Goal: Information Seeking & Learning: Learn about a topic

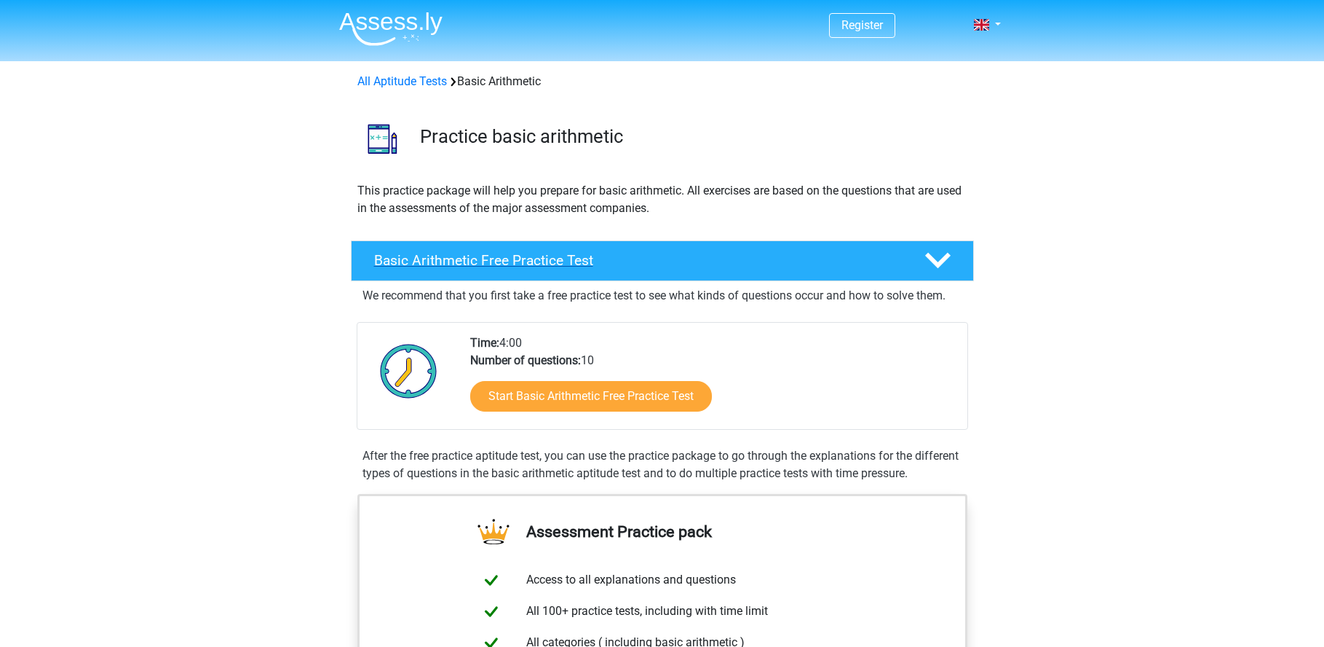
click at [890, 256] on h4 "Basic Arithmetic Free Practice Test" at bounding box center [637, 260] width 527 height 17
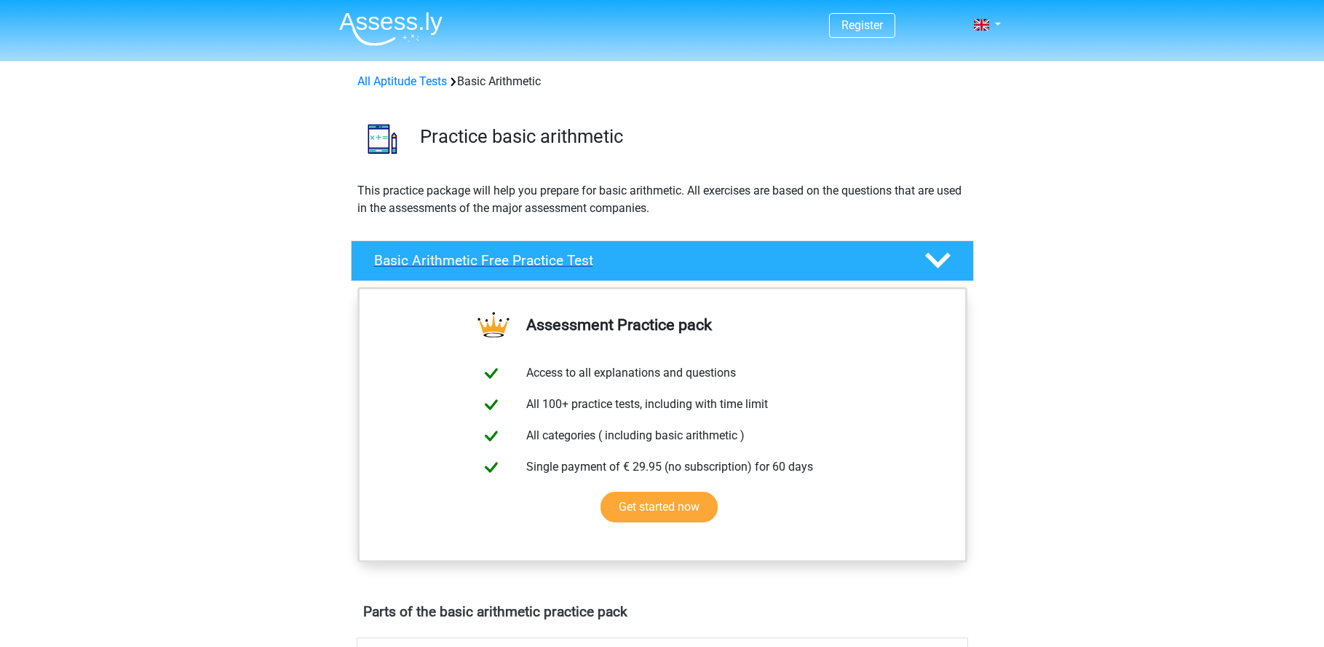
click at [569, 257] on h4 "Basic Arithmetic Free Practice Test" at bounding box center [637, 260] width 527 height 17
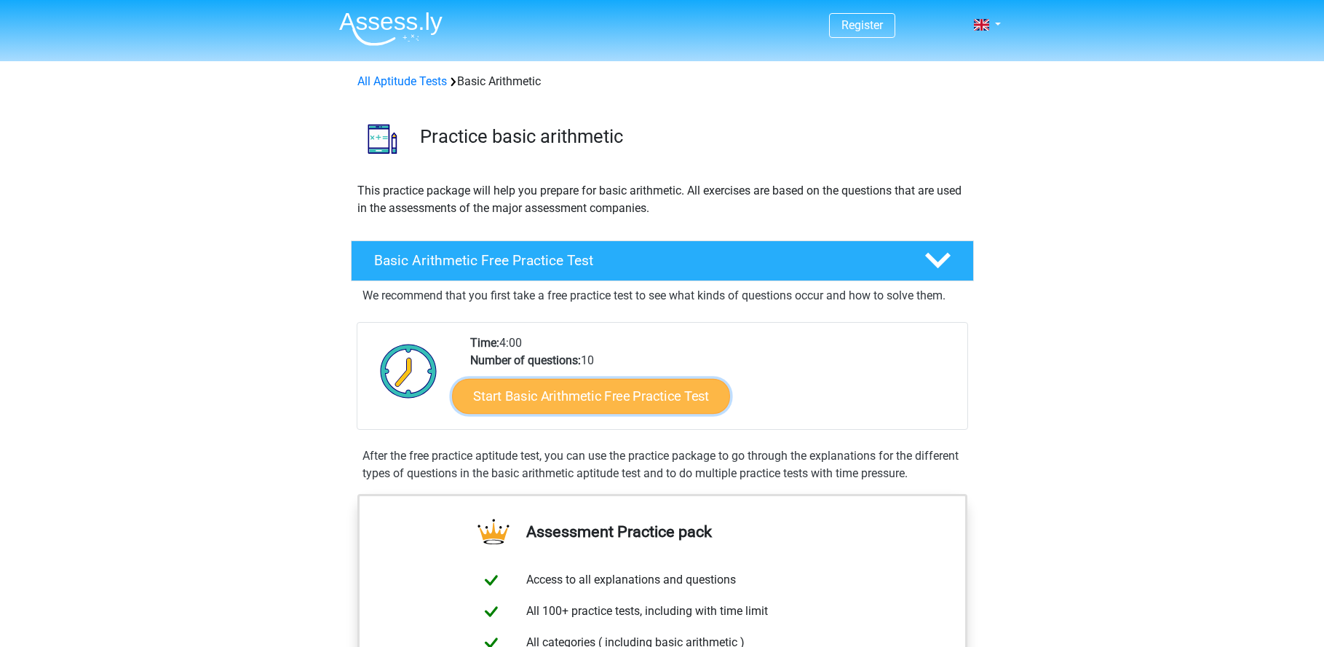
click at [540, 388] on link "Start Basic Arithmetic Free Practice Test" at bounding box center [591, 395] width 278 height 35
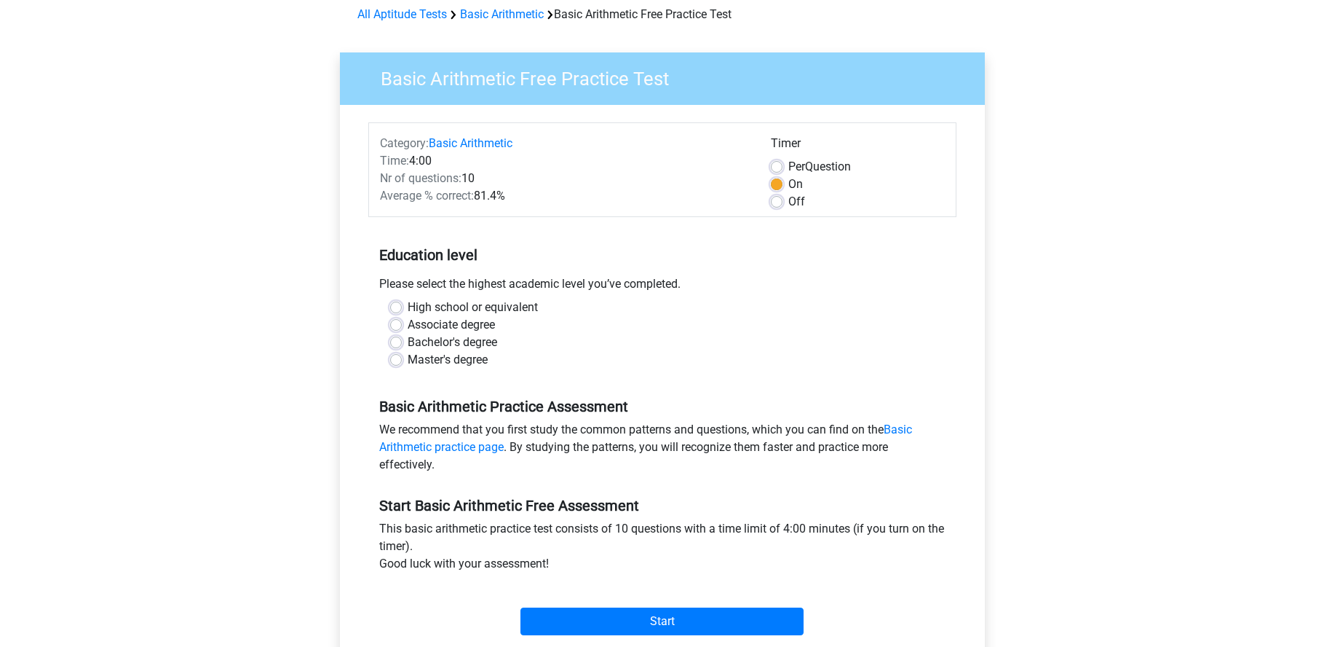
scroll to position [73, 0]
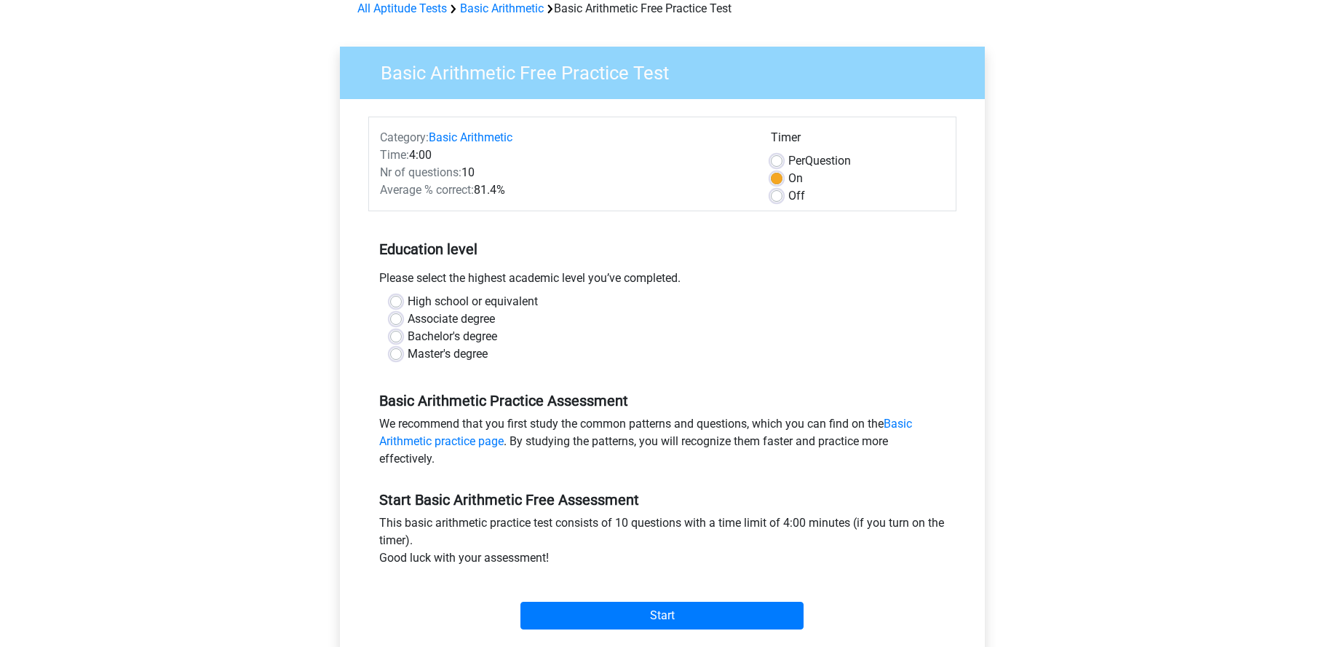
drag, startPoint x: 395, startPoint y: 301, endPoint x: 387, endPoint y: 309, distance: 11.3
click at [408, 301] on label "High school or equivalent" at bounding box center [473, 301] width 130 height 17
click at [395, 301] on input "High school or equivalent" at bounding box center [396, 300] width 12 height 15
radio input "true"
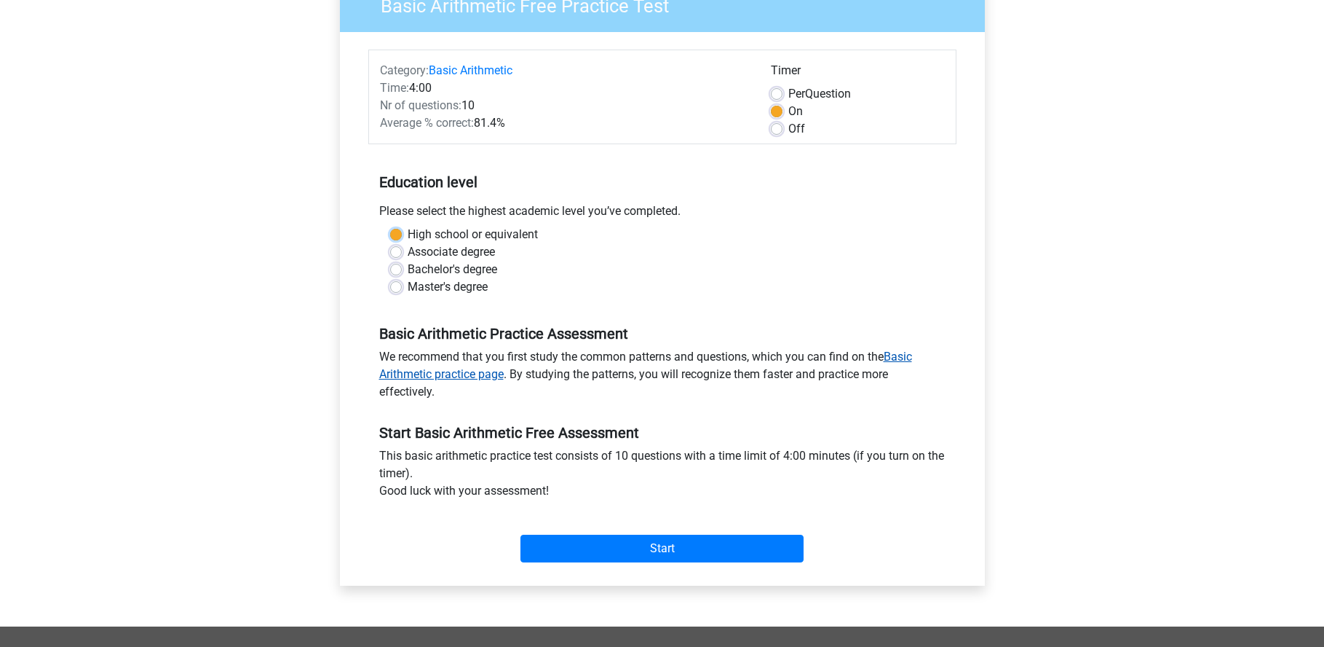
scroll to position [146, 0]
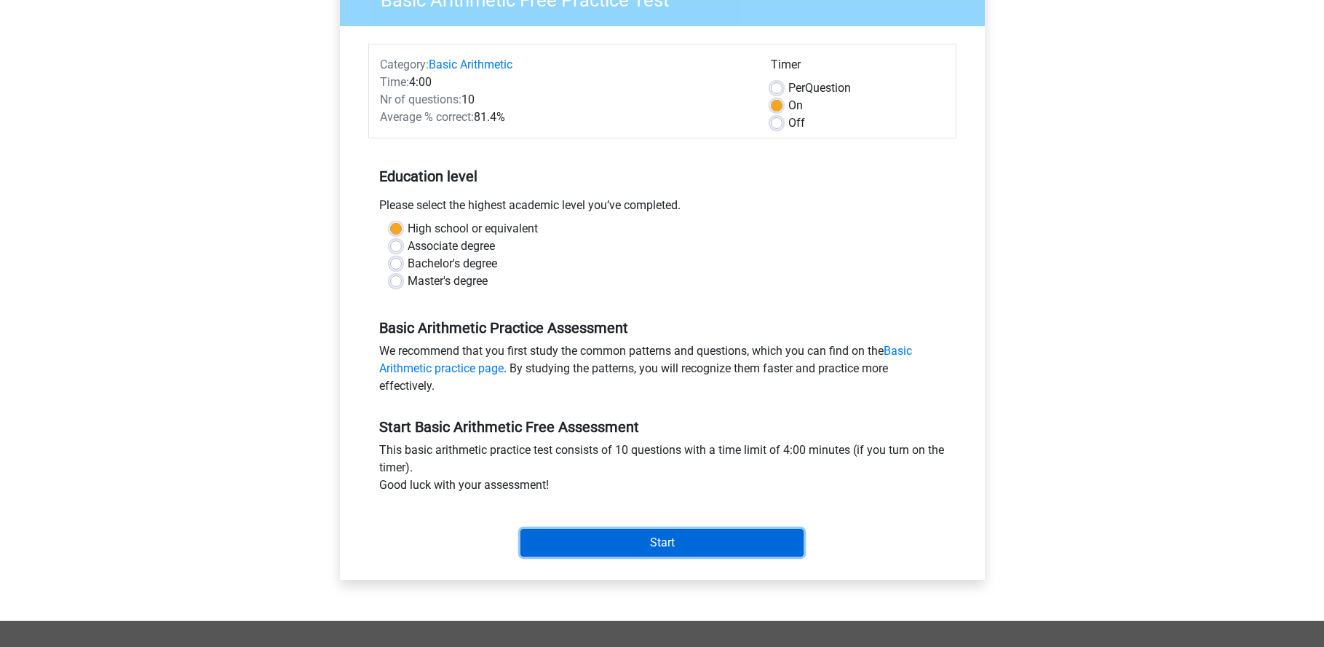
click at [609, 540] on input "Start" at bounding box center [662, 543] width 283 height 28
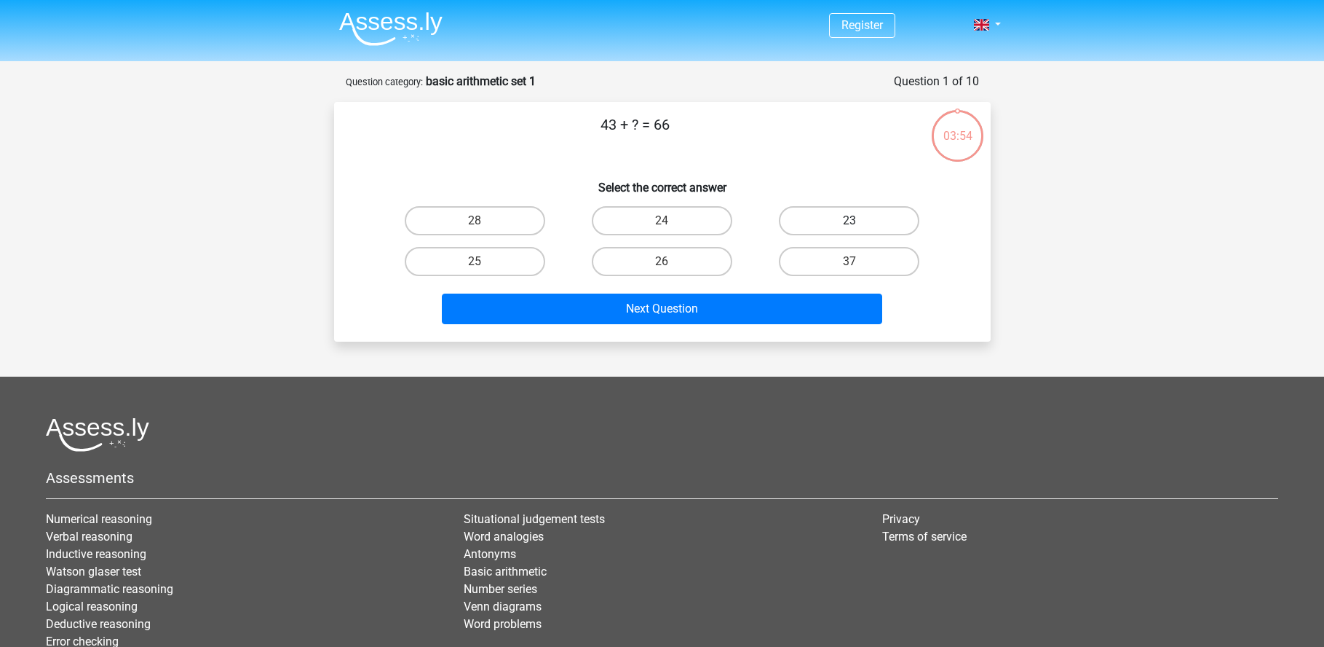
click at [829, 219] on label "23" at bounding box center [849, 220] width 141 height 29
click at [850, 221] on input "23" at bounding box center [854, 225] width 9 height 9
radio input "true"
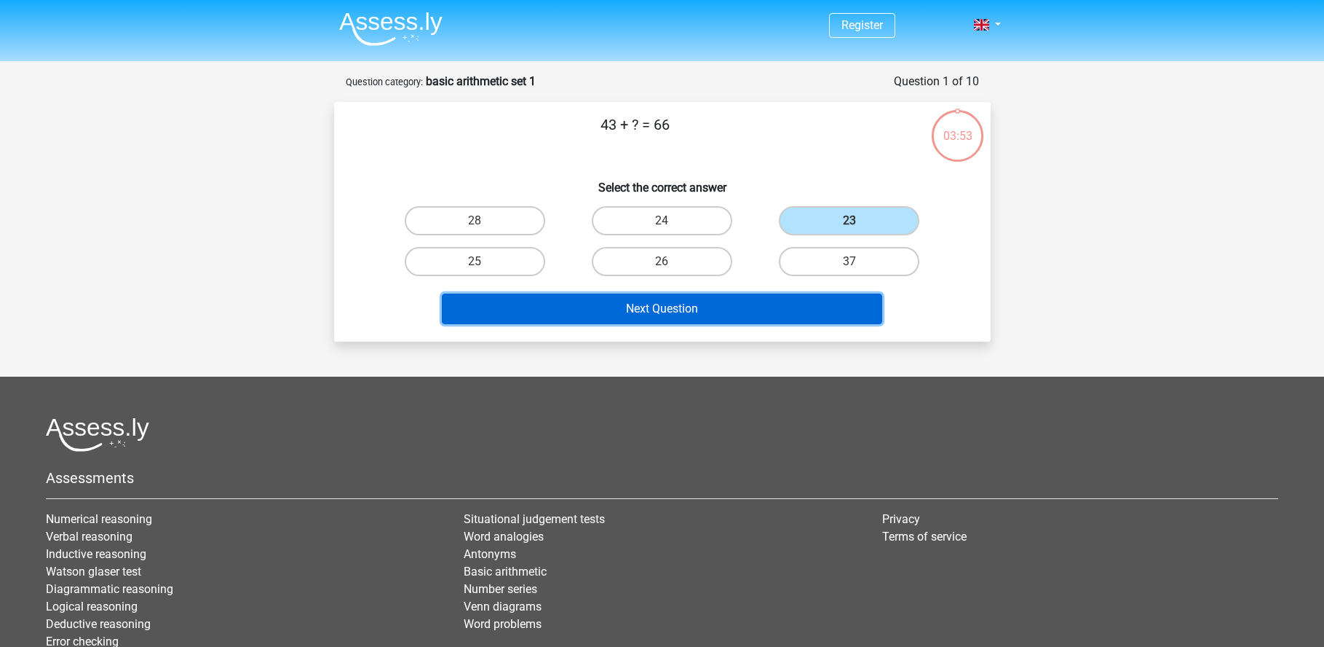
click at [619, 321] on button "Next Question" at bounding box center [662, 308] width 441 height 31
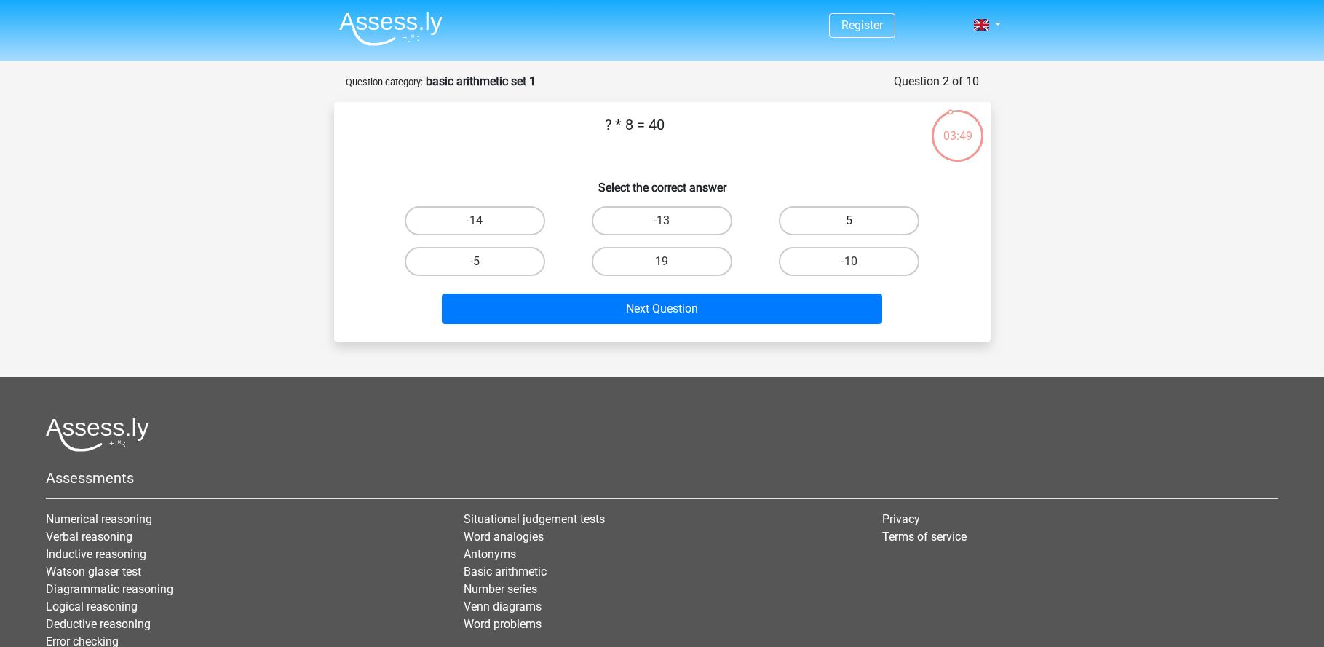
click at [831, 220] on label "5" at bounding box center [849, 220] width 141 height 29
click at [850, 221] on input "5" at bounding box center [854, 225] width 9 height 9
radio input "true"
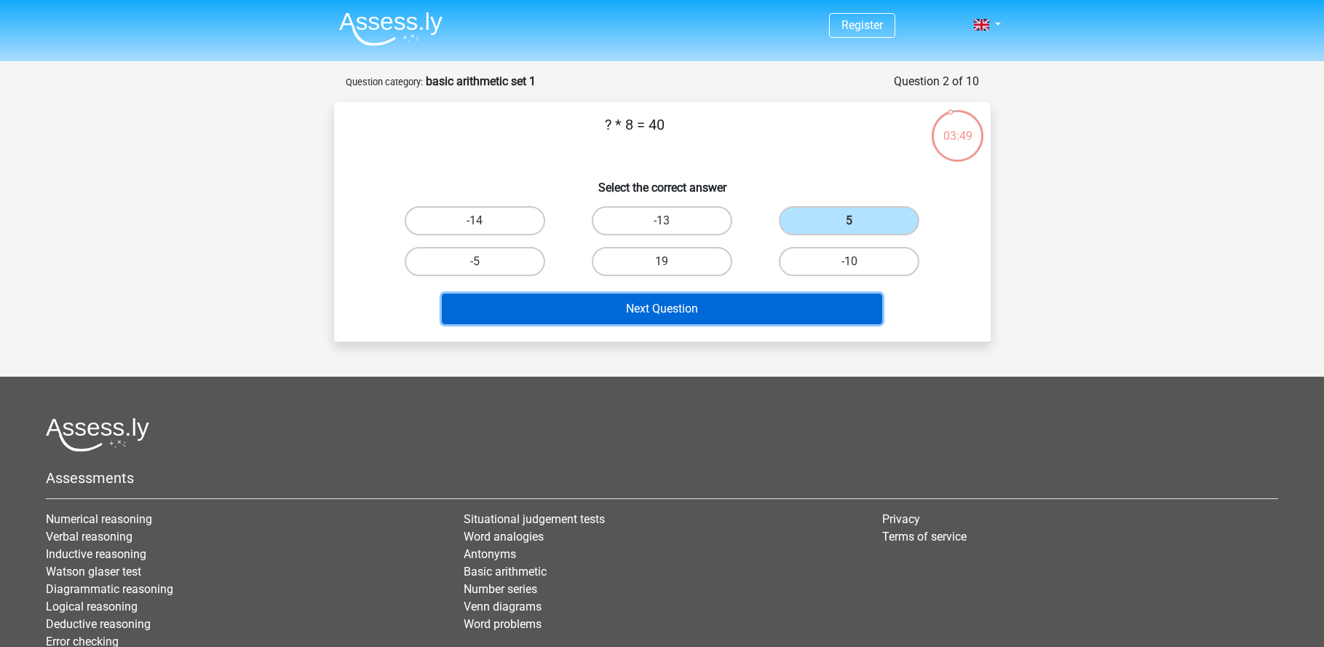
click at [663, 312] on button "Next Question" at bounding box center [662, 308] width 441 height 31
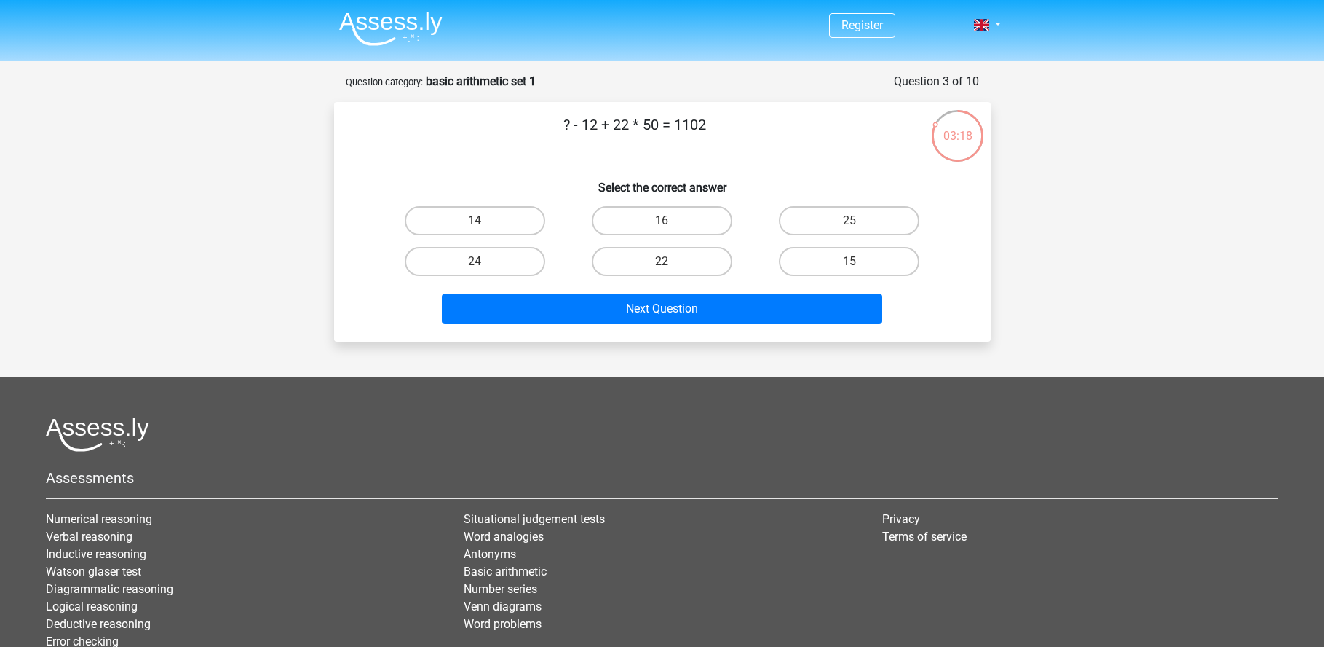
drag, startPoint x: 457, startPoint y: 216, endPoint x: 484, endPoint y: 240, distance: 36.1
click at [457, 216] on label "14" at bounding box center [475, 220] width 141 height 29
click at [475, 221] on input "14" at bounding box center [479, 225] width 9 height 9
radio input "true"
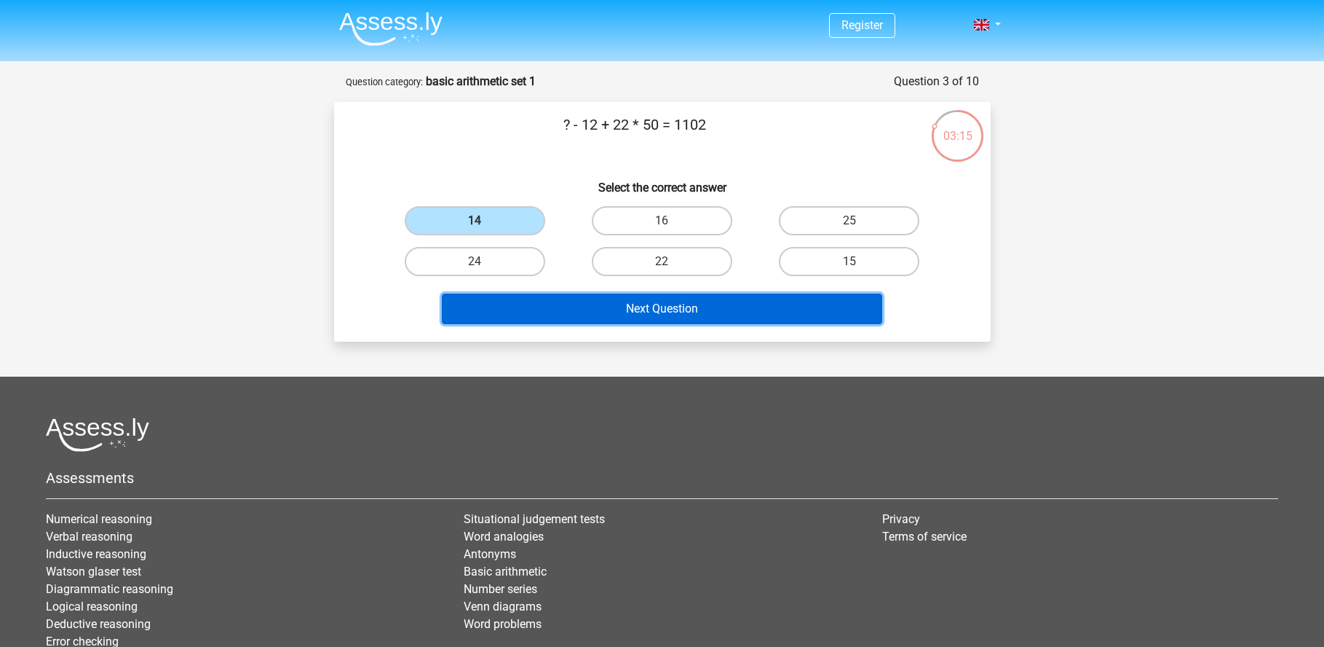
click at [660, 312] on button "Next Question" at bounding box center [662, 308] width 441 height 31
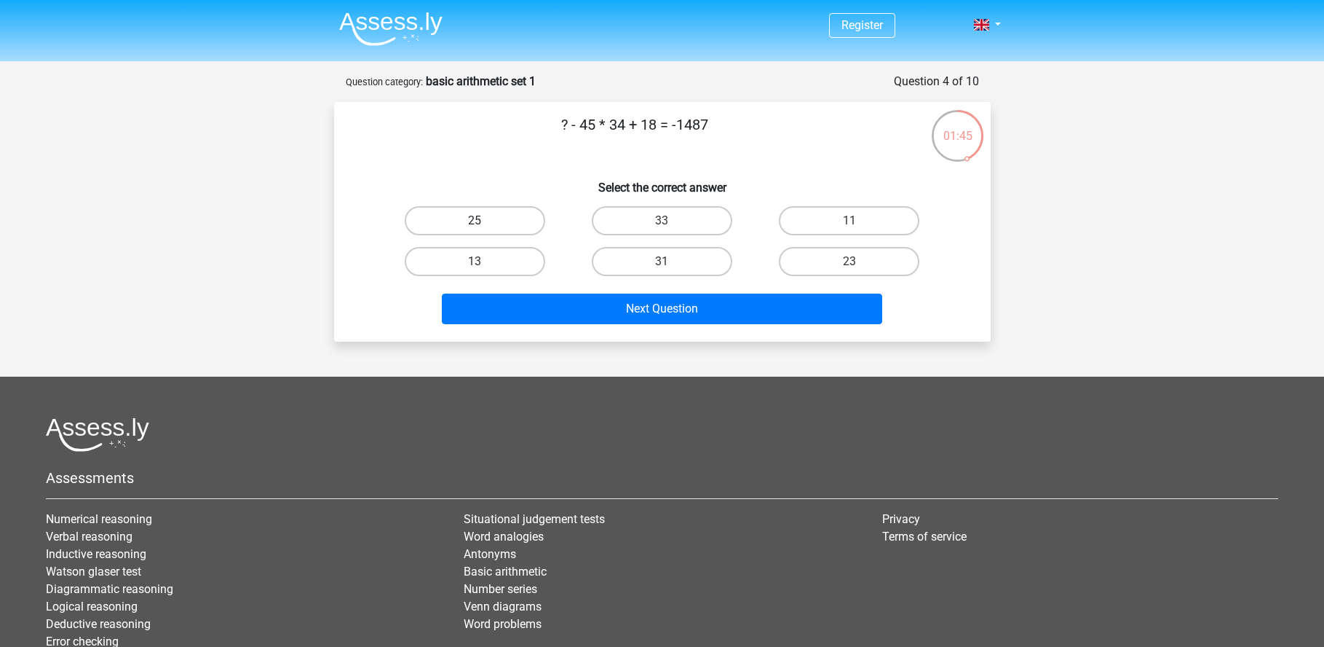
click at [496, 221] on label "25" at bounding box center [475, 220] width 141 height 29
click at [484, 221] on input "25" at bounding box center [479, 225] width 9 height 9
radio input "true"
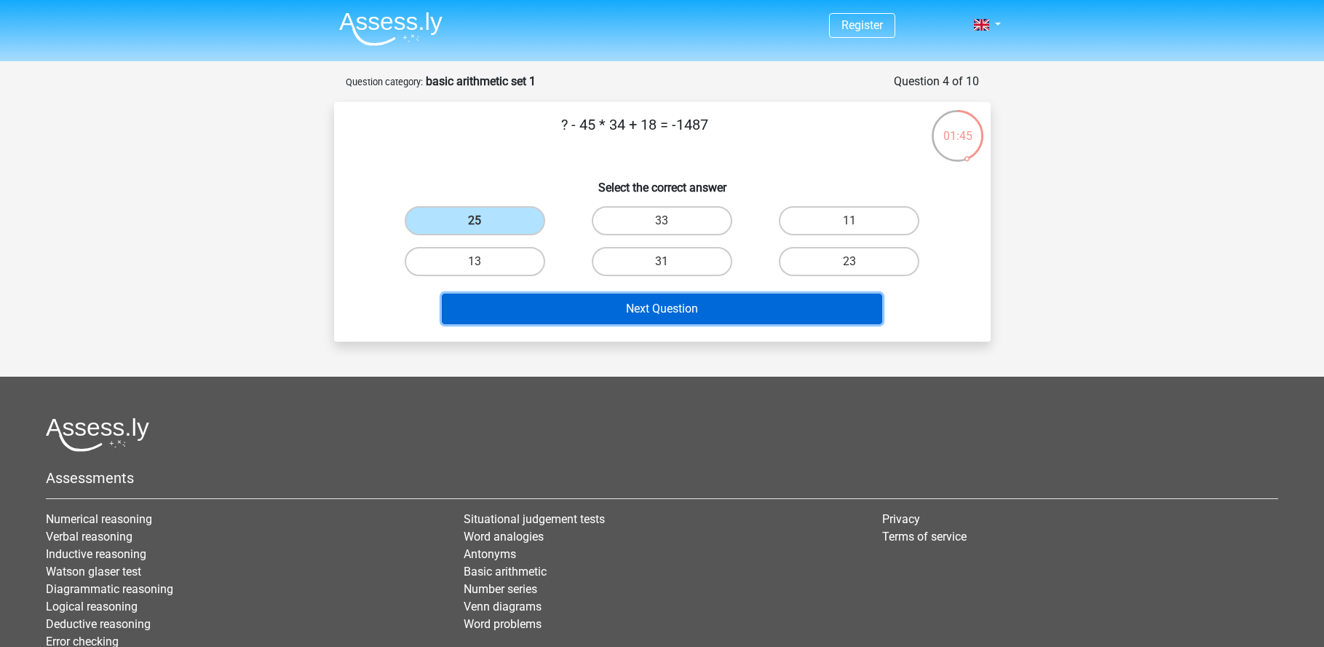
click at [633, 312] on button "Next Question" at bounding box center [662, 308] width 441 height 31
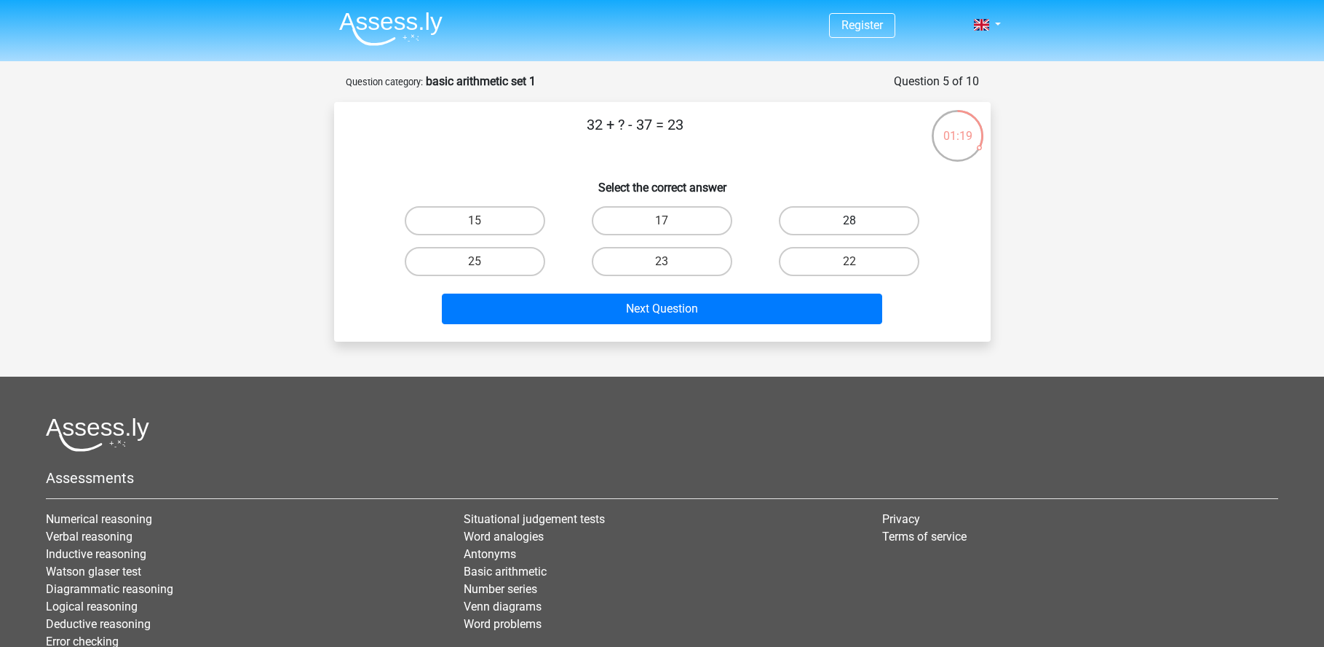
click at [825, 217] on label "28" at bounding box center [849, 220] width 141 height 29
click at [850, 221] on input "28" at bounding box center [854, 225] width 9 height 9
radio input "true"
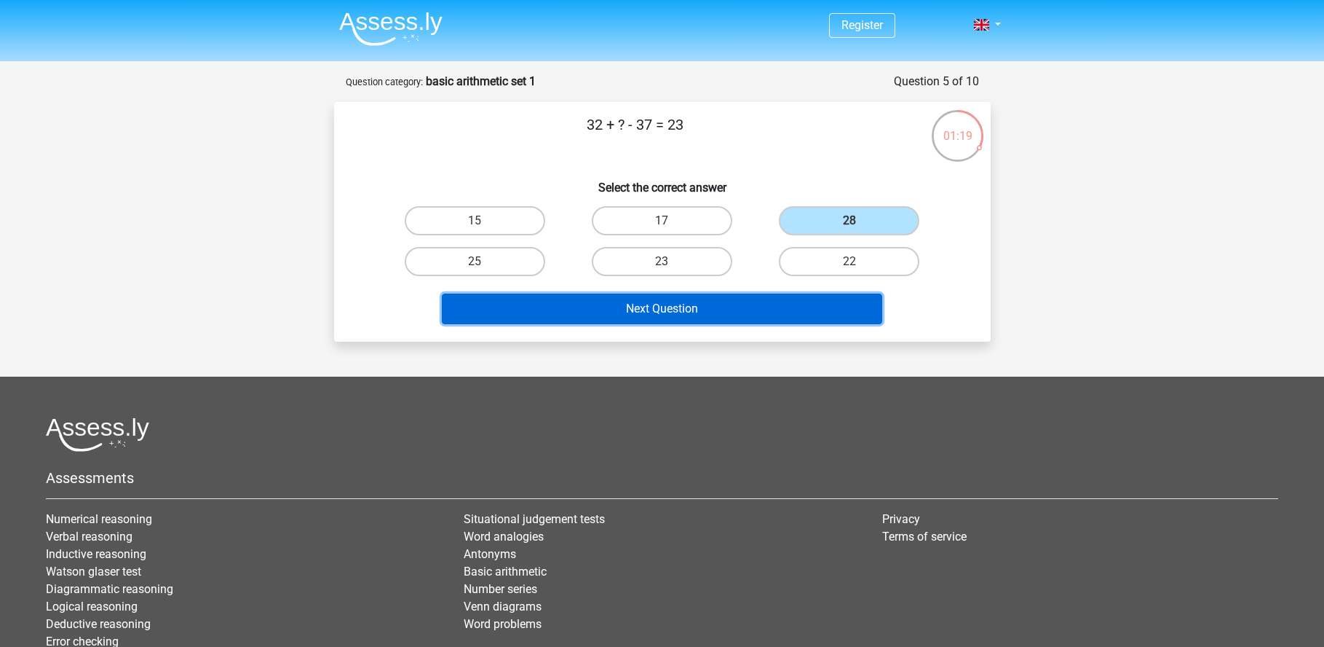
click at [807, 304] on button "Next Question" at bounding box center [662, 308] width 441 height 31
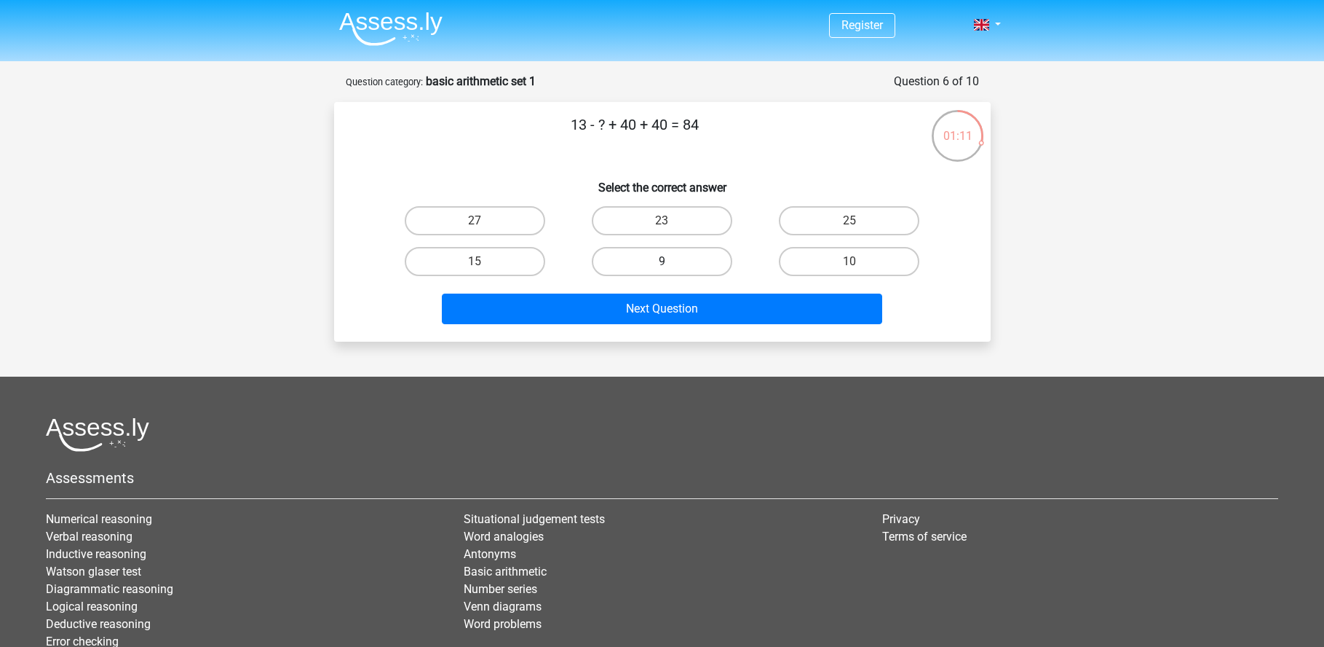
click at [649, 260] on label "9" at bounding box center [662, 261] width 141 height 29
click at [662, 261] on input "9" at bounding box center [666, 265] width 9 height 9
radio input "true"
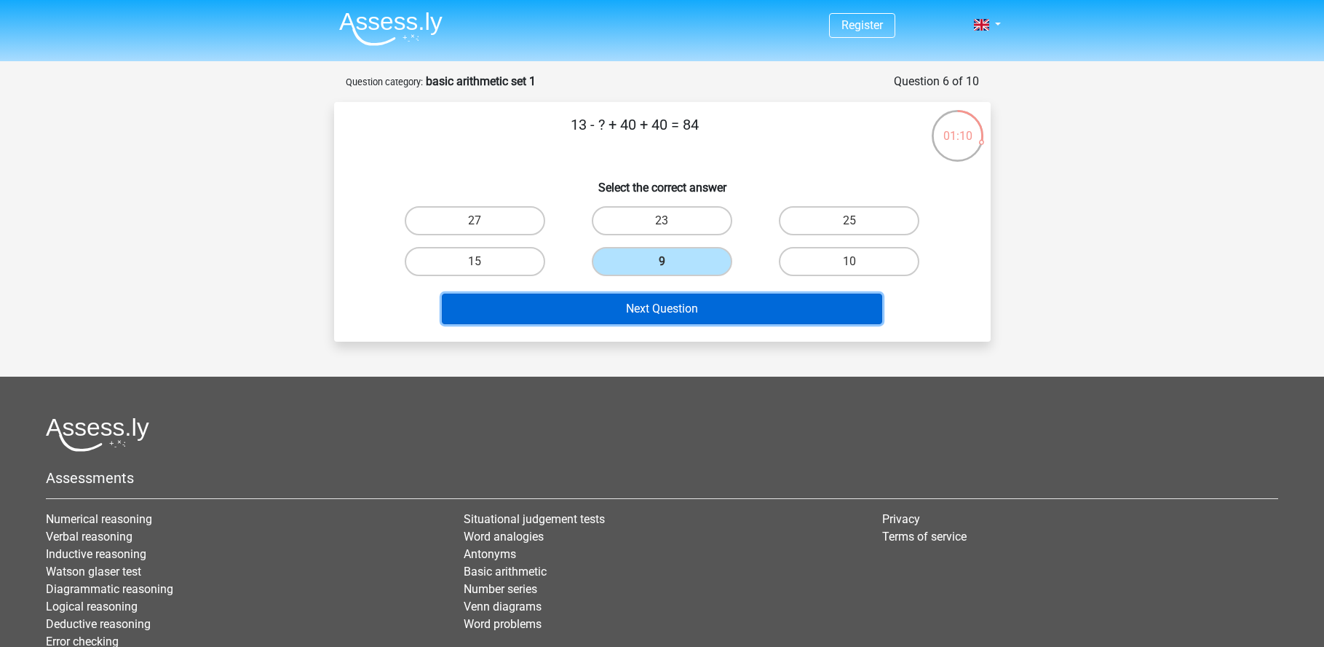
click at [669, 301] on button "Next Question" at bounding box center [662, 308] width 441 height 31
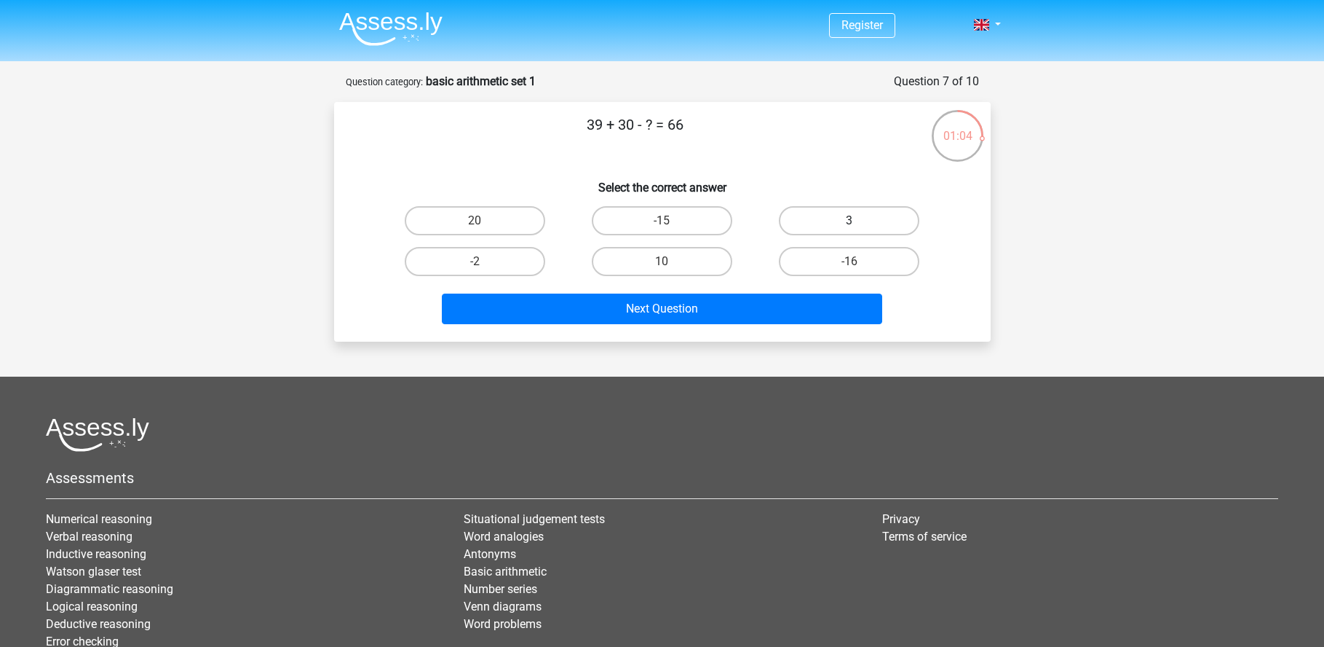
click at [805, 219] on label "3" at bounding box center [849, 220] width 141 height 29
click at [850, 221] on input "3" at bounding box center [854, 225] width 9 height 9
radio input "true"
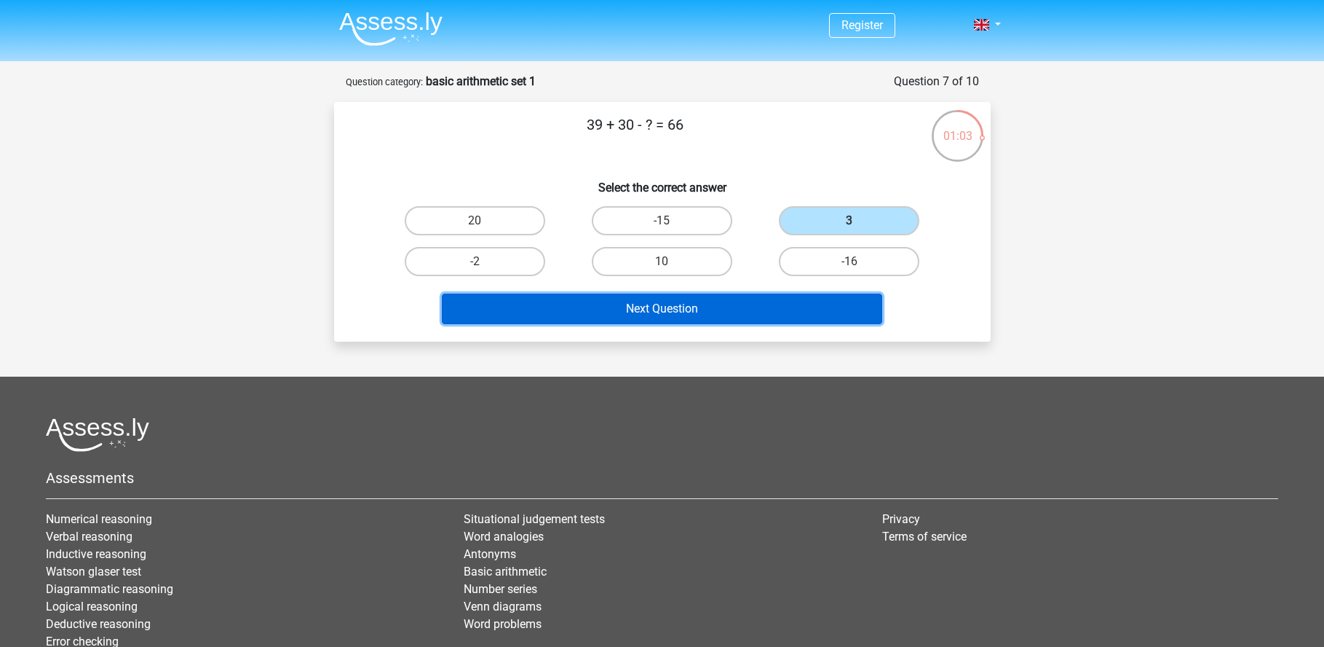
click at [722, 310] on button "Next Question" at bounding box center [662, 308] width 441 height 31
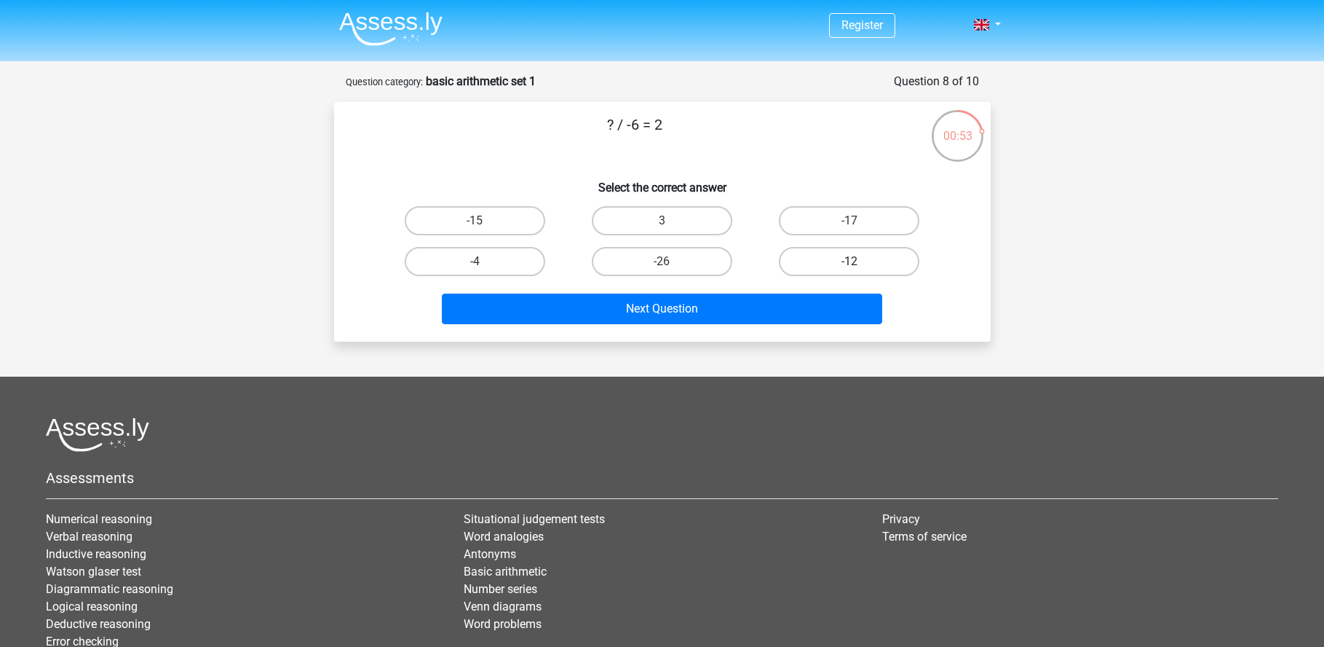
click at [834, 256] on label "-12" at bounding box center [849, 261] width 141 height 29
click at [850, 261] on input "-12" at bounding box center [854, 265] width 9 height 9
radio input "true"
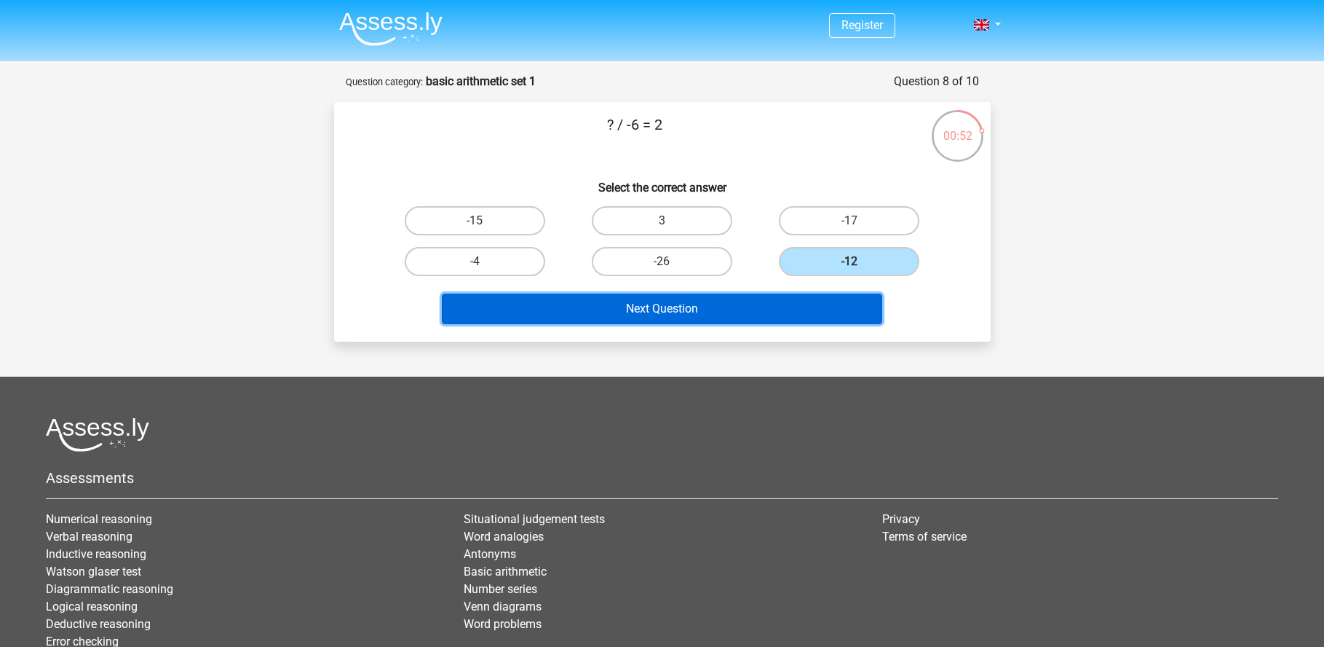
click at [715, 301] on button "Next Question" at bounding box center [662, 308] width 441 height 31
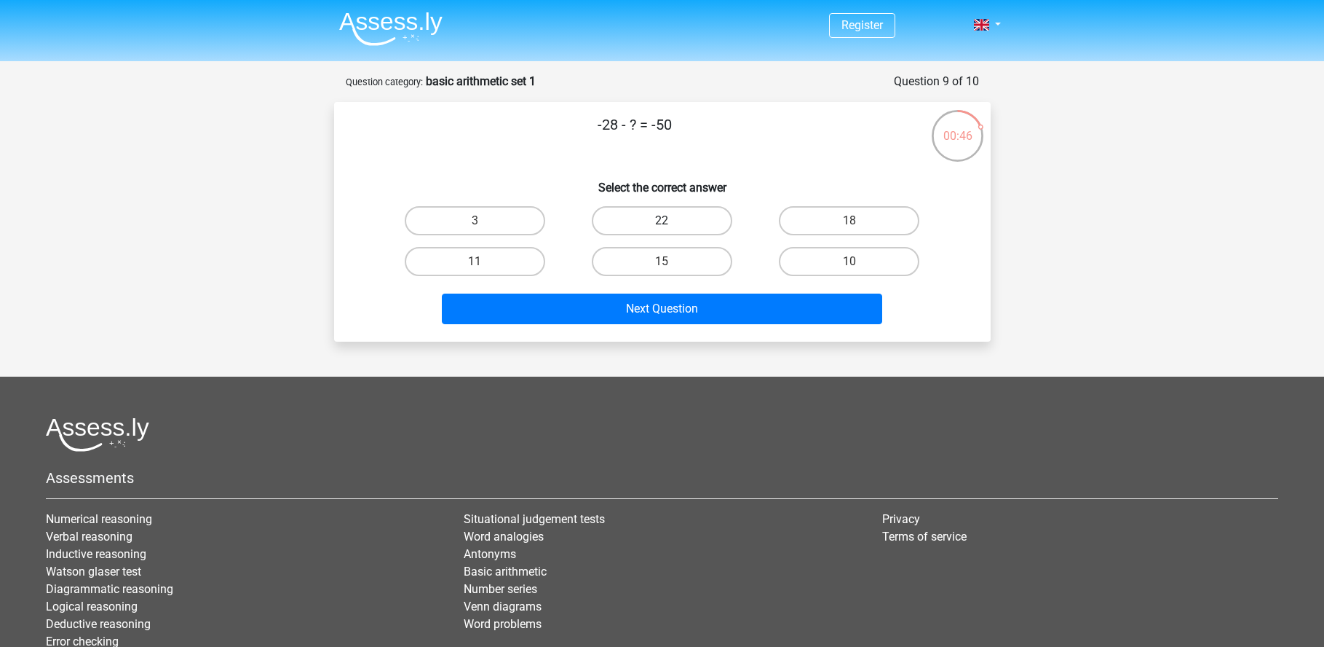
click at [644, 218] on label "22" at bounding box center [662, 220] width 141 height 29
click at [662, 221] on input "22" at bounding box center [666, 225] width 9 height 9
radio input "true"
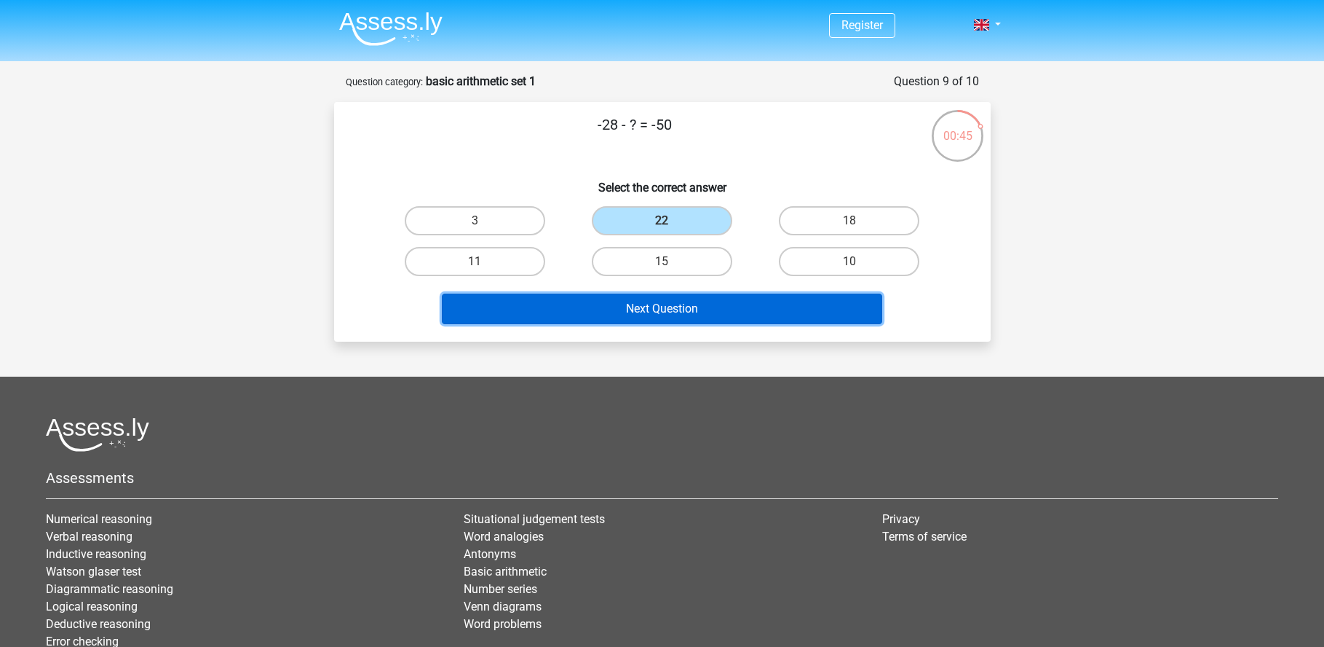
click at [647, 311] on button "Next Question" at bounding box center [662, 308] width 441 height 31
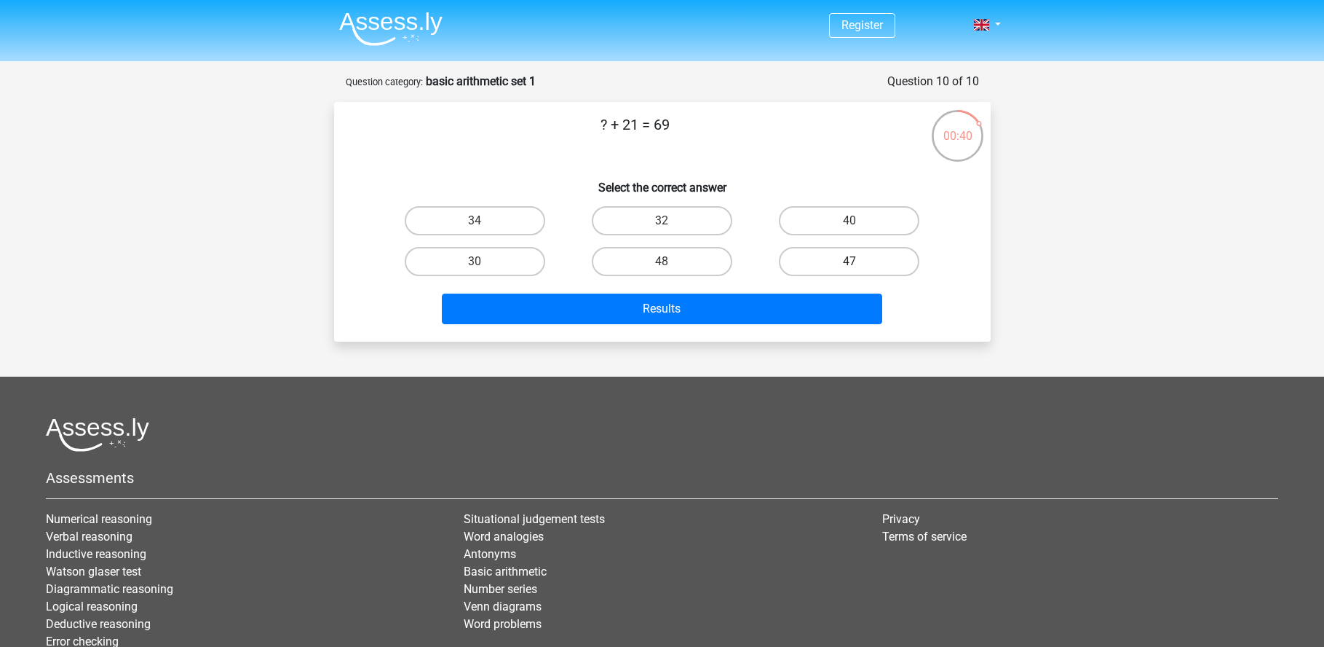
click at [823, 253] on label "47" at bounding box center [849, 261] width 141 height 29
click at [850, 261] on input "47" at bounding box center [854, 265] width 9 height 9
radio input "true"
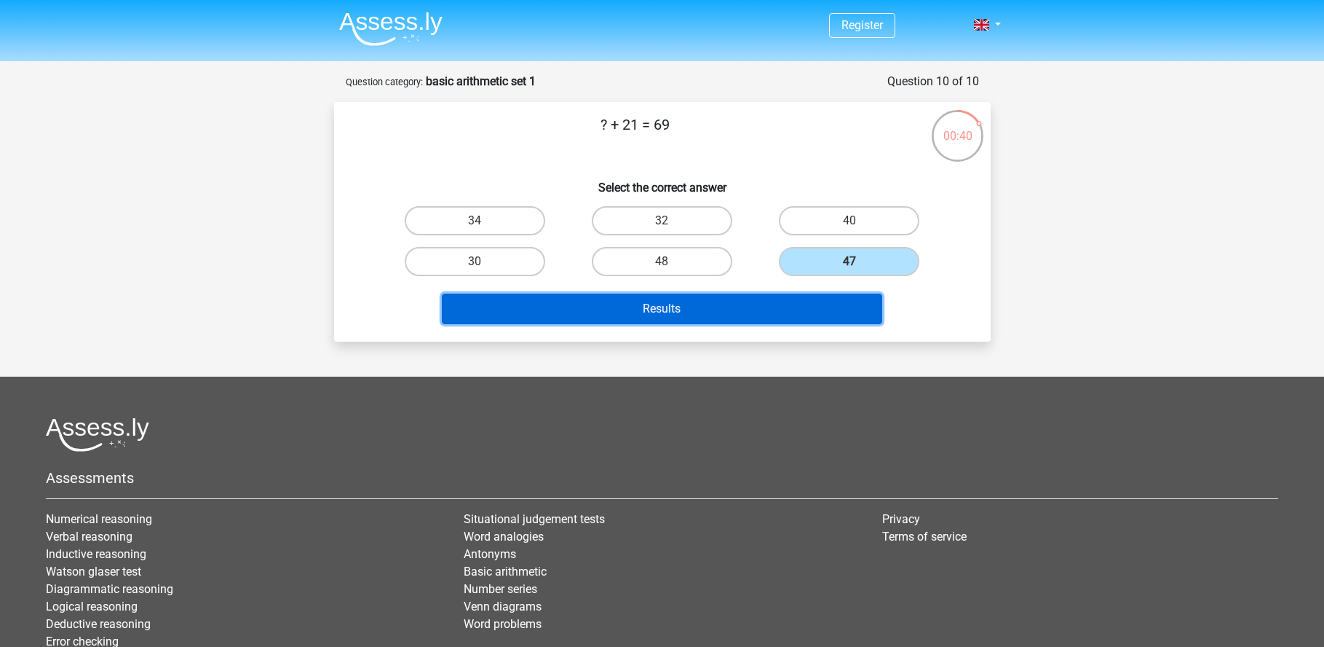
click at [738, 308] on button "Results" at bounding box center [662, 308] width 441 height 31
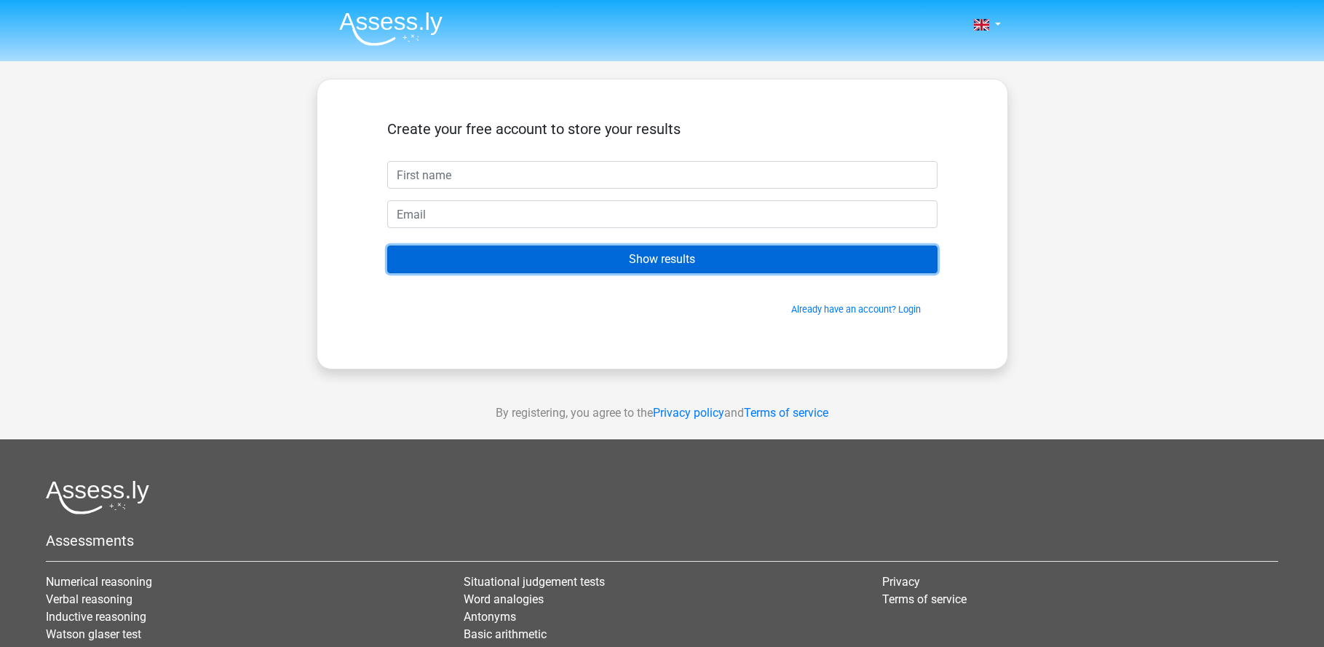
click at [610, 263] on input "Show results" at bounding box center [662, 259] width 550 height 28
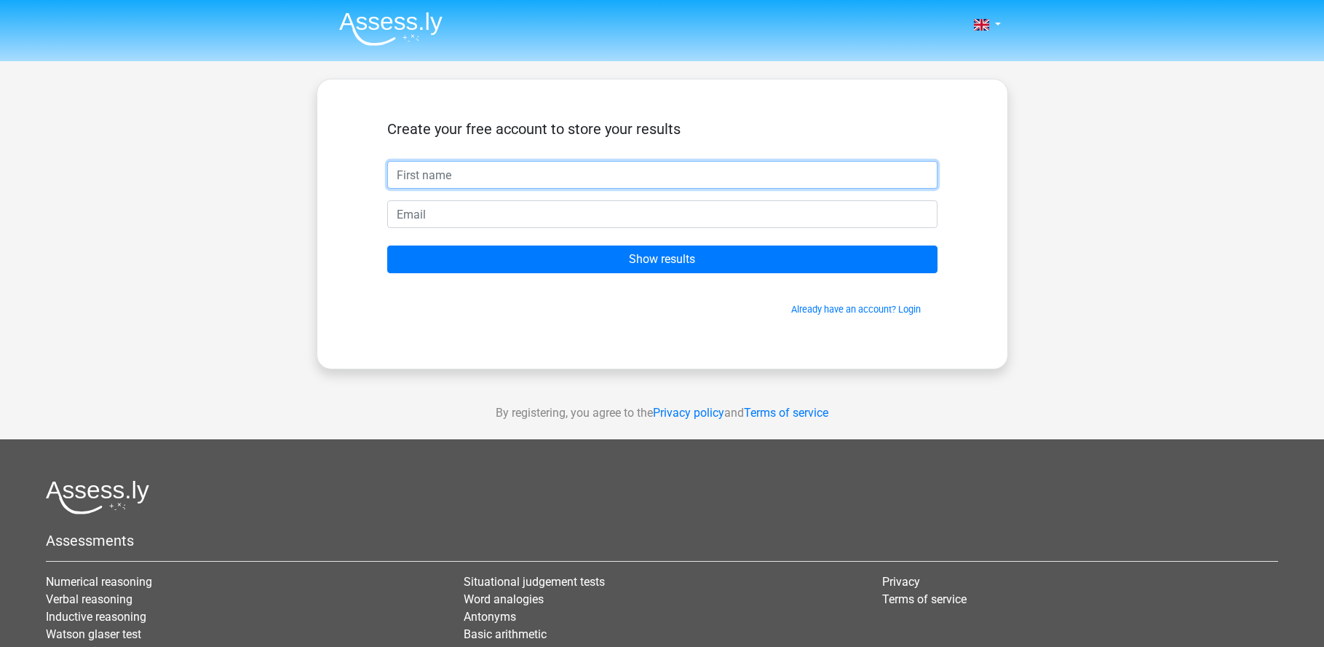
click at [492, 178] on input "text" at bounding box center [662, 175] width 550 height 28
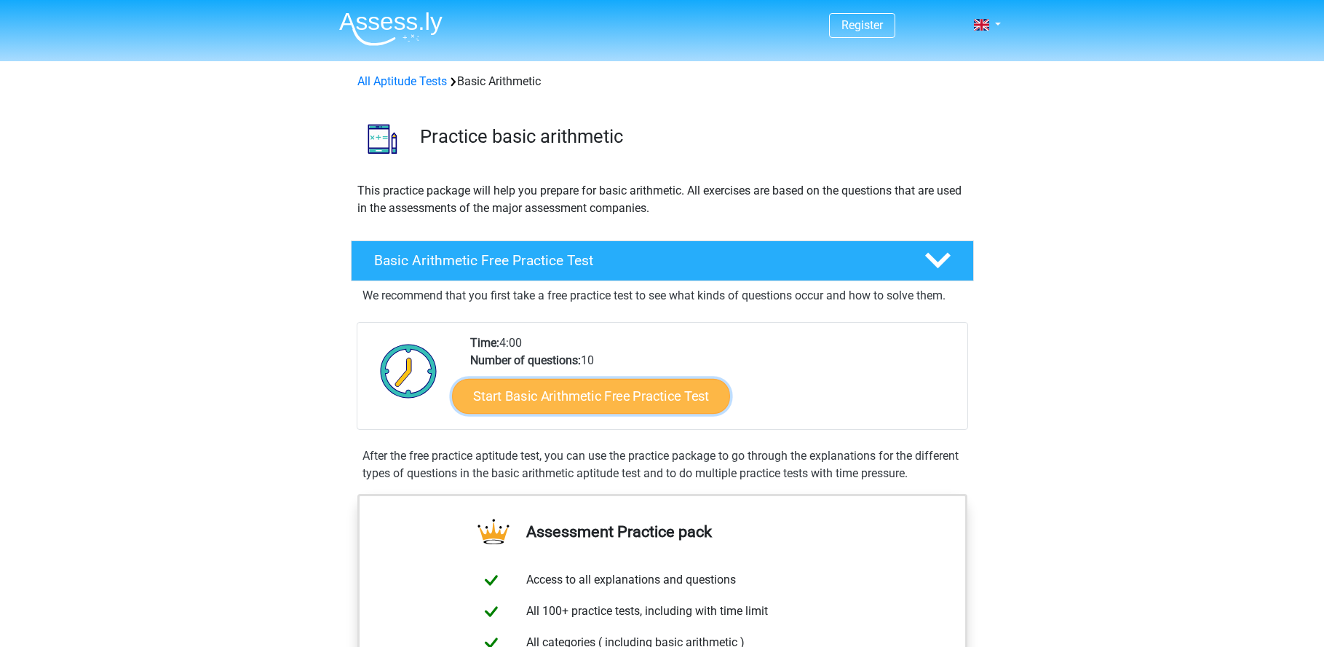
click at [588, 392] on link "Start Basic Arithmetic Free Practice Test" at bounding box center [591, 395] width 278 height 35
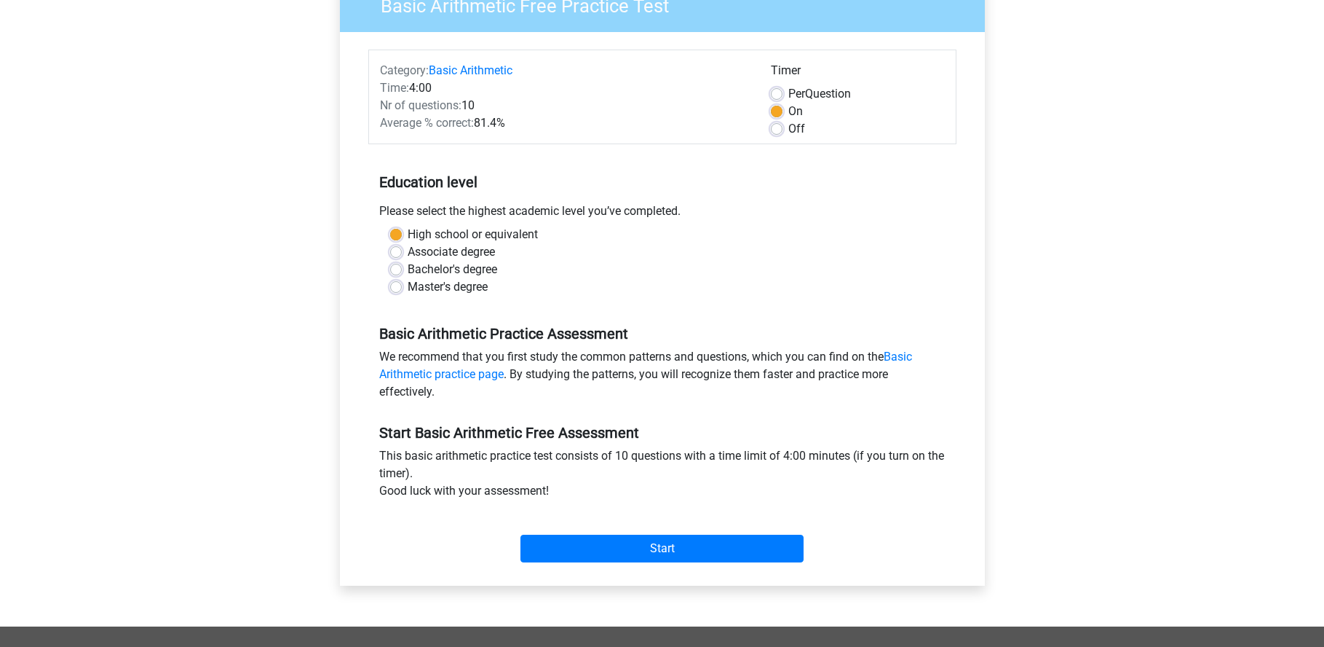
scroll to position [146, 0]
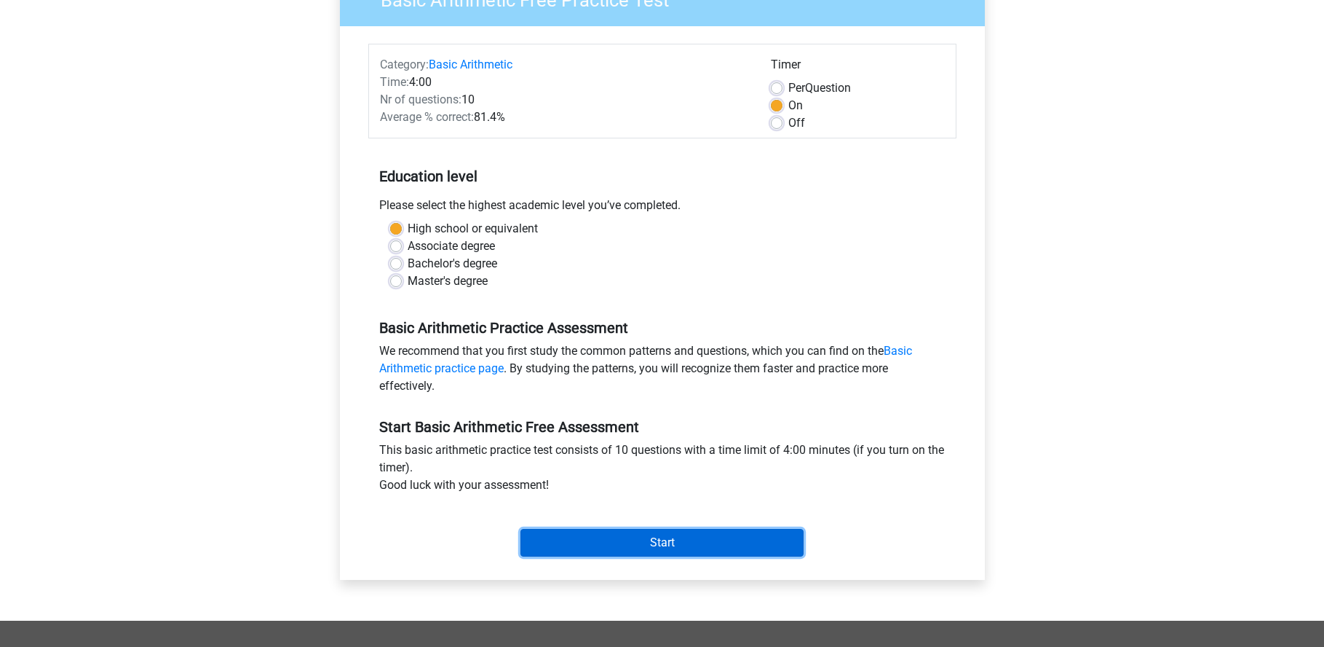
click at [666, 540] on input "Start" at bounding box center [662, 543] width 283 height 28
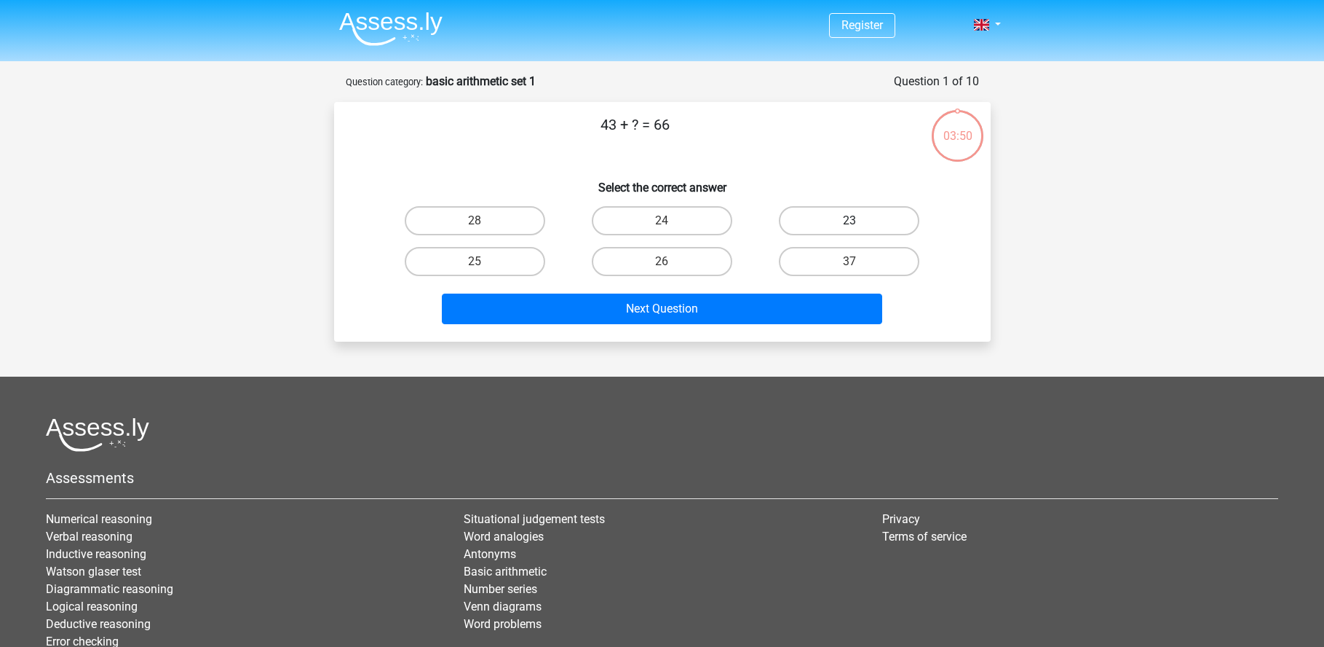
click at [807, 222] on label "23" at bounding box center [849, 220] width 141 height 29
click at [850, 222] on input "23" at bounding box center [854, 225] width 9 height 9
radio input "true"
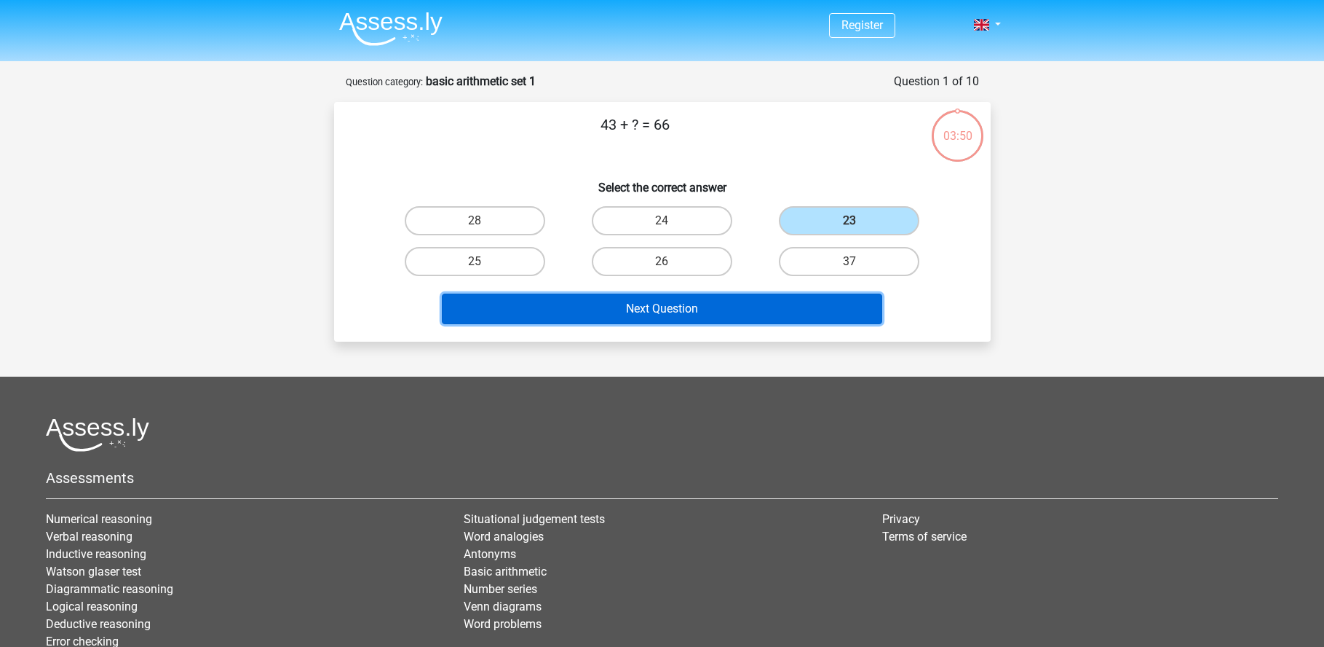
click at [689, 305] on button "Next Question" at bounding box center [662, 308] width 441 height 31
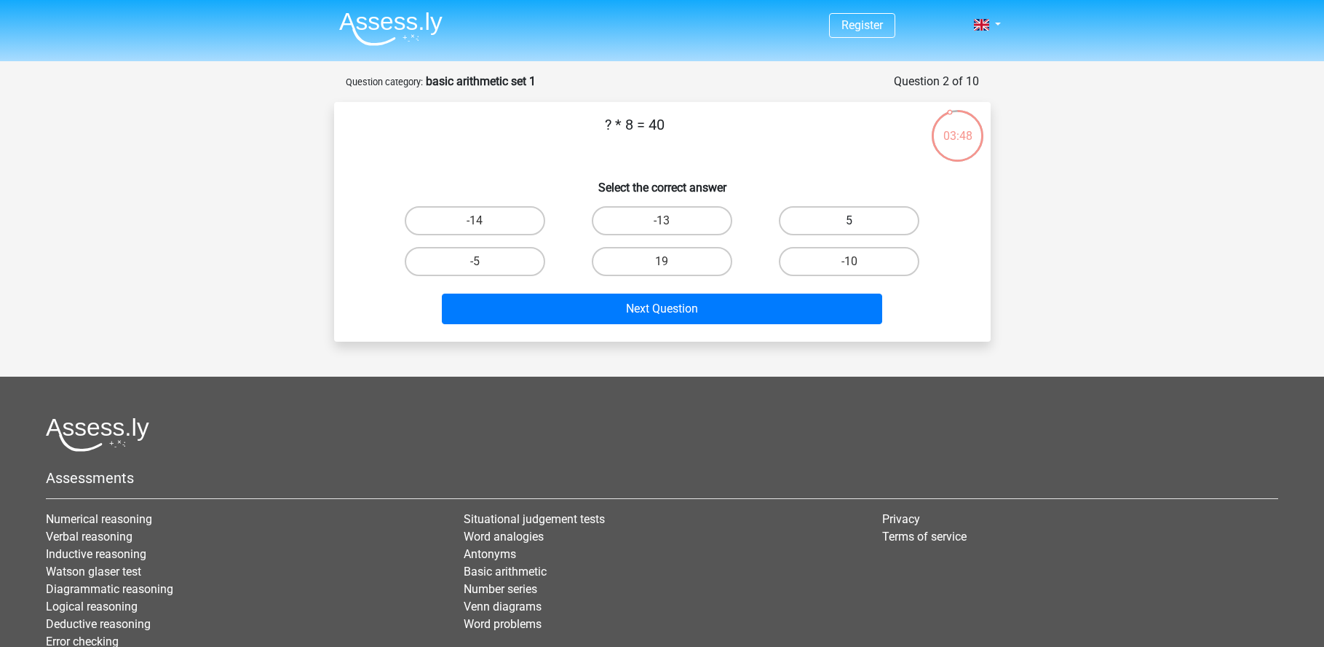
click at [844, 222] on label "5" at bounding box center [849, 220] width 141 height 29
click at [850, 222] on input "5" at bounding box center [854, 225] width 9 height 9
radio input "true"
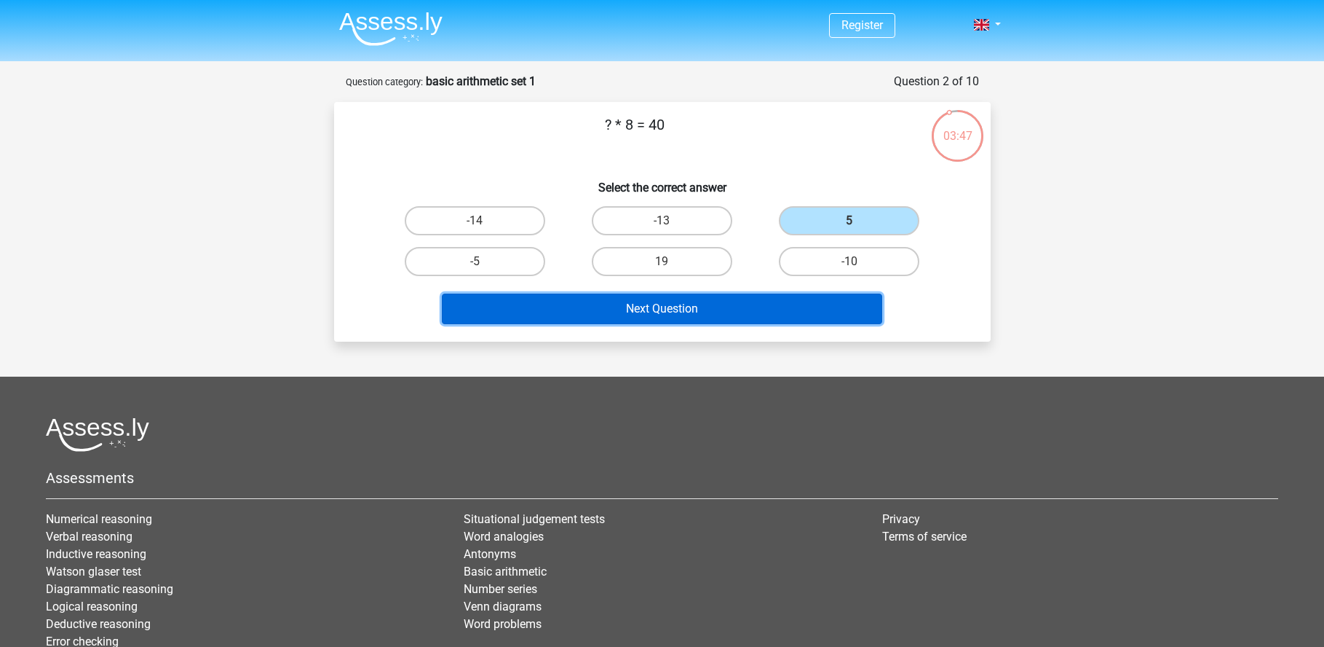
click at [737, 315] on button "Next Question" at bounding box center [662, 308] width 441 height 31
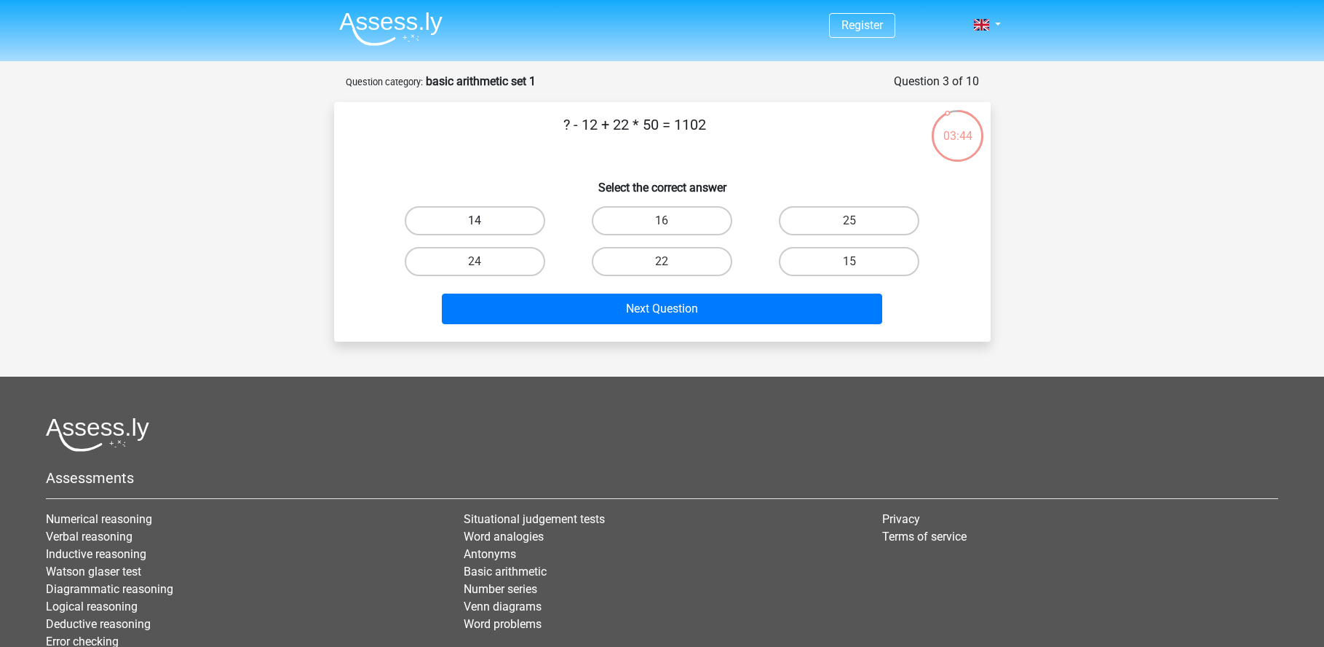
click at [507, 217] on label "14" at bounding box center [475, 220] width 141 height 29
click at [484, 221] on input "14" at bounding box center [479, 225] width 9 height 9
radio input "true"
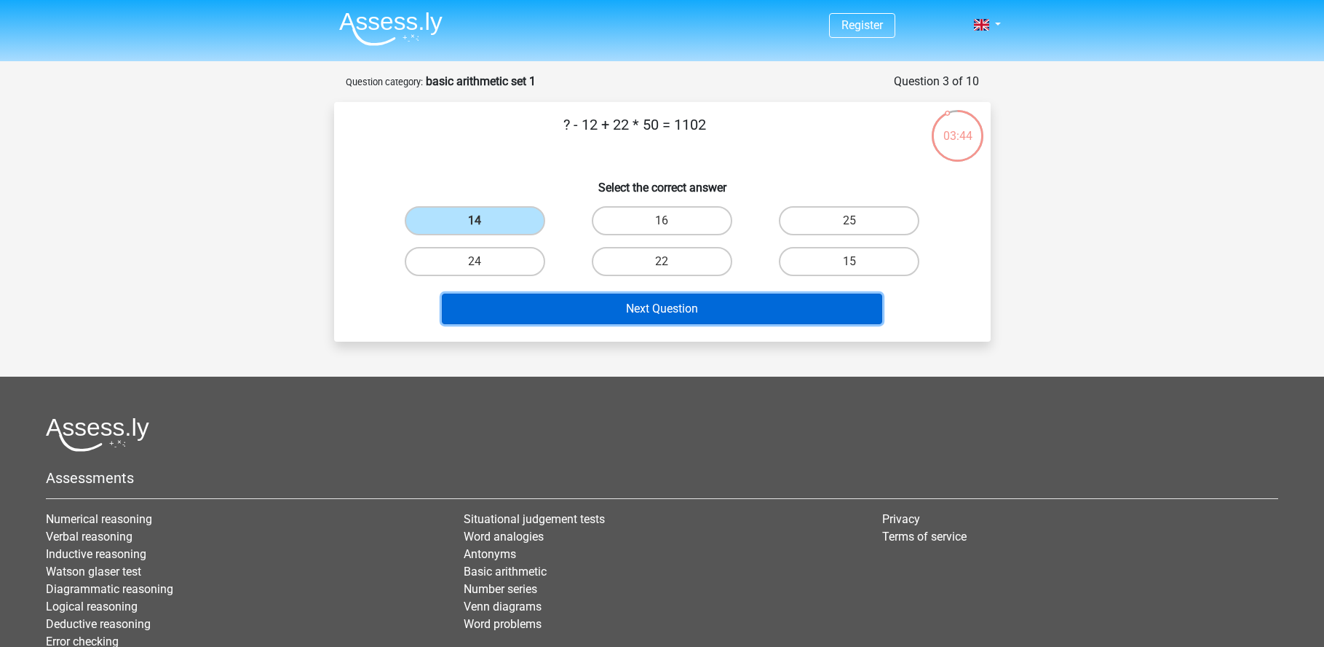
drag, startPoint x: 601, startPoint y: 311, endPoint x: 573, endPoint y: 301, distance: 29.2
click at [601, 311] on button "Next Question" at bounding box center [662, 308] width 441 height 31
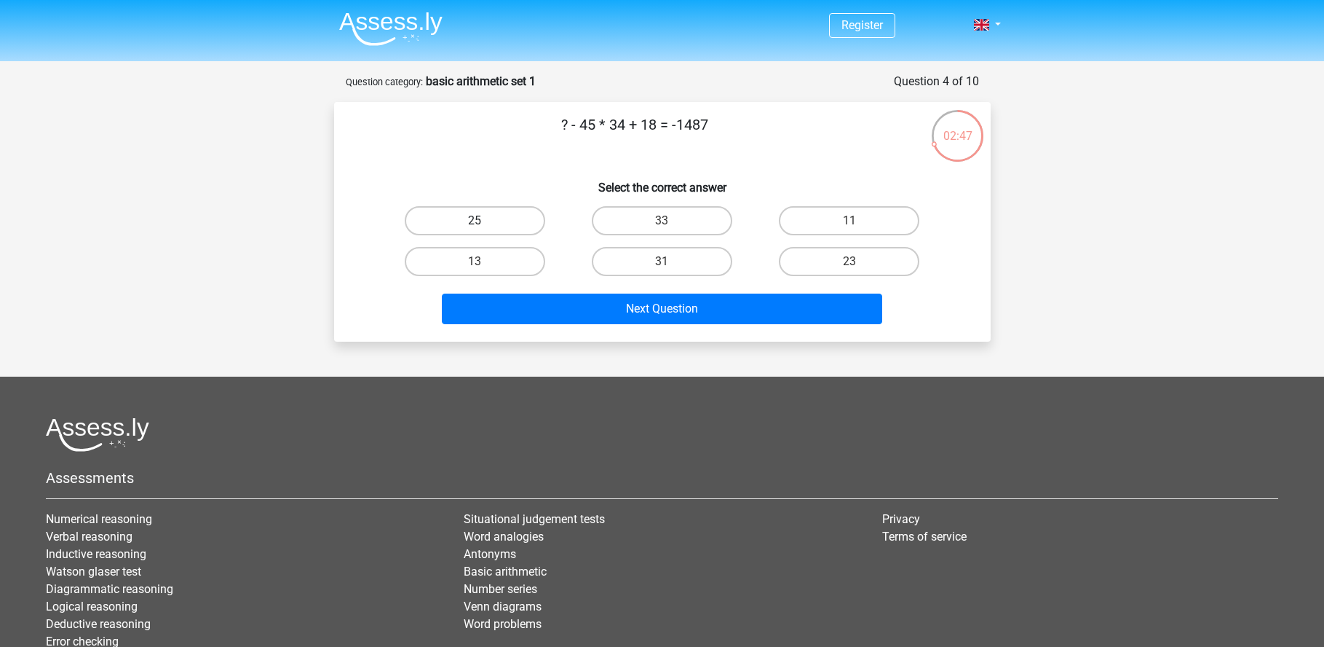
click at [497, 221] on label "25" at bounding box center [475, 220] width 141 height 29
click at [484, 221] on input "25" at bounding box center [479, 225] width 9 height 9
radio input "true"
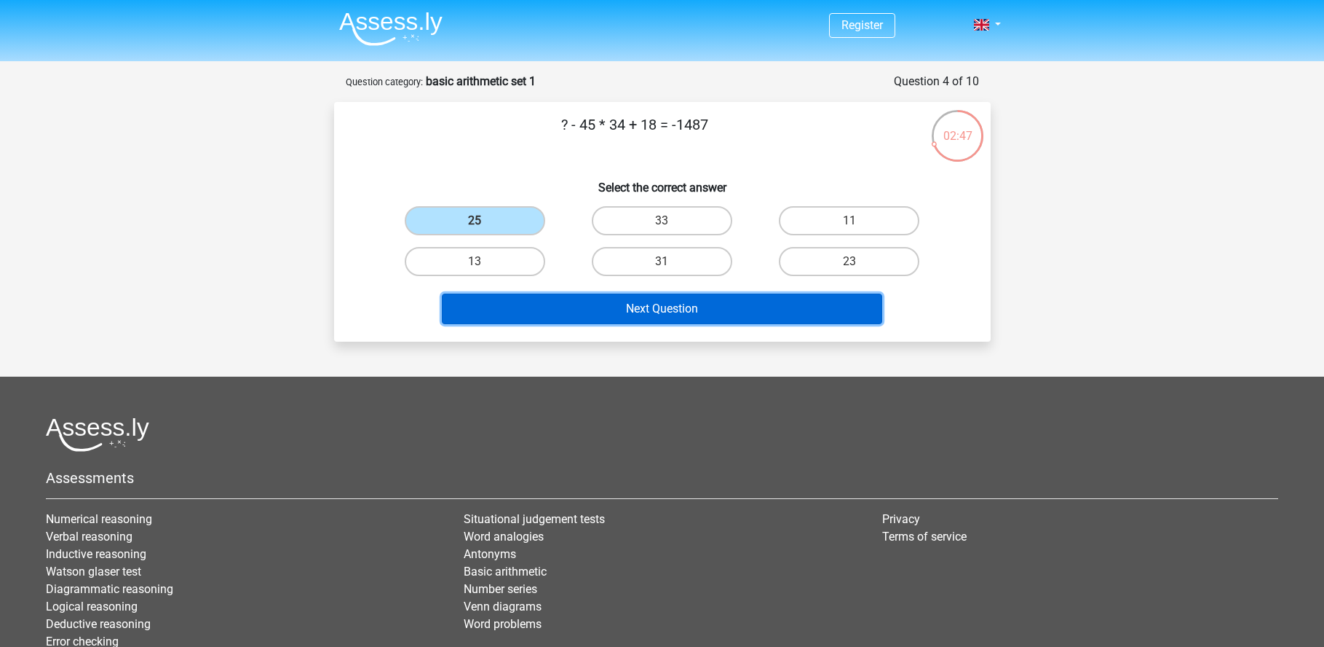
click at [641, 322] on button "Next Question" at bounding box center [662, 308] width 441 height 31
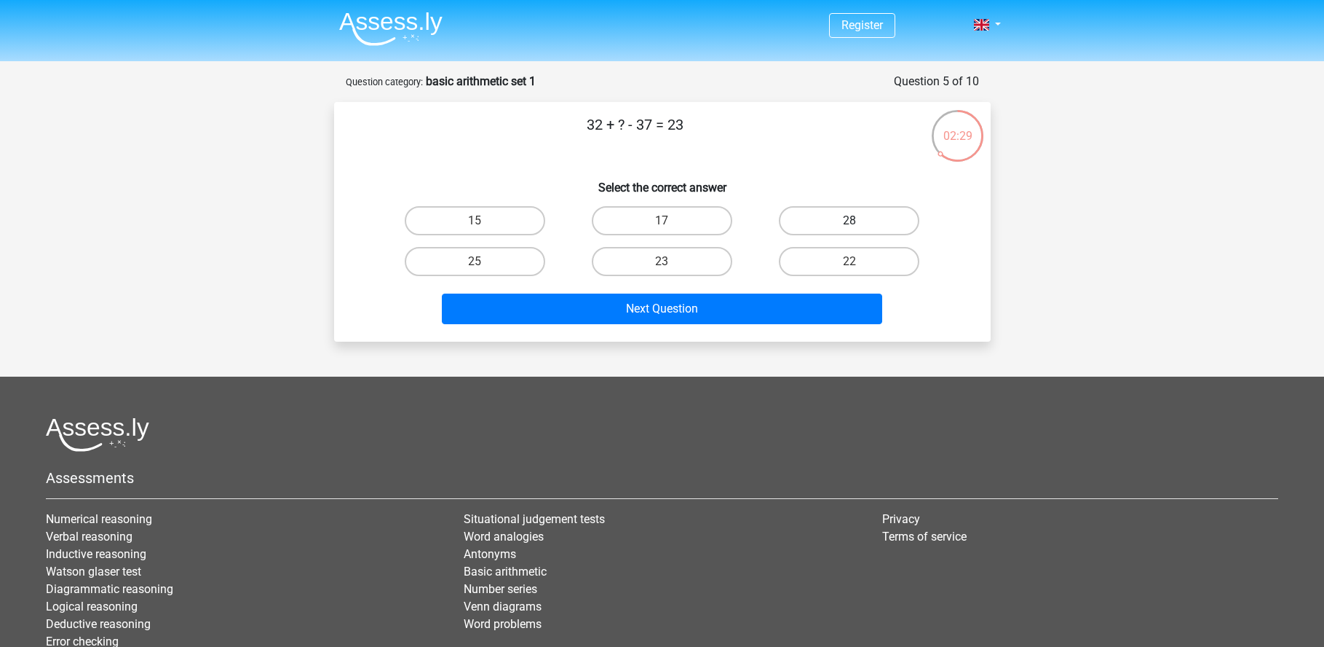
click at [841, 224] on label "28" at bounding box center [849, 220] width 141 height 29
click at [850, 224] on input "28" at bounding box center [854, 225] width 9 height 9
radio input "true"
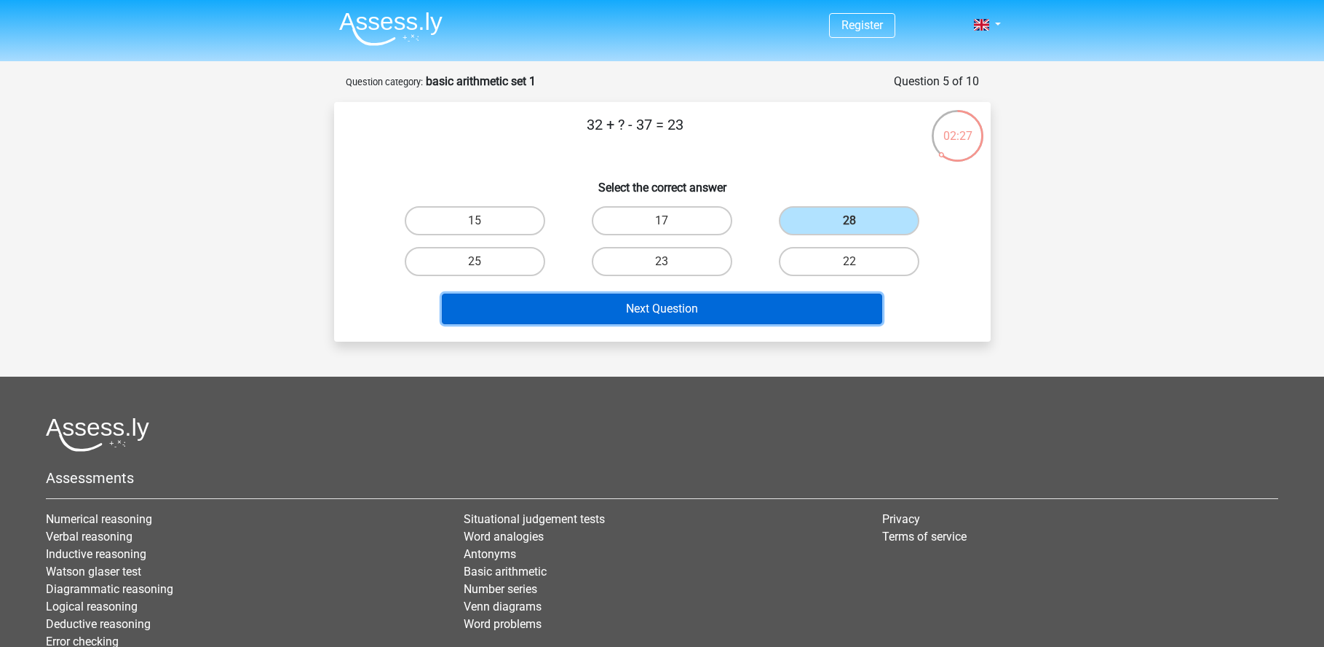
click at [678, 312] on button "Next Question" at bounding box center [662, 308] width 441 height 31
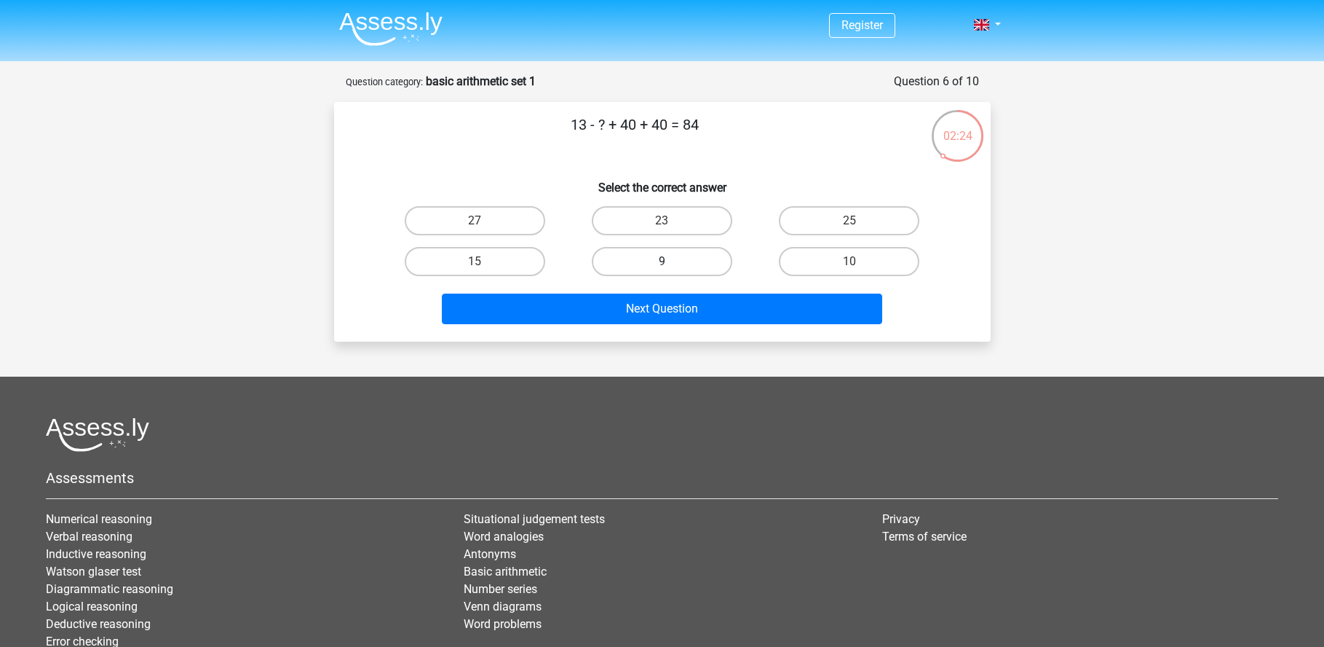
click at [652, 262] on label "9" at bounding box center [662, 261] width 141 height 29
click at [662, 262] on input "9" at bounding box center [666, 265] width 9 height 9
radio input "true"
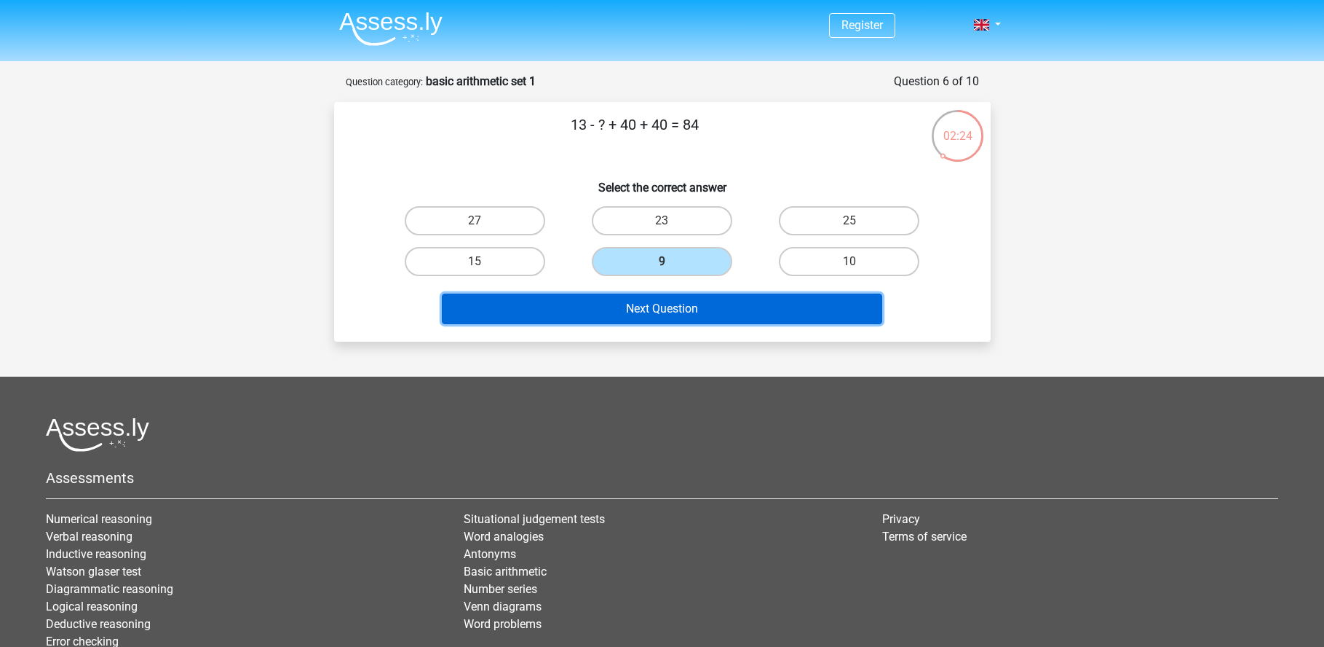
click at [630, 312] on button "Next Question" at bounding box center [662, 308] width 441 height 31
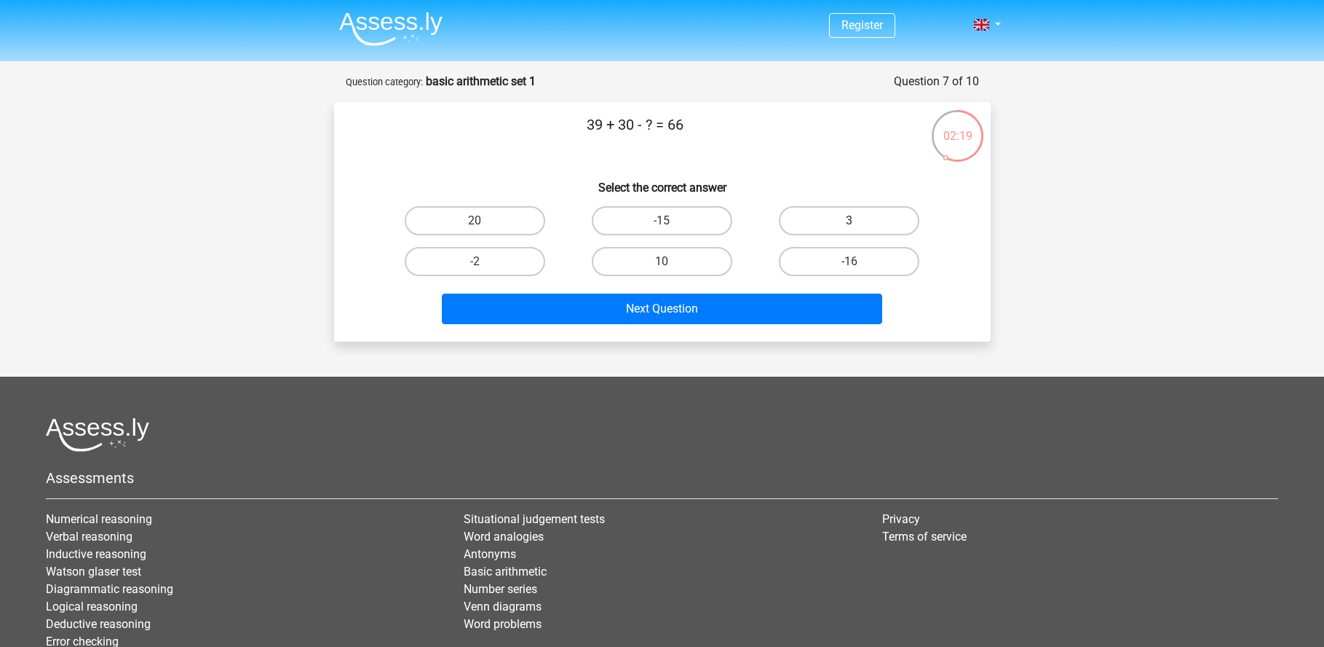
click at [826, 220] on label "3" at bounding box center [849, 220] width 141 height 29
click at [850, 221] on input "3" at bounding box center [854, 225] width 9 height 9
radio input "true"
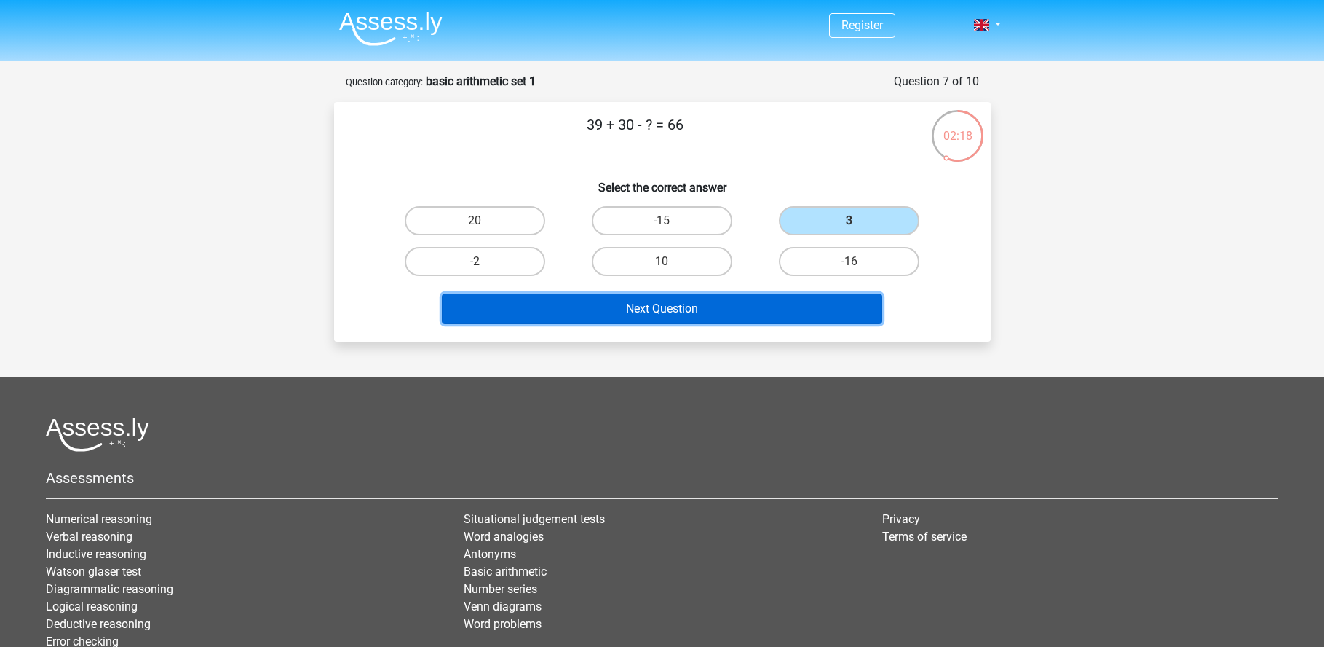
click at [660, 317] on button "Next Question" at bounding box center [662, 308] width 441 height 31
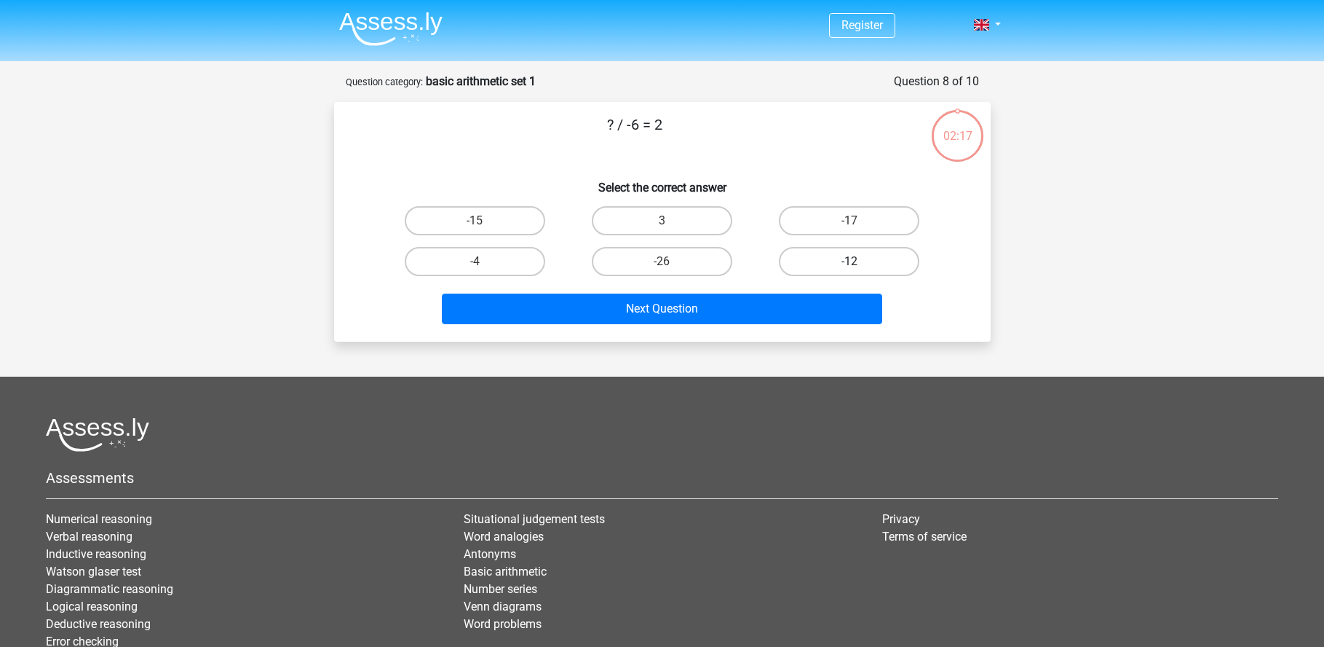
click at [811, 260] on label "-12" at bounding box center [849, 261] width 141 height 29
click at [850, 261] on input "-12" at bounding box center [854, 265] width 9 height 9
radio input "true"
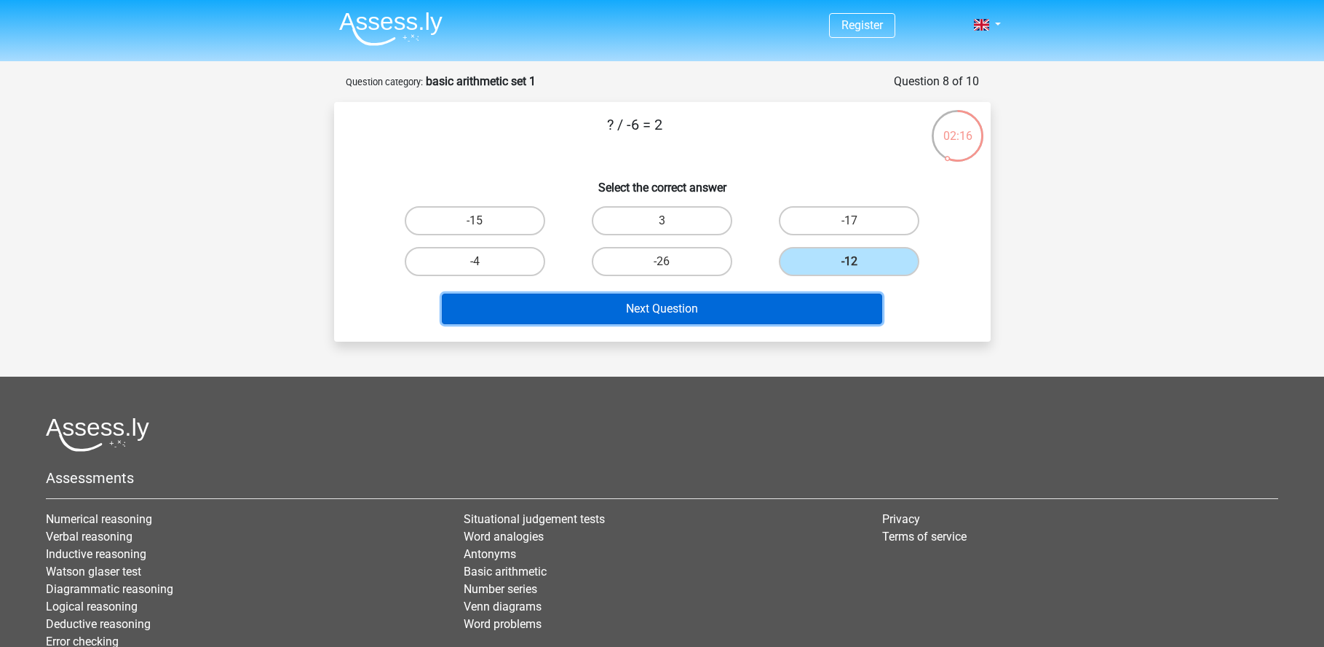
click at [701, 304] on button "Next Question" at bounding box center [662, 308] width 441 height 31
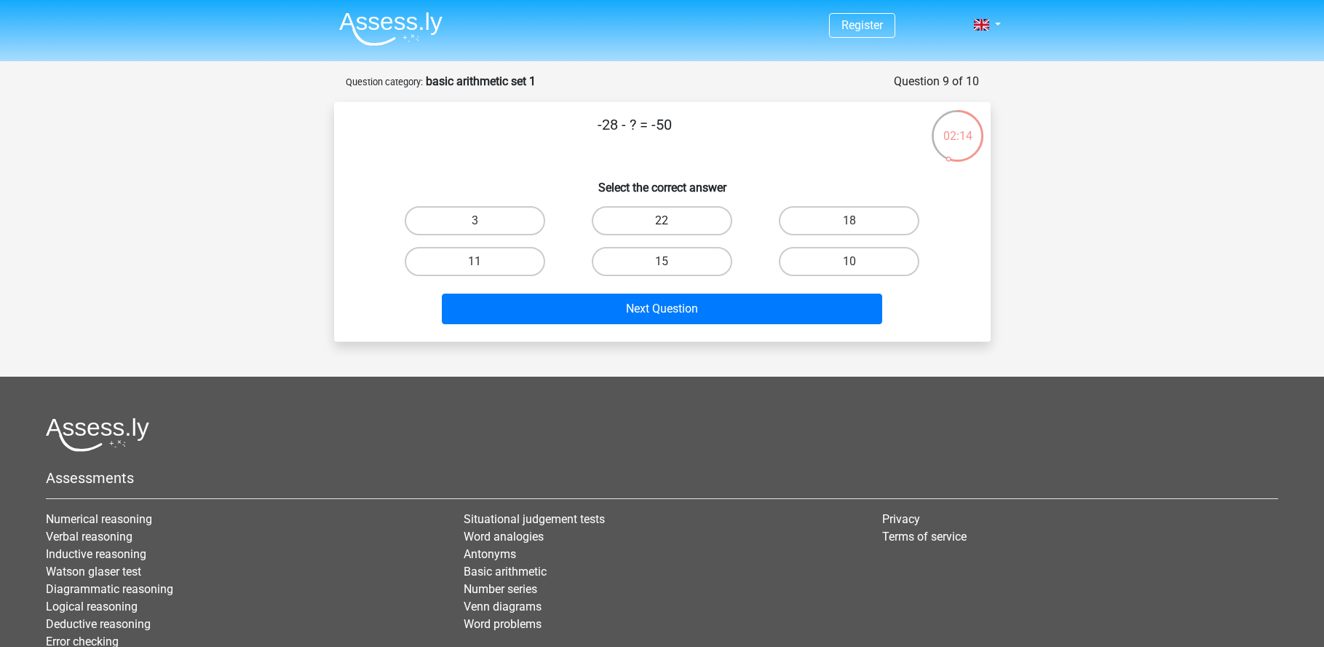
click at [672, 227] on label "22" at bounding box center [662, 220] width 141 height 29
click at [671, 227] on input "22" at bounding box center [666, 225] width 9 height 9
radio input "true"
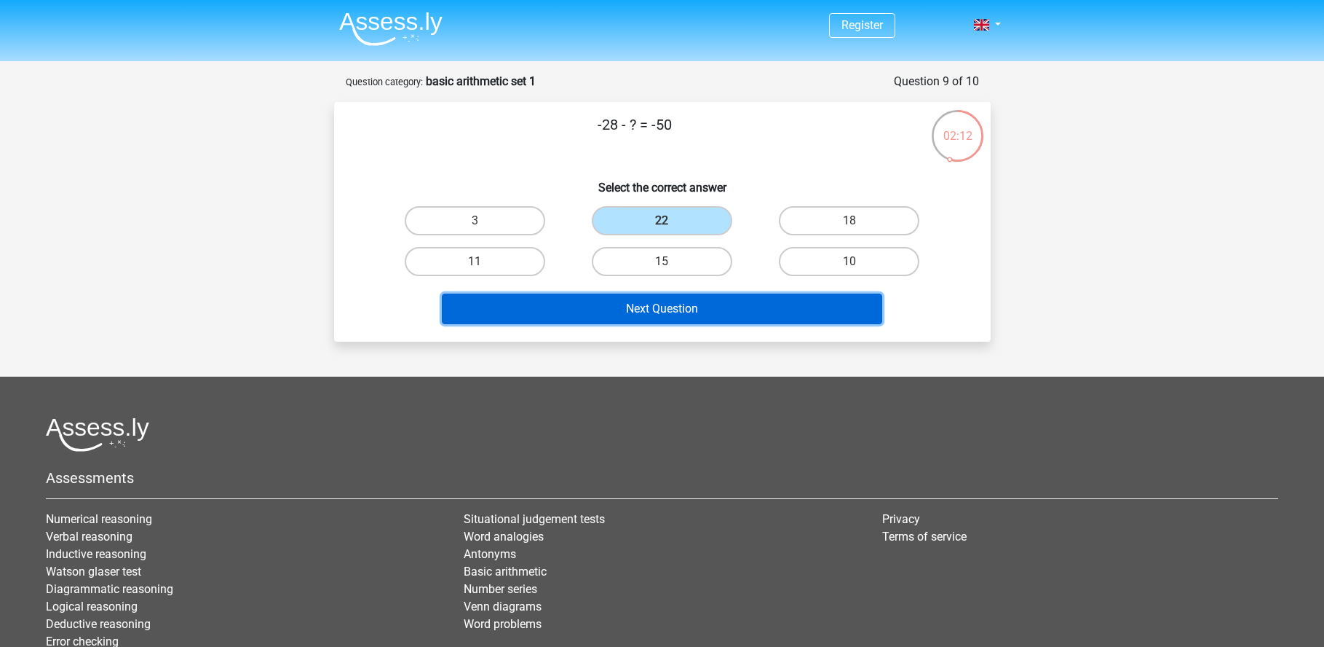
click at [630, 307] on button "Next Question" at bounding box center [662, 308] width 441 height 31
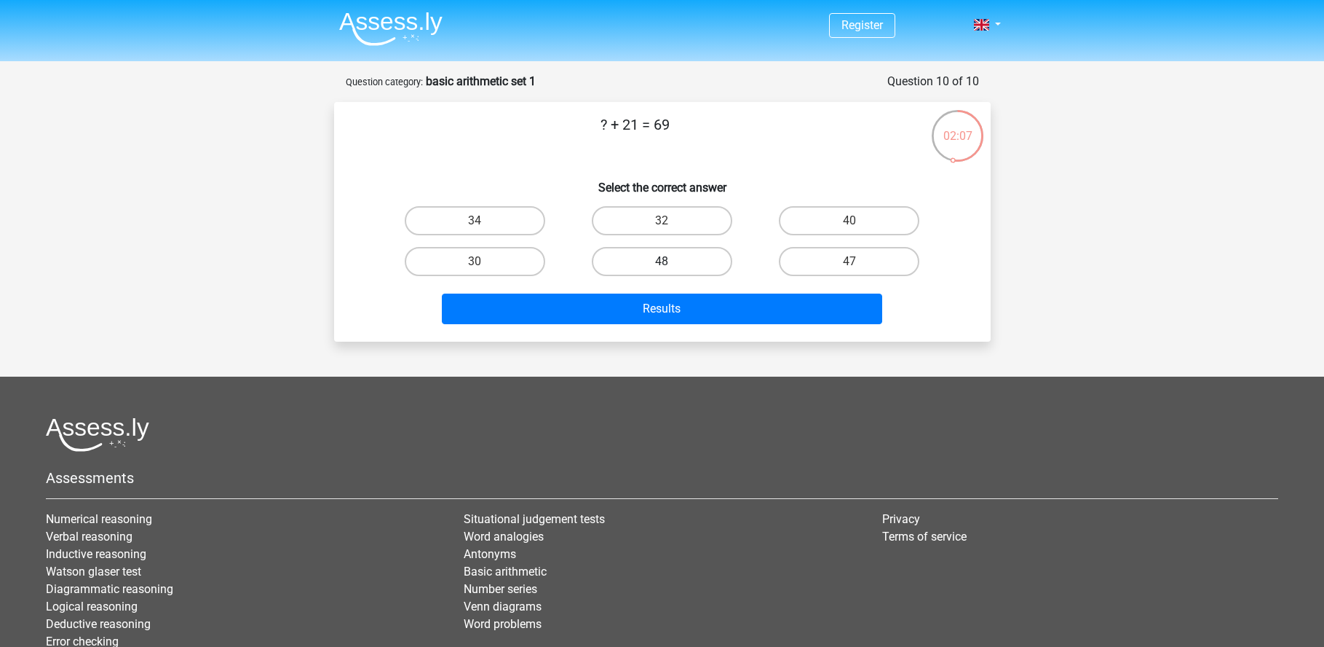
click at [684, 259] on label "48" at bounding box center [662, 261] width 141 height 29
click at [671, 261] on input "48" at bounding box center [666, 265] width 9 height 9
radio input "true"
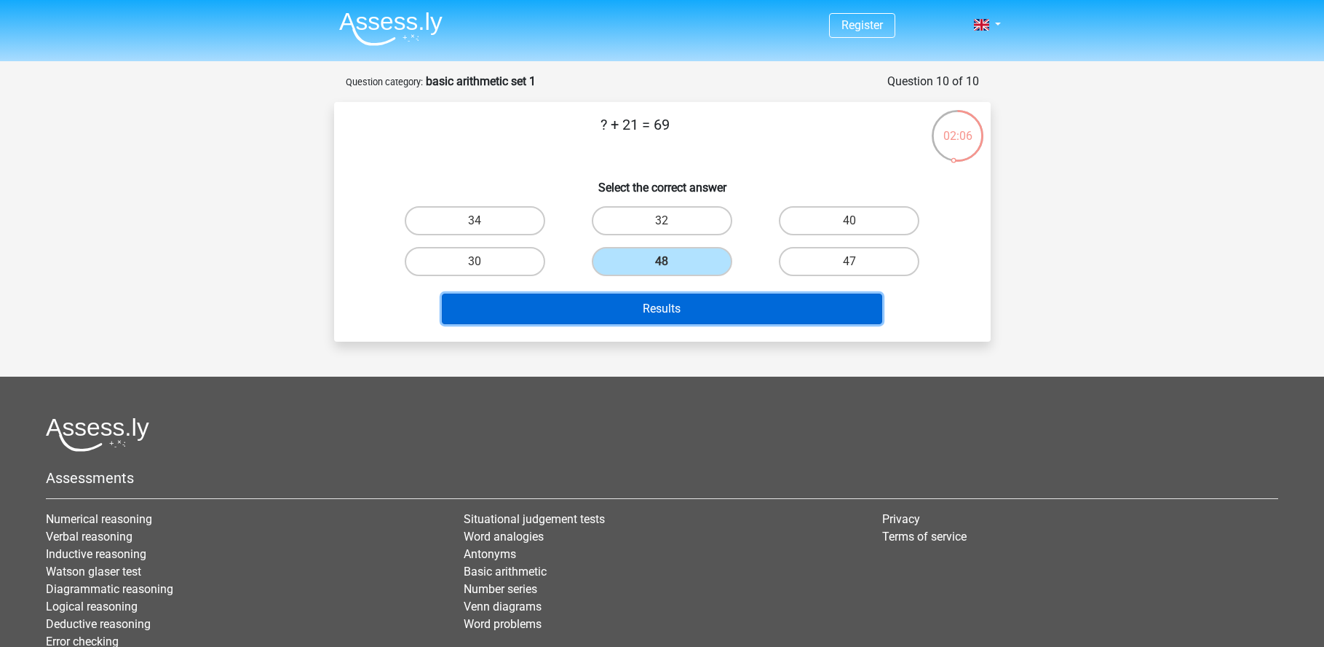
click at [660, 317] on button "Results" at bounding box center [662, 308] width 441 height 31
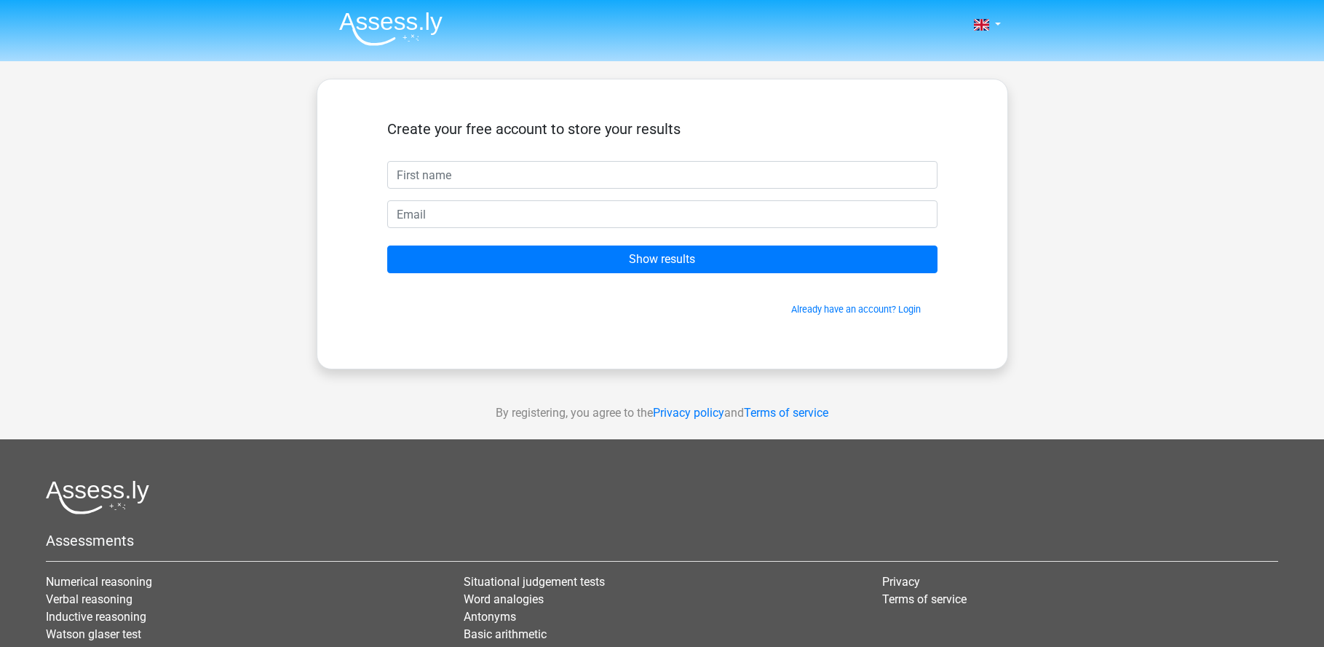
click at [514, 170] on input "text" at bounding box center [662, 175] width 550 height 28
type input "[PERSON_NAME]"
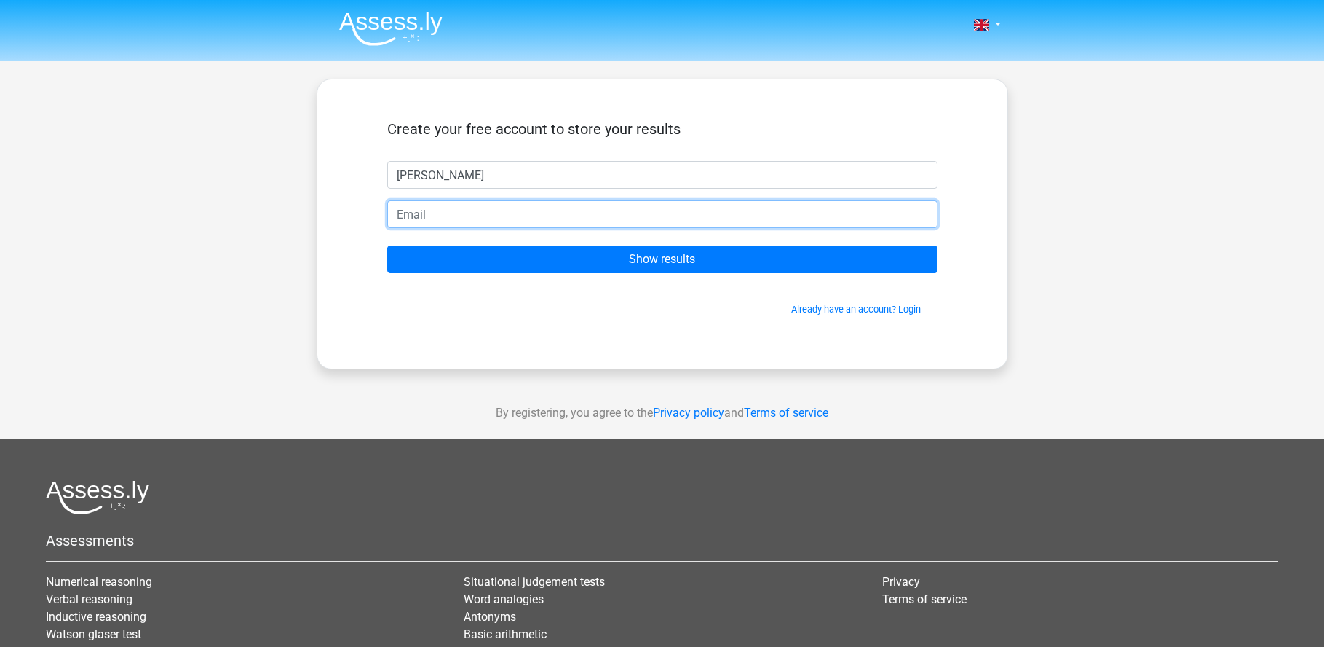
click at [437, 221] on input "email" at bounding box center [662, 214] width 550 height 28
type input "ramiro.gomez.guzman.cdm@gmail.com"
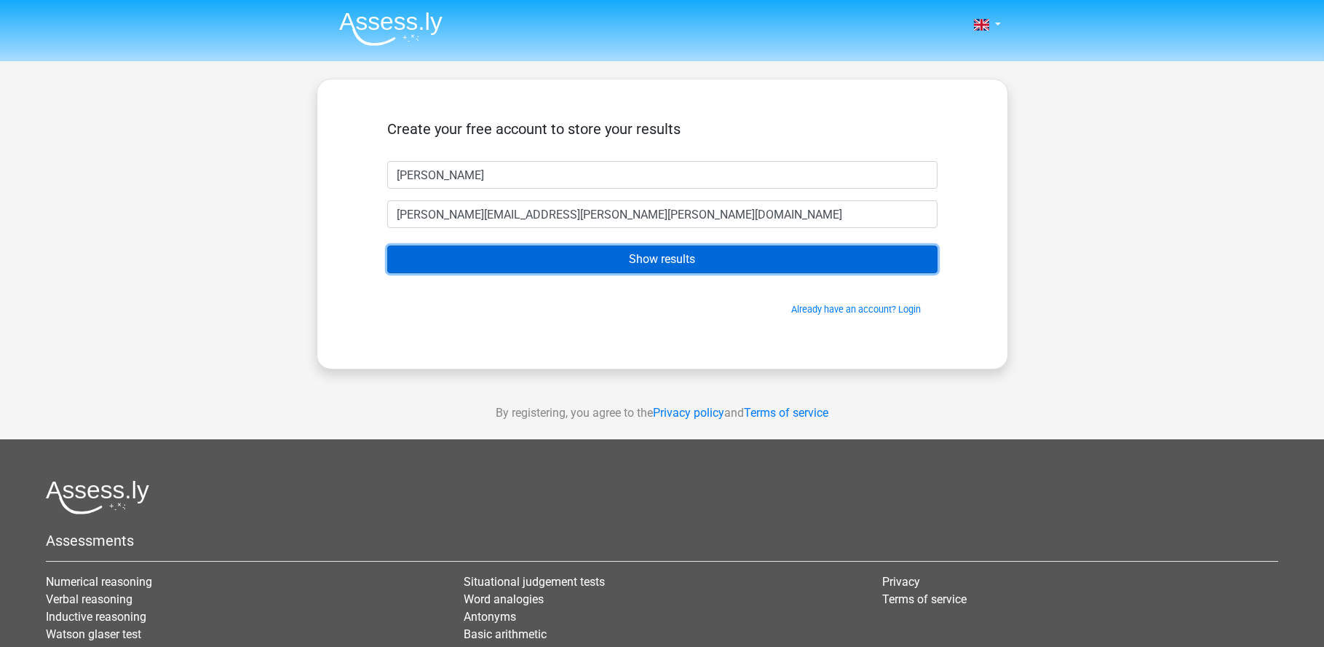
click at [562, 252] on input "Show results" at bounding box center [662, 259] width 550 height 28
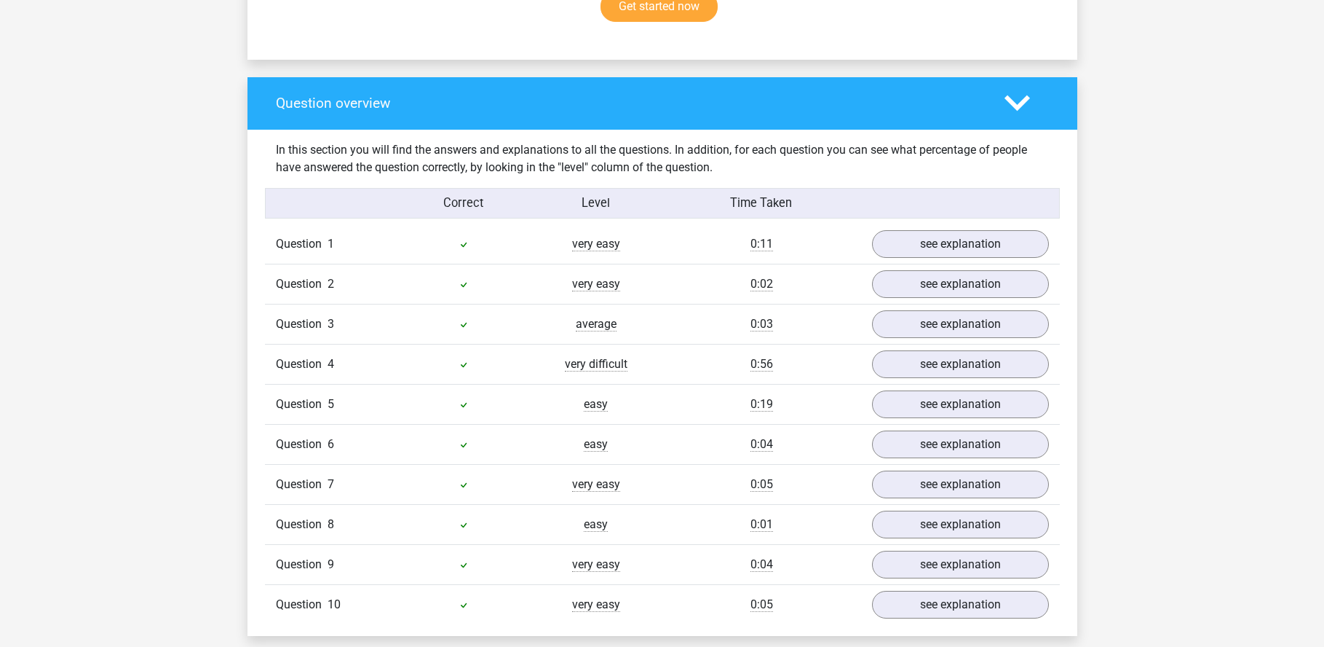
scroll to position [1019, 0]
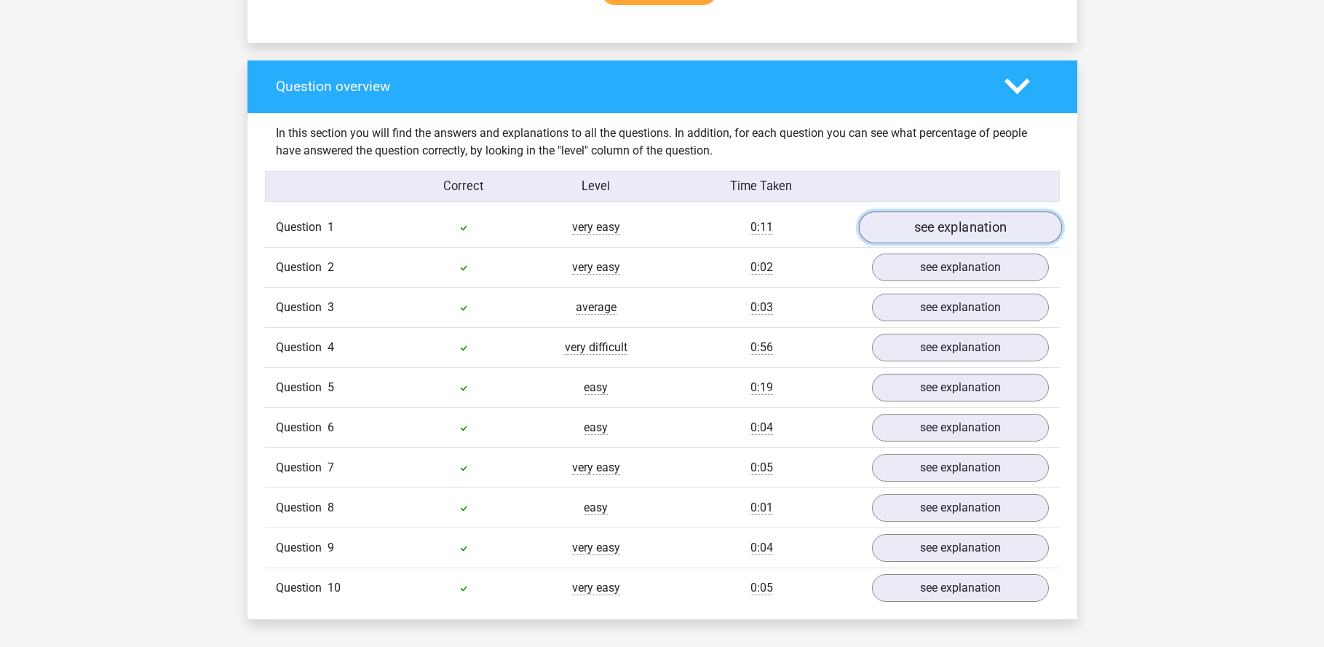
click at [917, 236] on link "see explanation" at bounding box center [959, 228] width 203 height 32
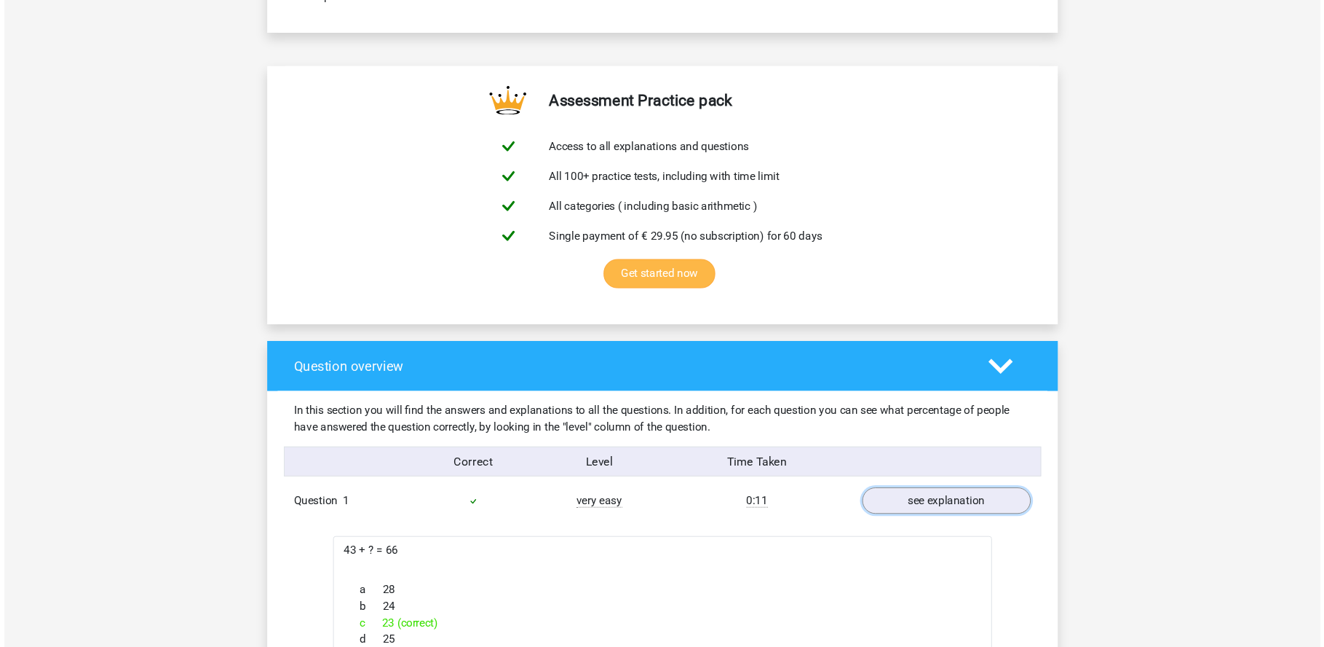
scroll to position [728, 0]
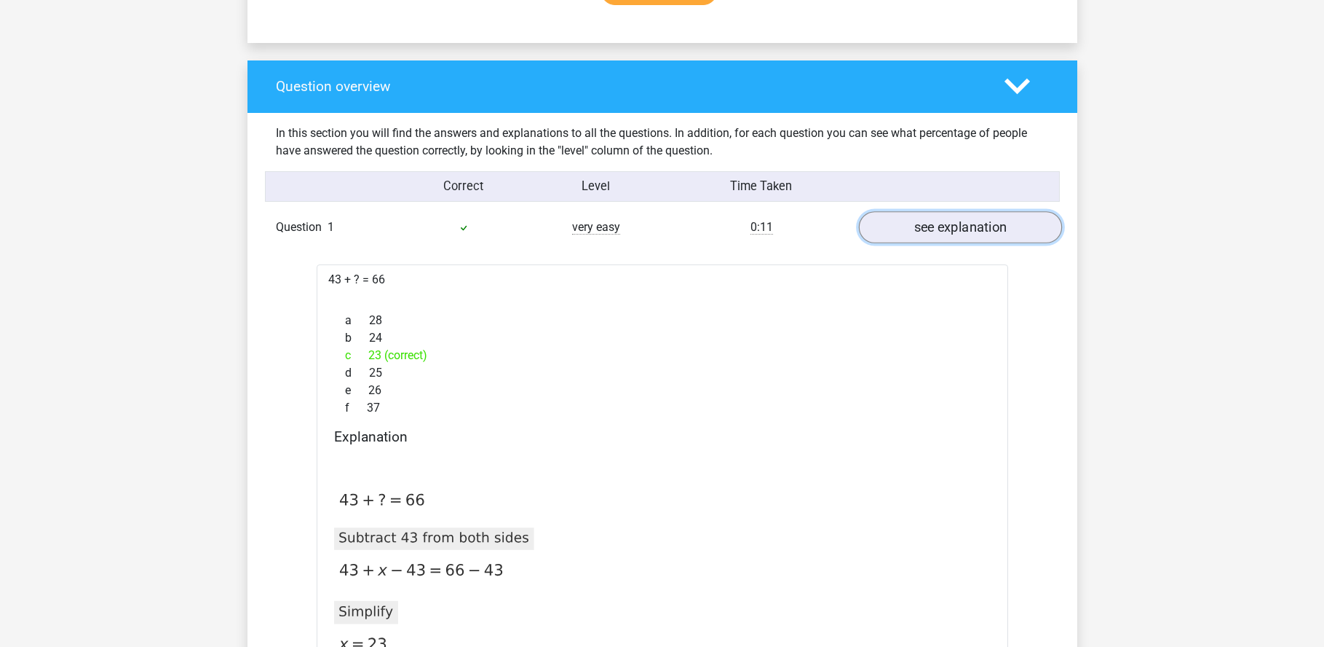
click at [892, 231] on link "see explanation" at bounding box center [959, 228] width 203 height 32
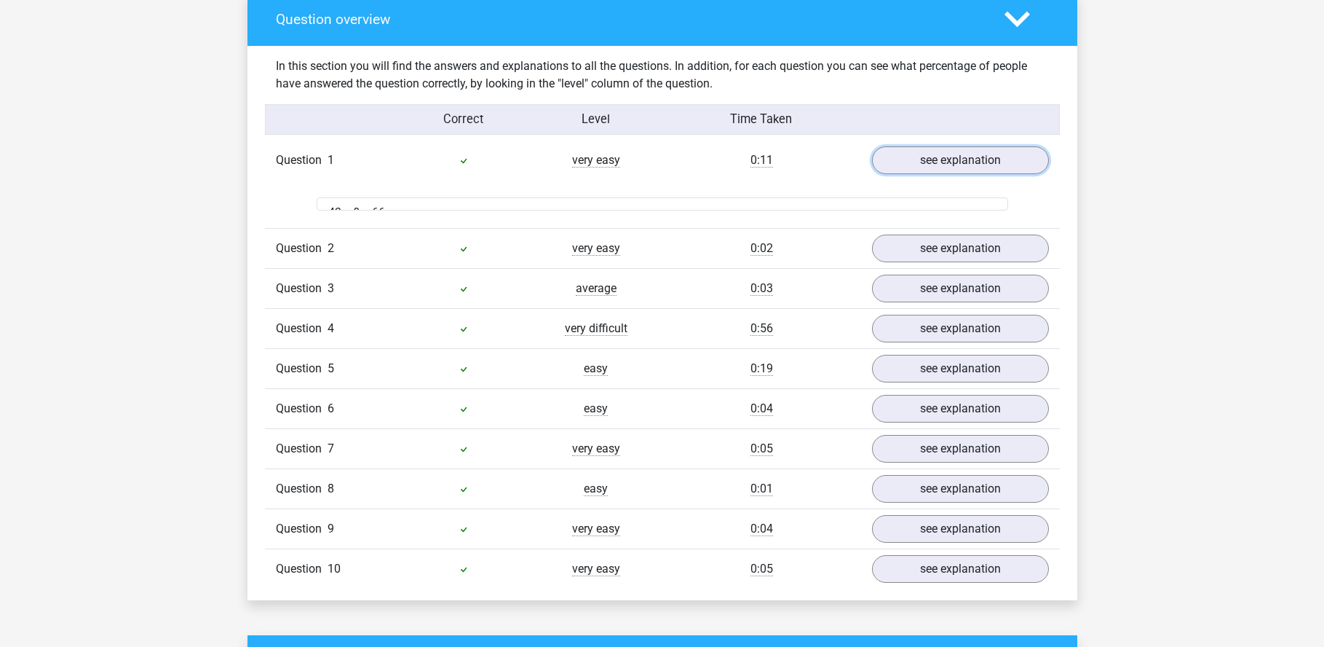
scroll to position [1092, 0]
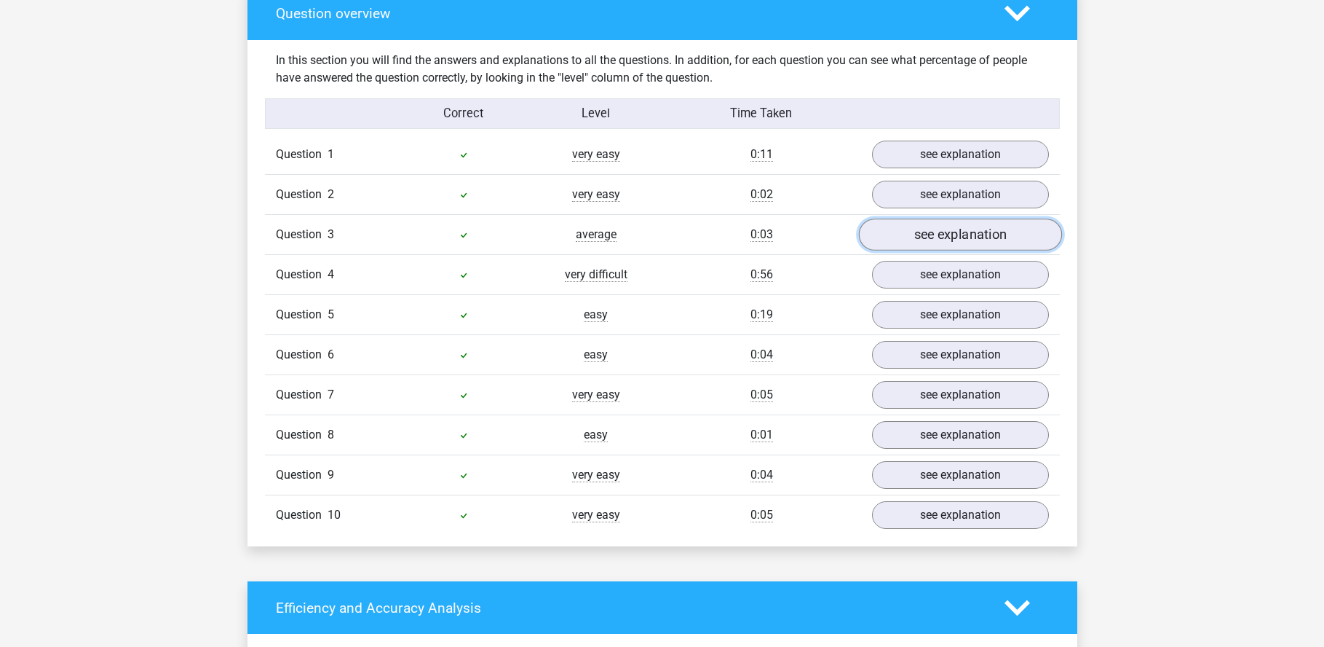
click at [933, 240] on link "see explanation" at bounding box center [959, 235] width 203 height 32
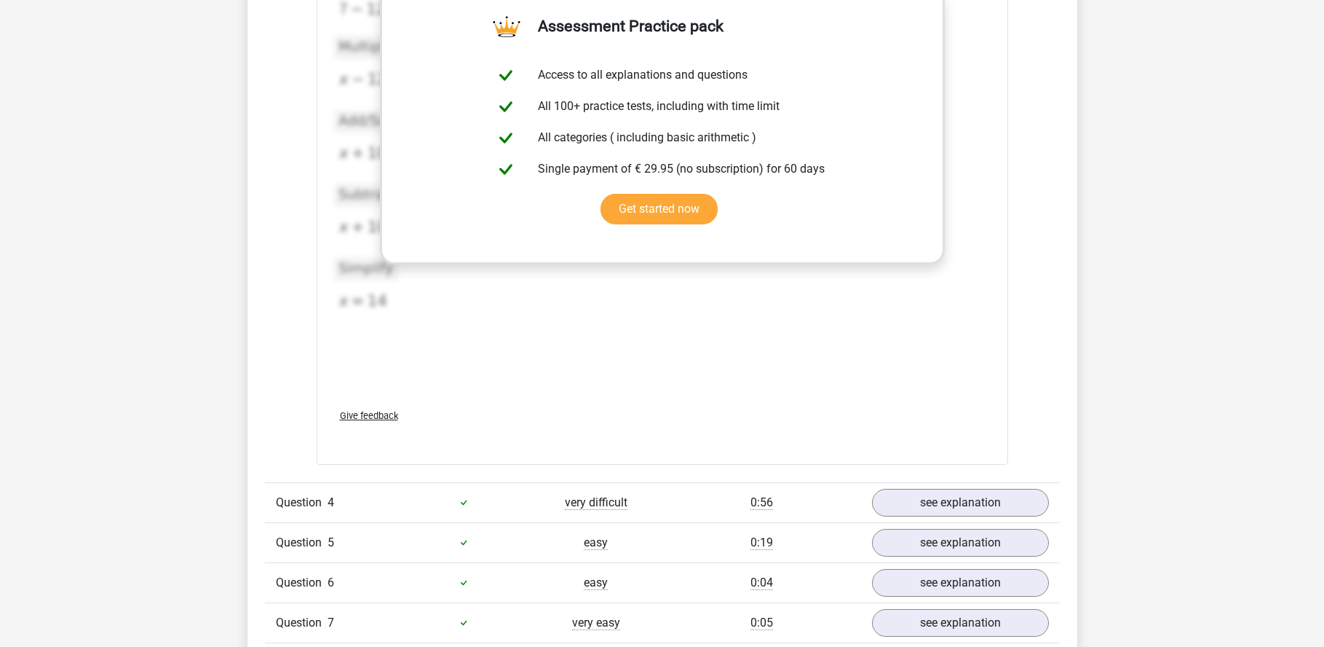
click at [687, 302] on div "2020-12-07T12:00:07.458998 image/svg+xml Matplotlib v3.3.2, https://matplotlib.…" at bounding box center [662, 151] width 657 height 382
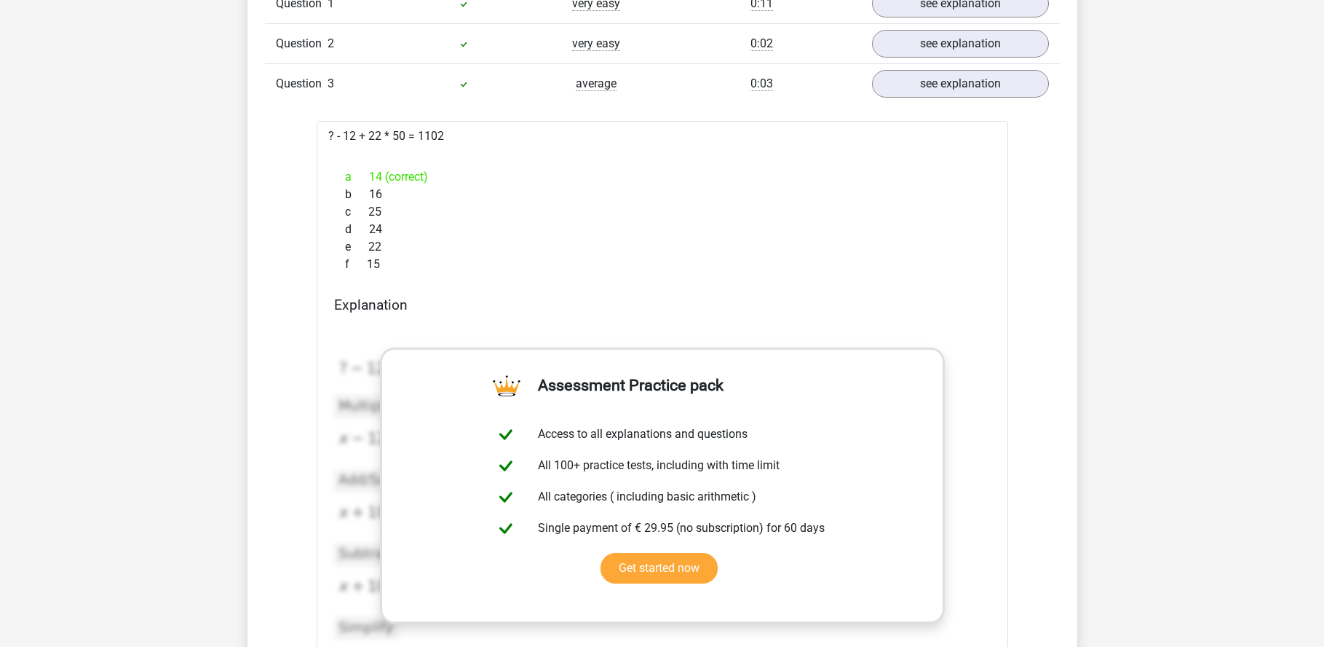
scroll to position [1238, 0]
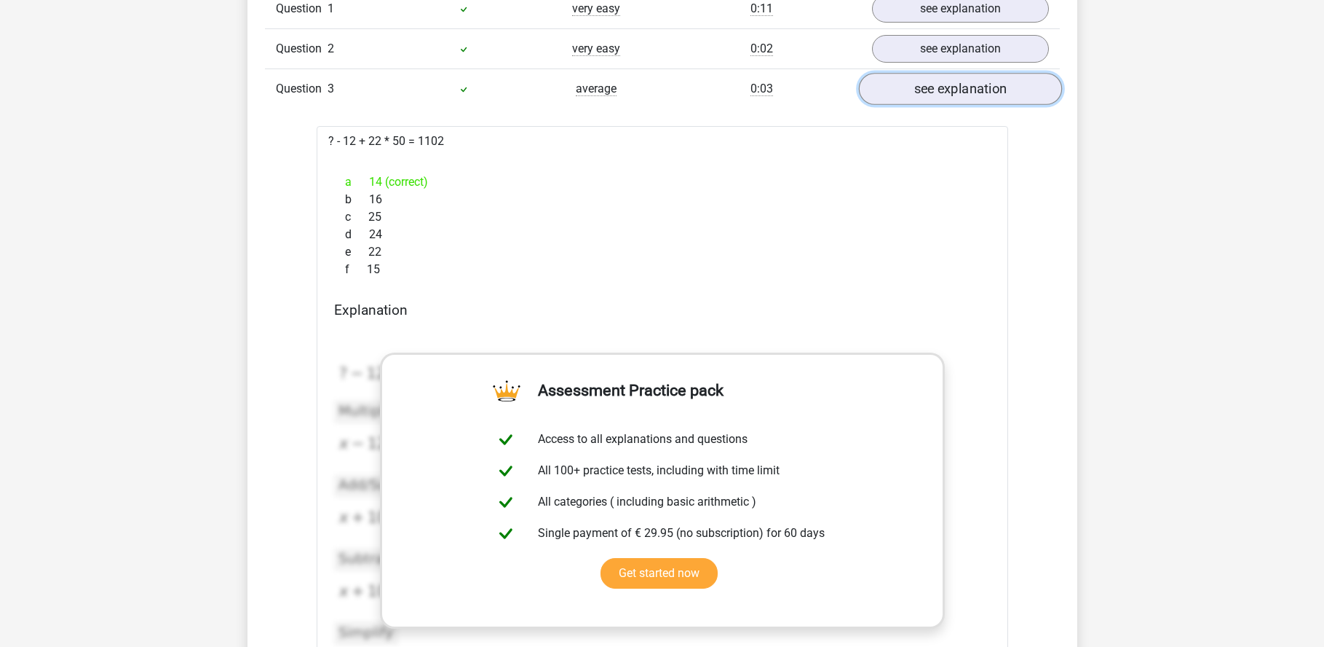
click at [901, 82] on link "see explanation" at bounding box center [959, 90] width 203 height 32
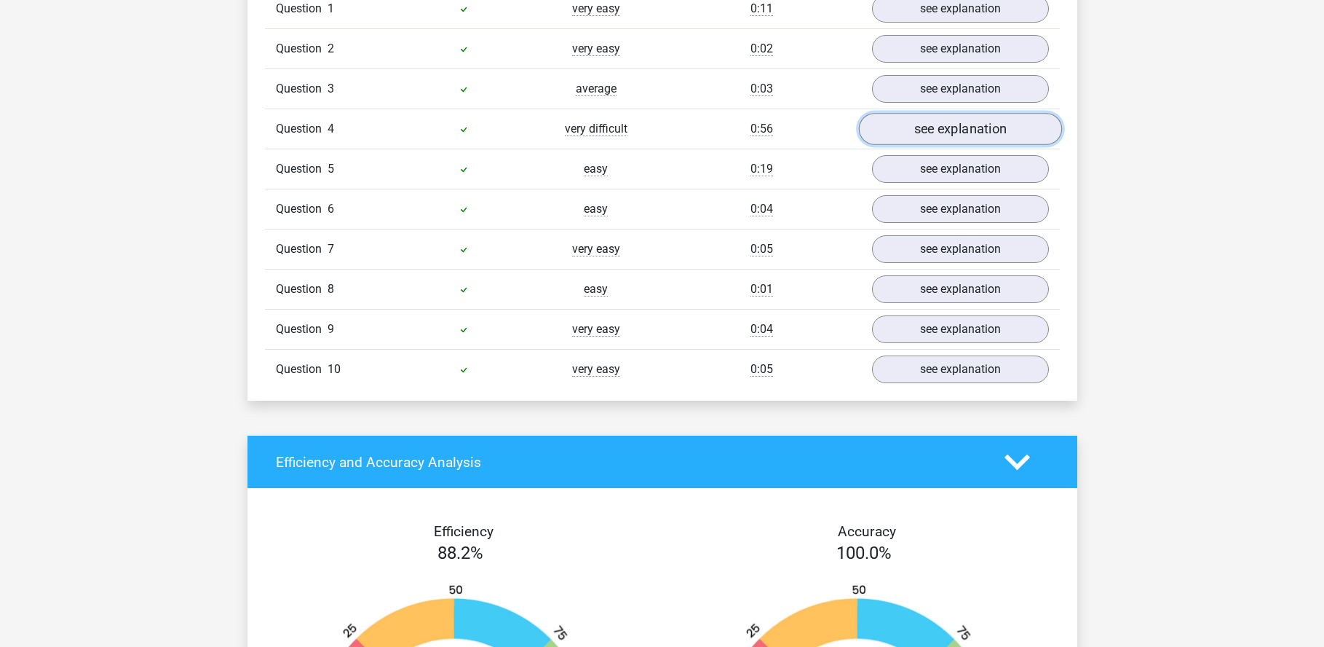
click at [915, 138] on link "see explanation" at bounding box center [959, 130] width 203 height 32
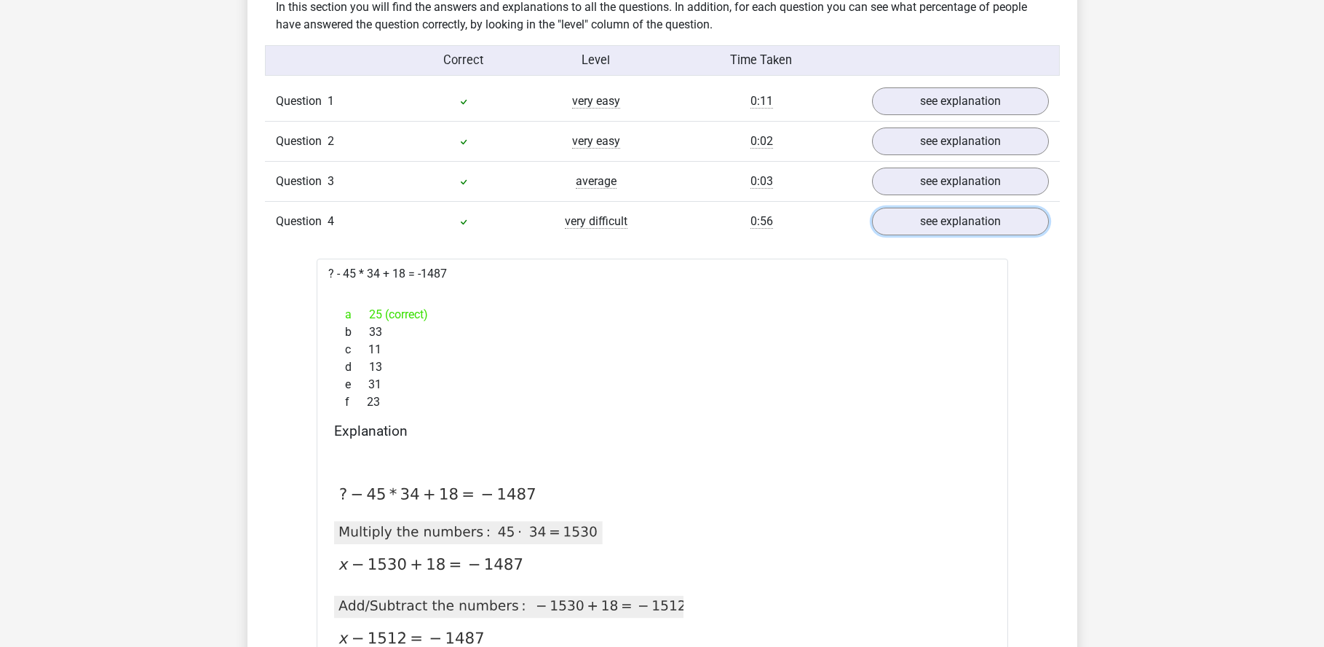
scroll to position [1092, 0]
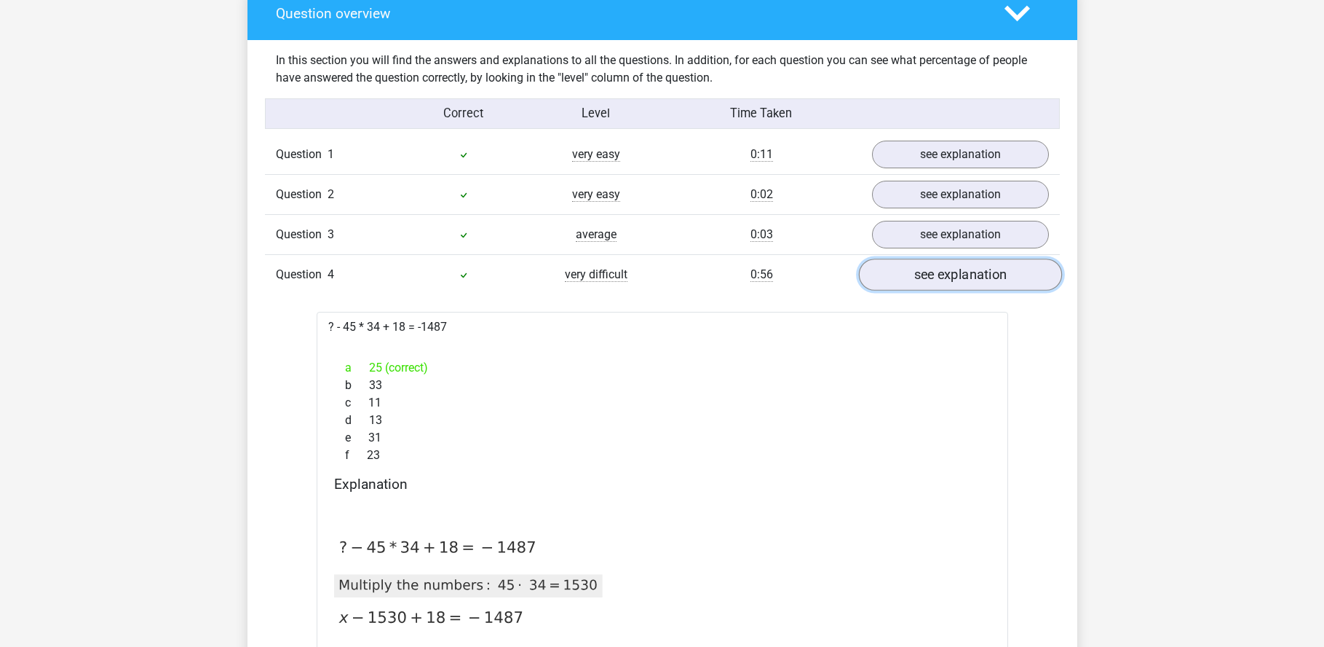
drag, startPoint x: 904, startPoint y: 283, endPoint x: 904, endPoint y: 274, distance: 9.5
click at [904, 283] on link "see explanation" at bounding box center [959, 275] width 203 height 32
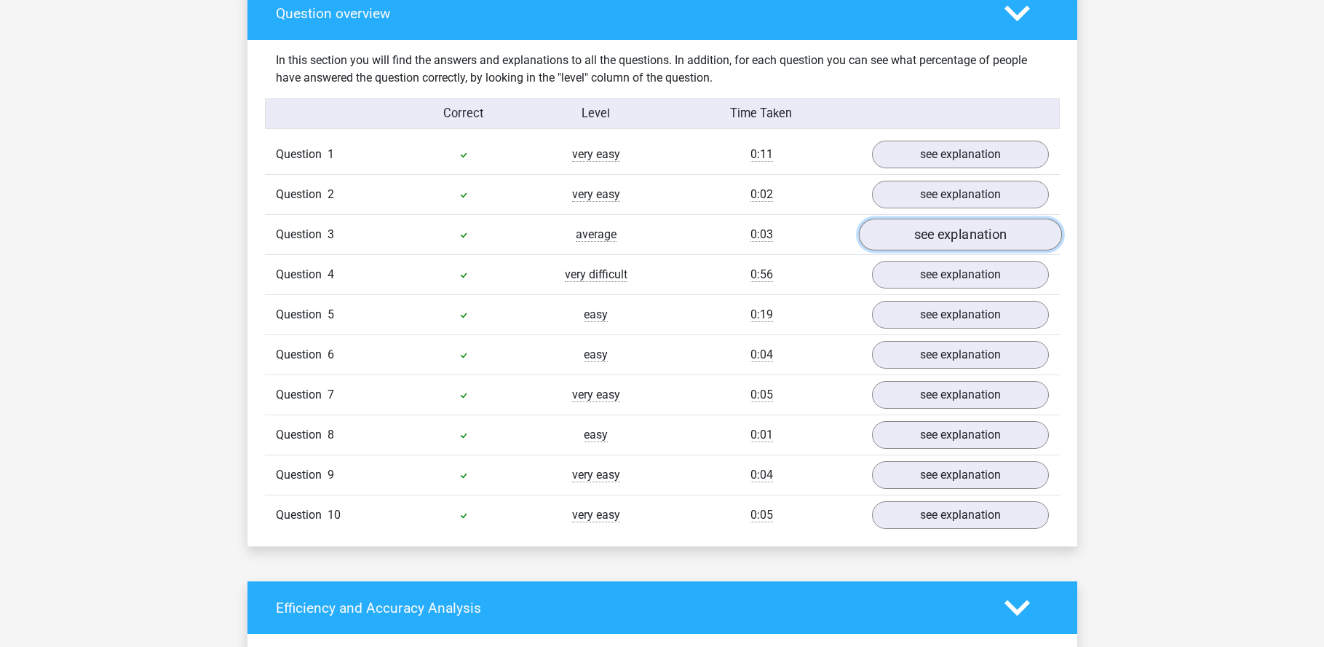
click at [912, 241] on link "see explanation" at bounding box center [959, 235] width 203 height 32
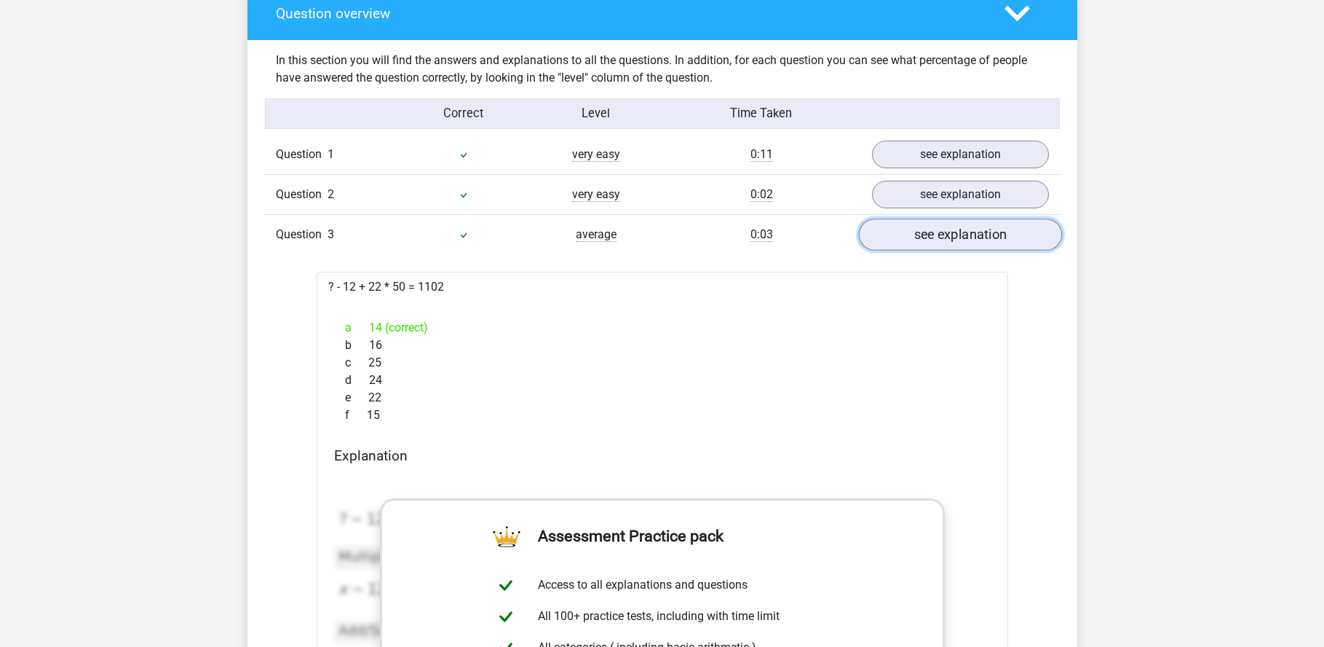
click at [920, 233] on link "see explanation" at bounding box center [959, 235] width 203 height 32
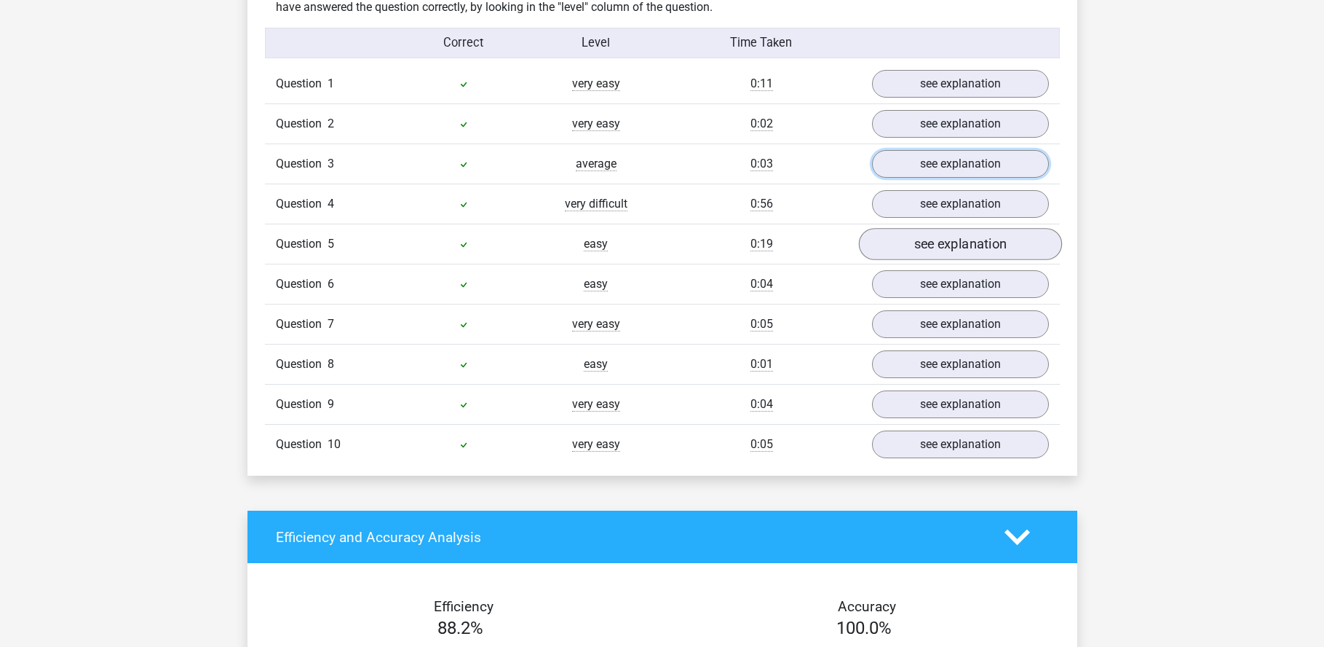
scroll to position [1165, 0]
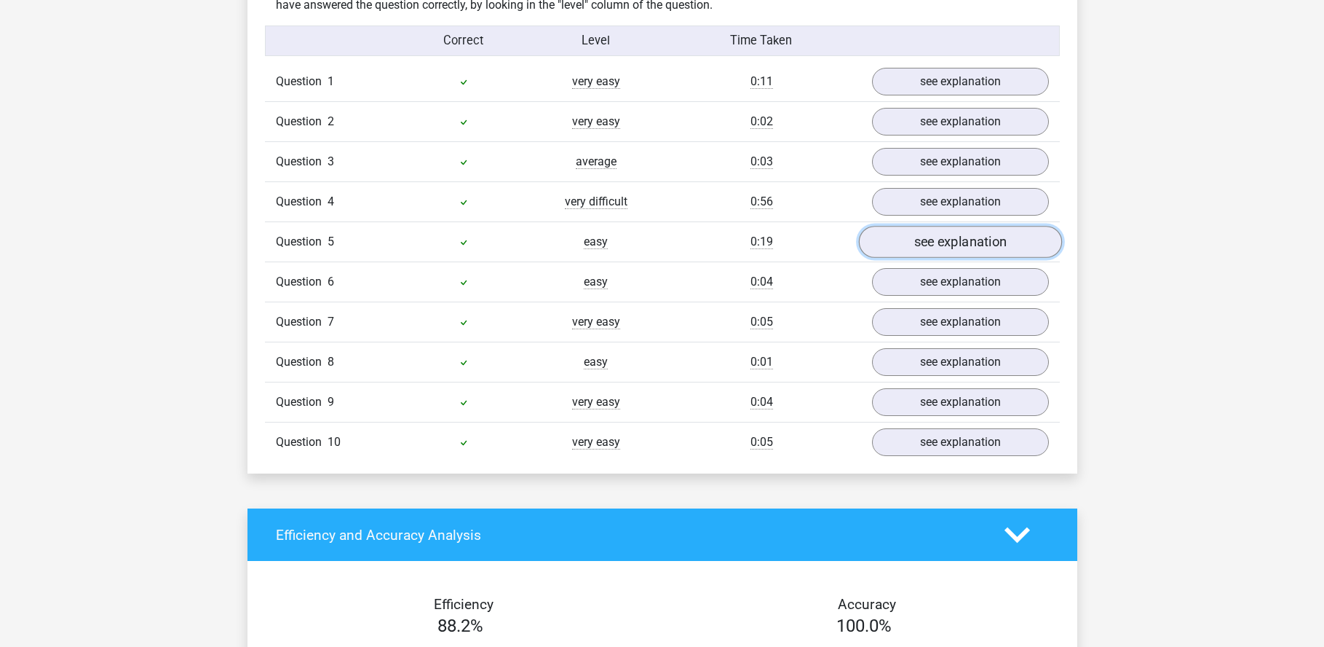
click at [920, 241] on link "see explanation" at bounding box center [959, 242] width 203 height 32
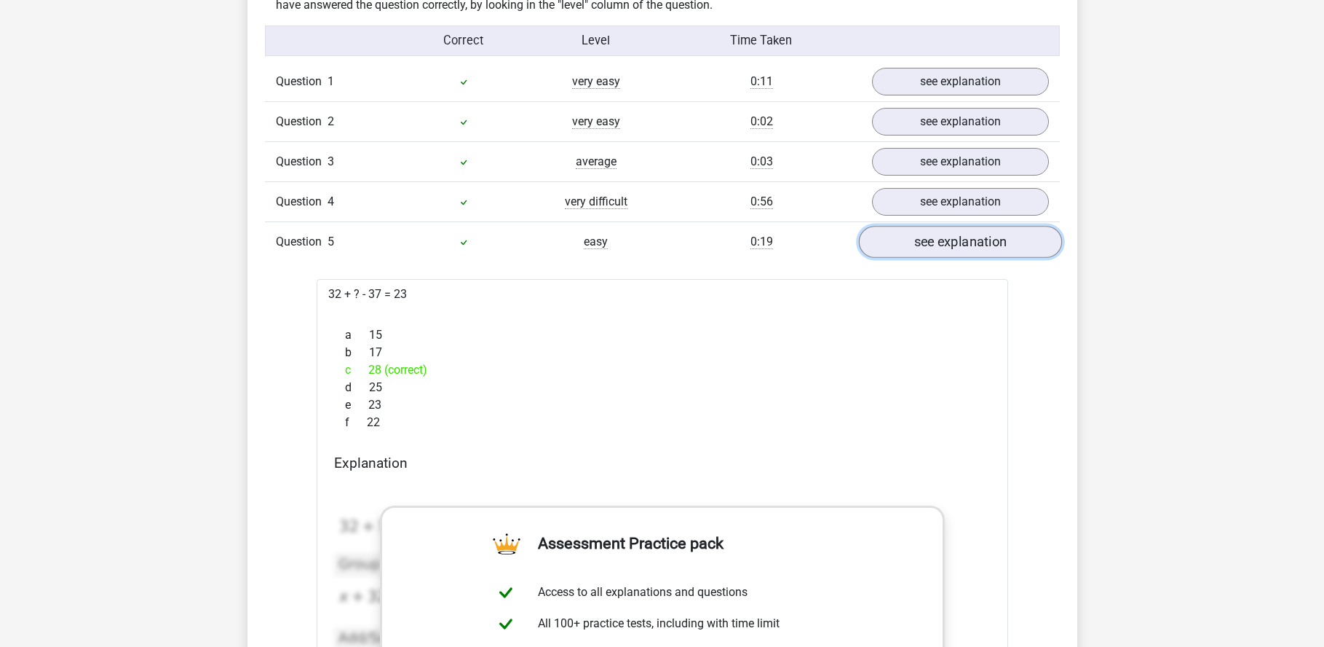
click at [921, 233] on link "see explanation" at bounding box center [959, 242] width 203 height 32
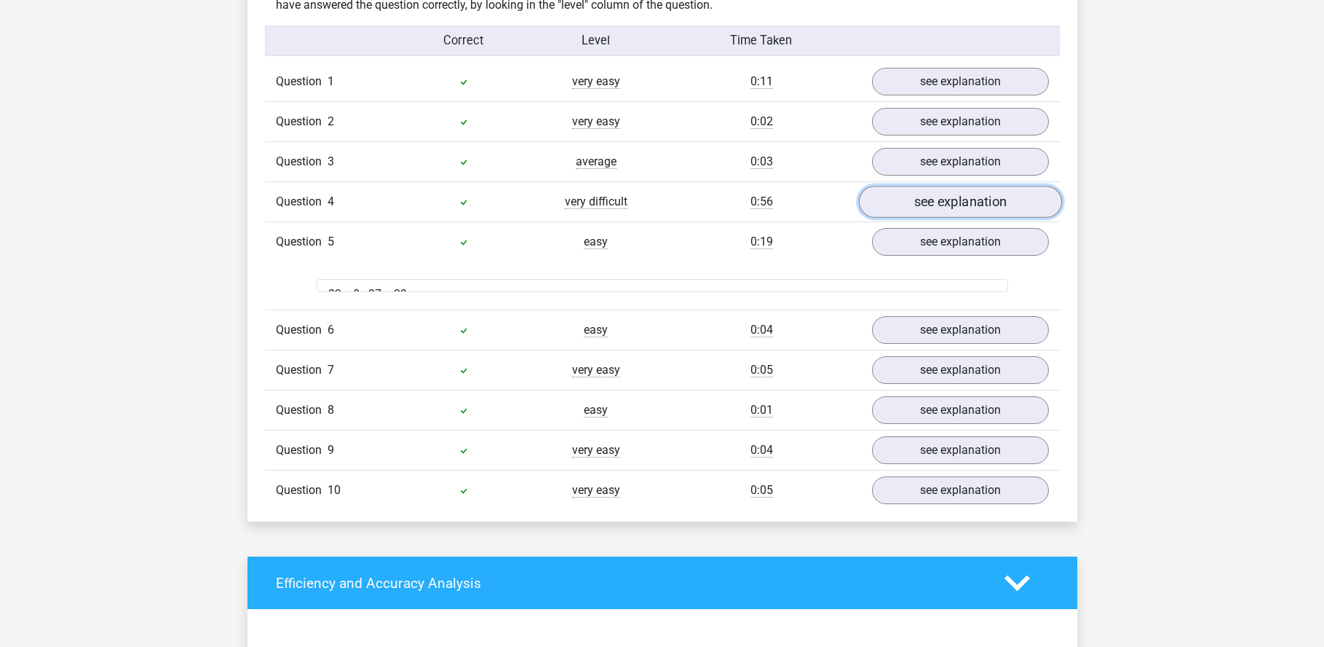
click at [922, 203] on link "see explanation" at bounding box center [959, 202] width 203 height 32
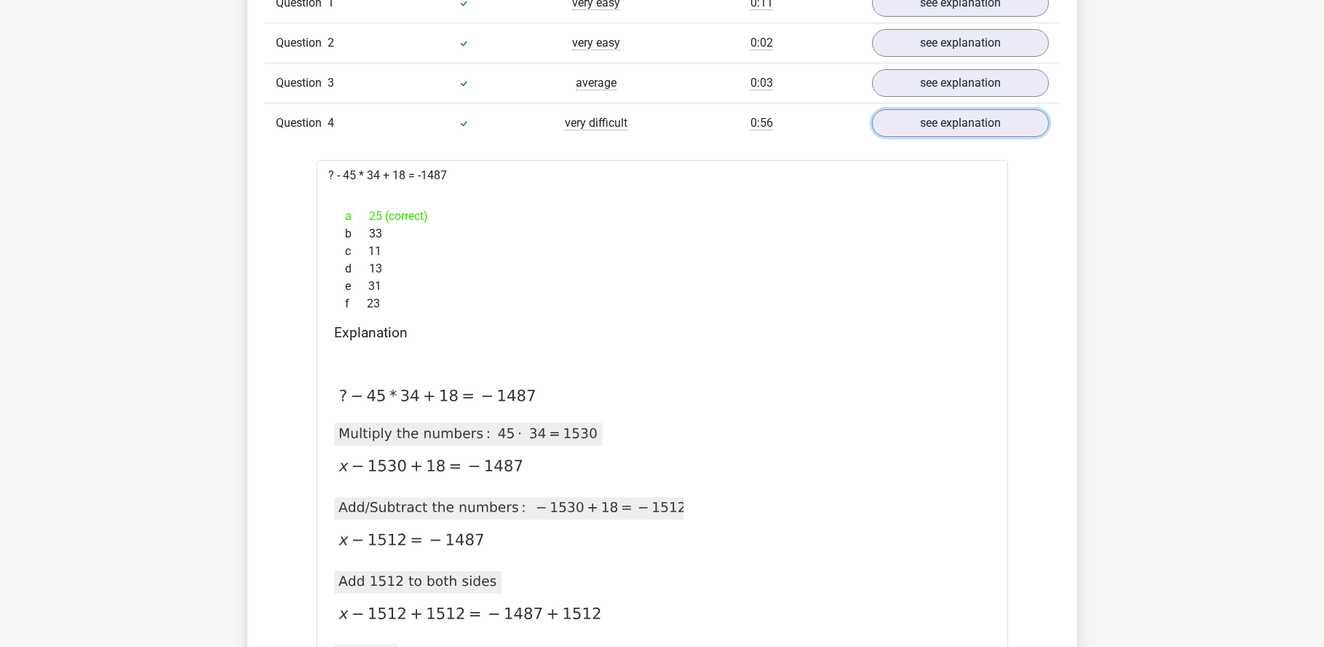
scroll to position [1238, 0]
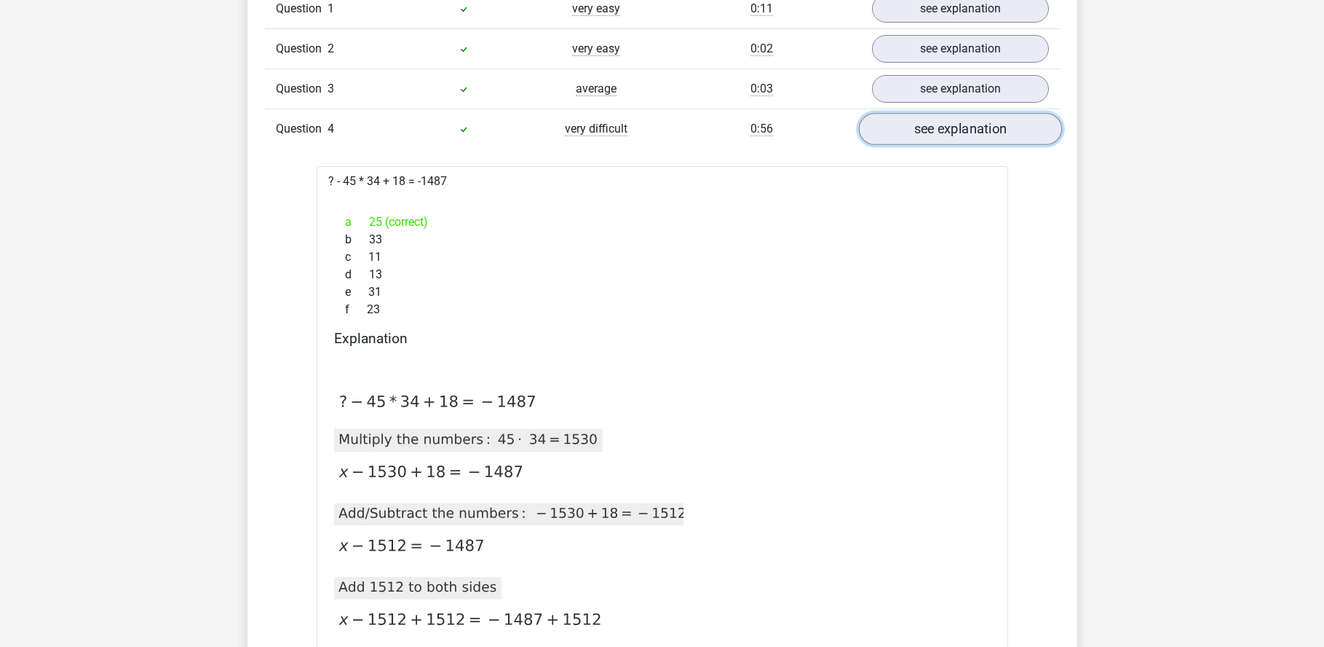
click at [912, 132] on link "see explanation" at bounding box center [959, 130] width 203 height 32
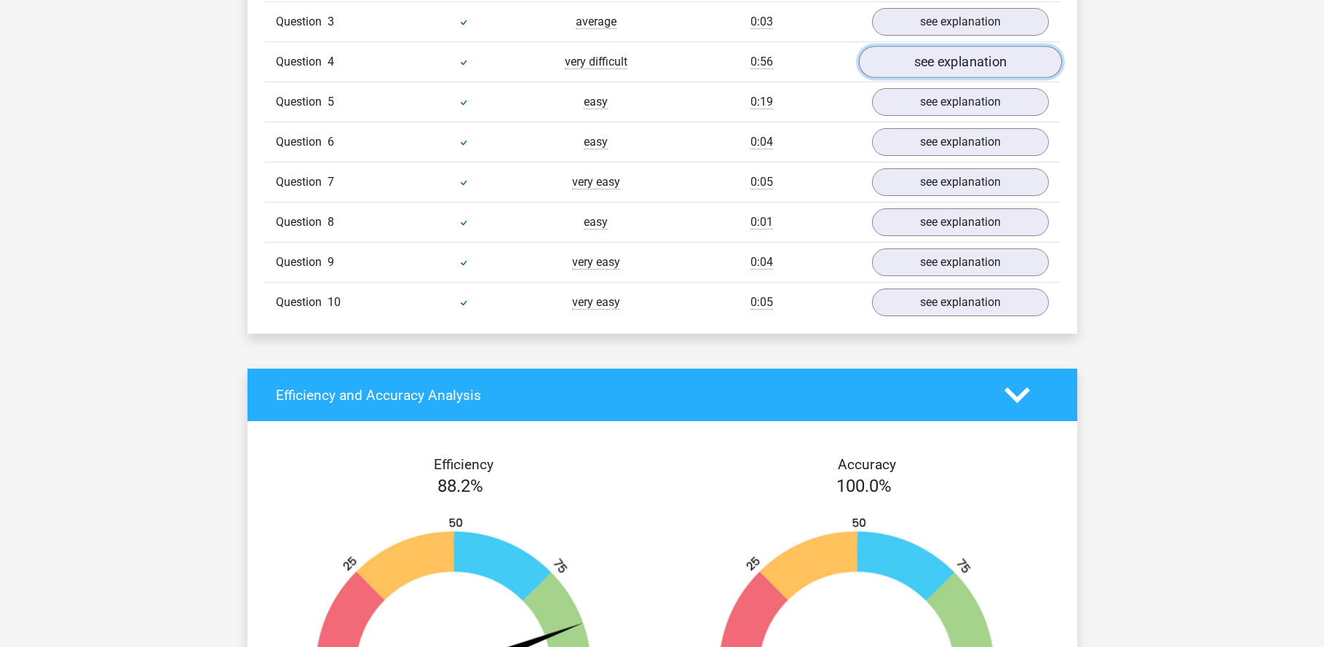
scroll to position [1311, 0]
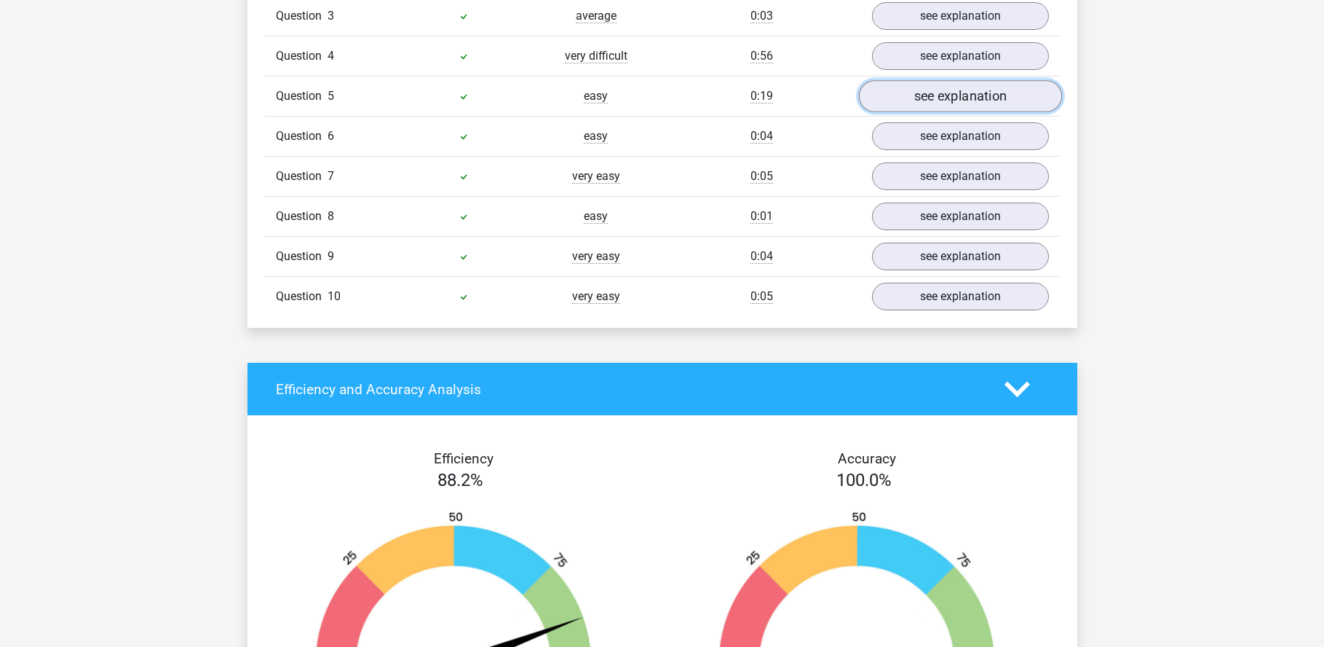
click at [923, 108] on link "see explanation" at bounding box center [959, 97] width 203 height 32
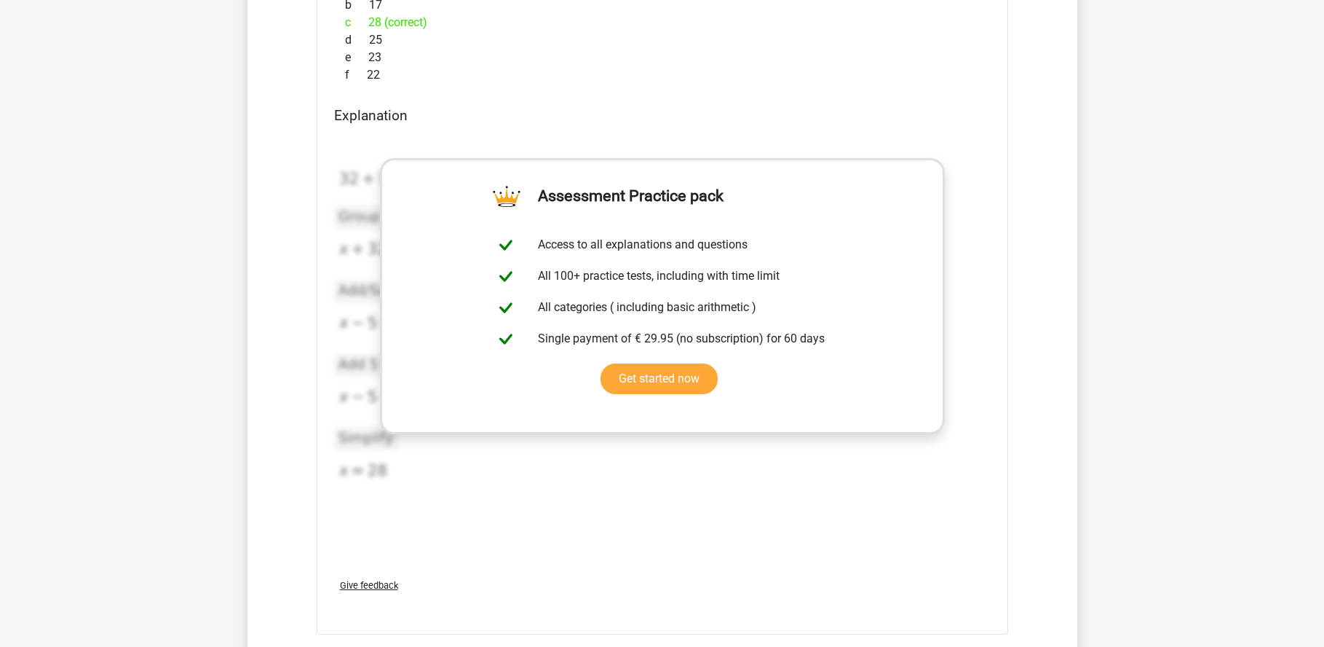
scroll to position [1456, 0]
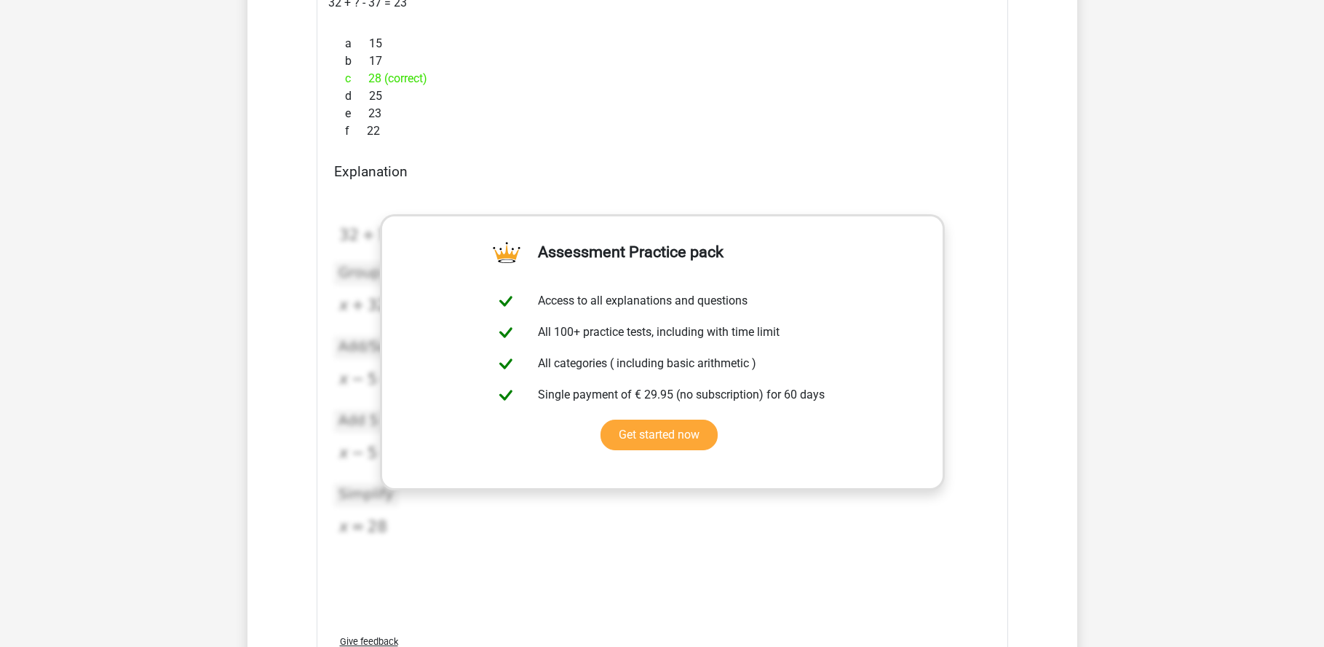
click at [915, 119] on div "e 23" at bounding box center [662, 113] width 657 height 17
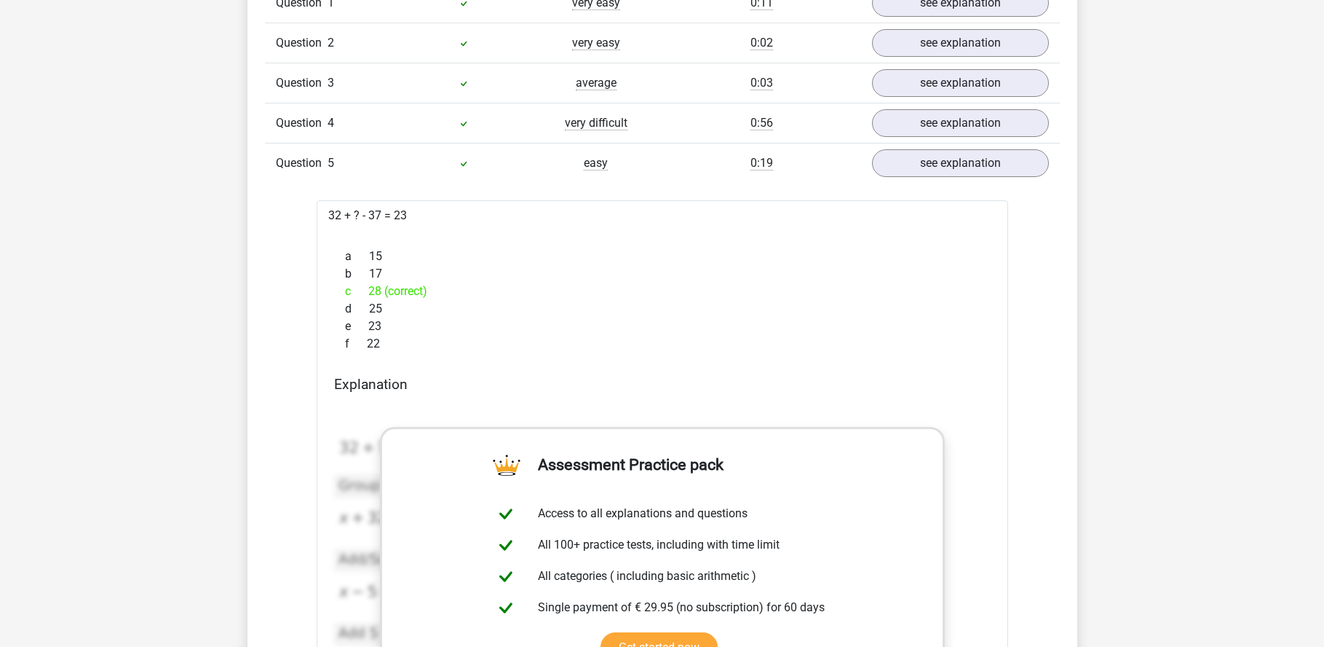
scroll to position [1238, 0]
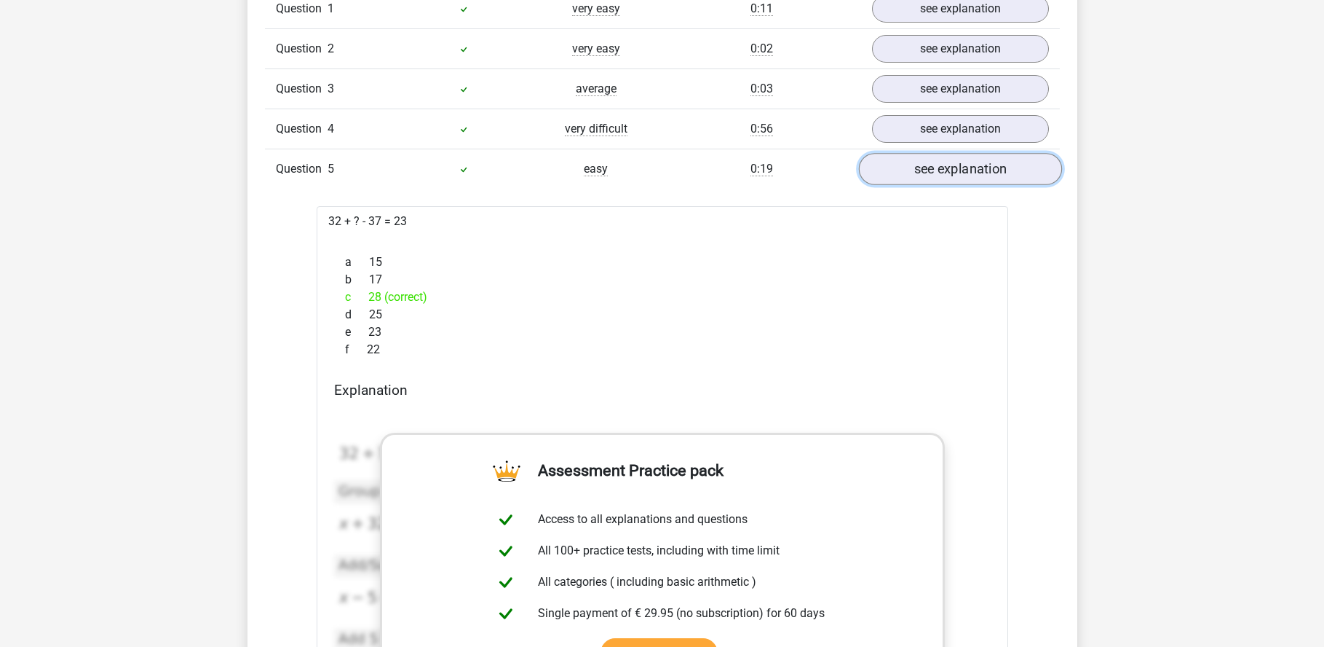
click at [901, 169] on link "see explanation" at bounding box center [959, 170] width 203 height 32
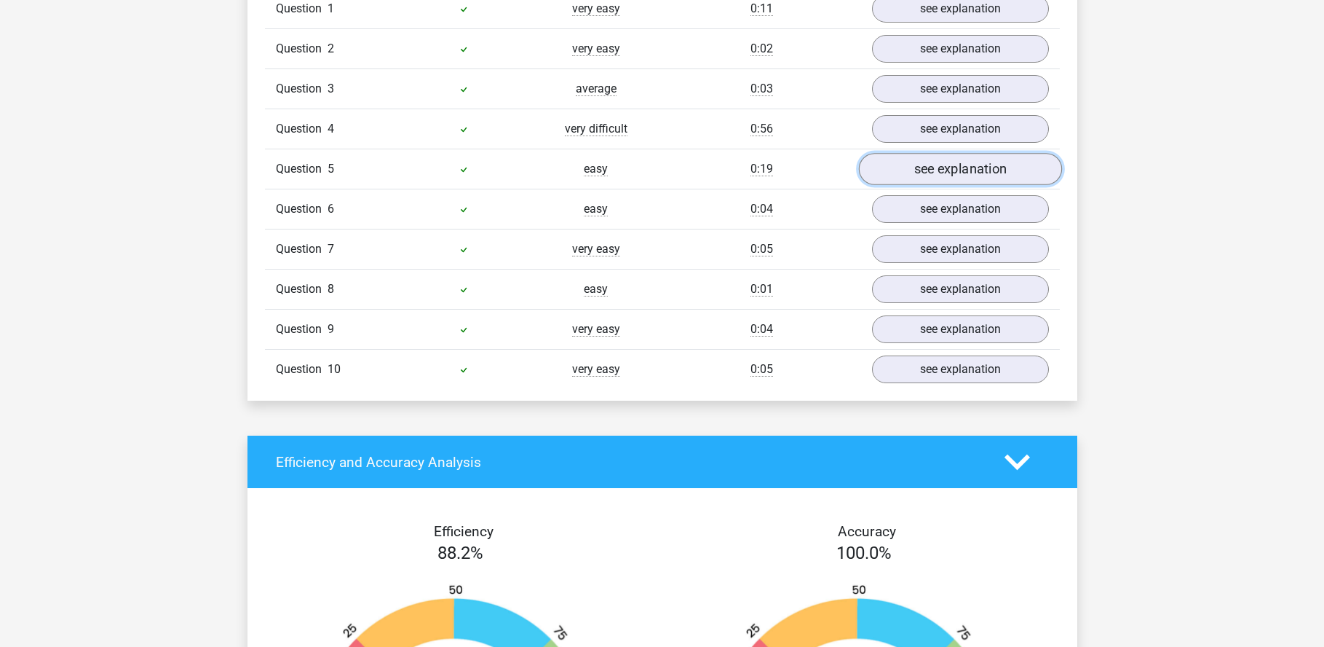
click at [901, 169] on link "see explanation" at bounding box center [959, 170] width 203 height 32
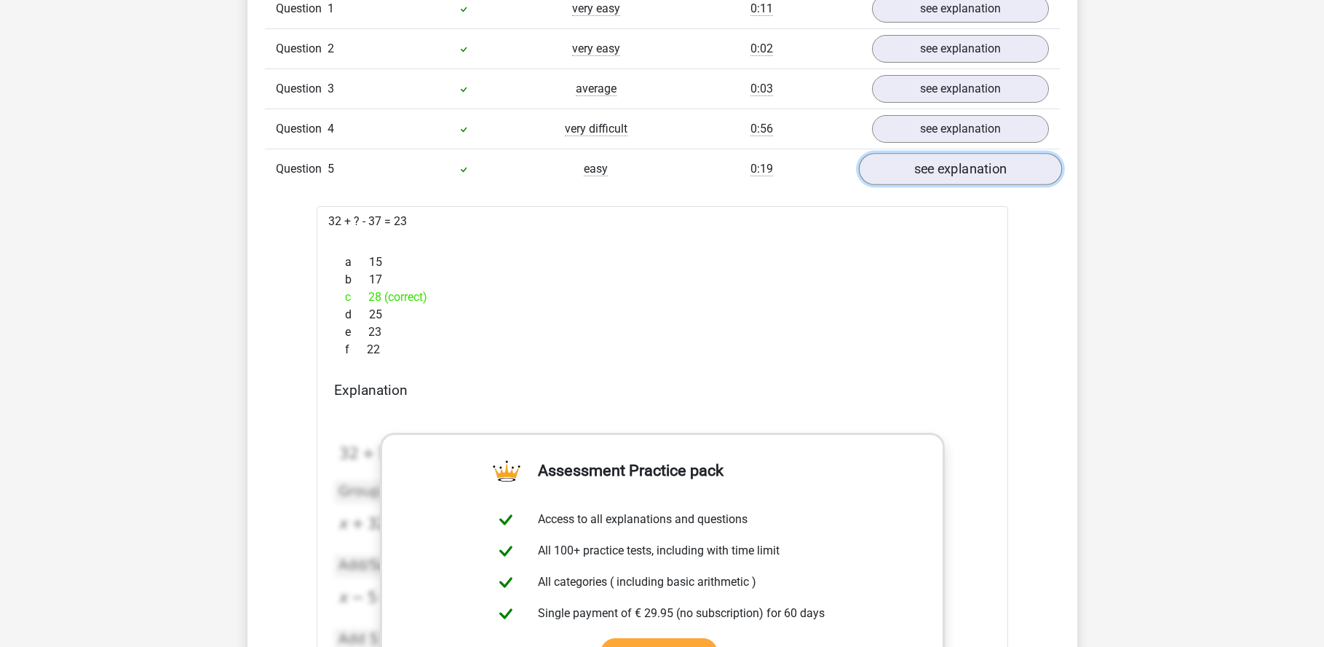
click at [953, 169] on link "see explanation" at bounding box center [959, 170] width 203 height 32
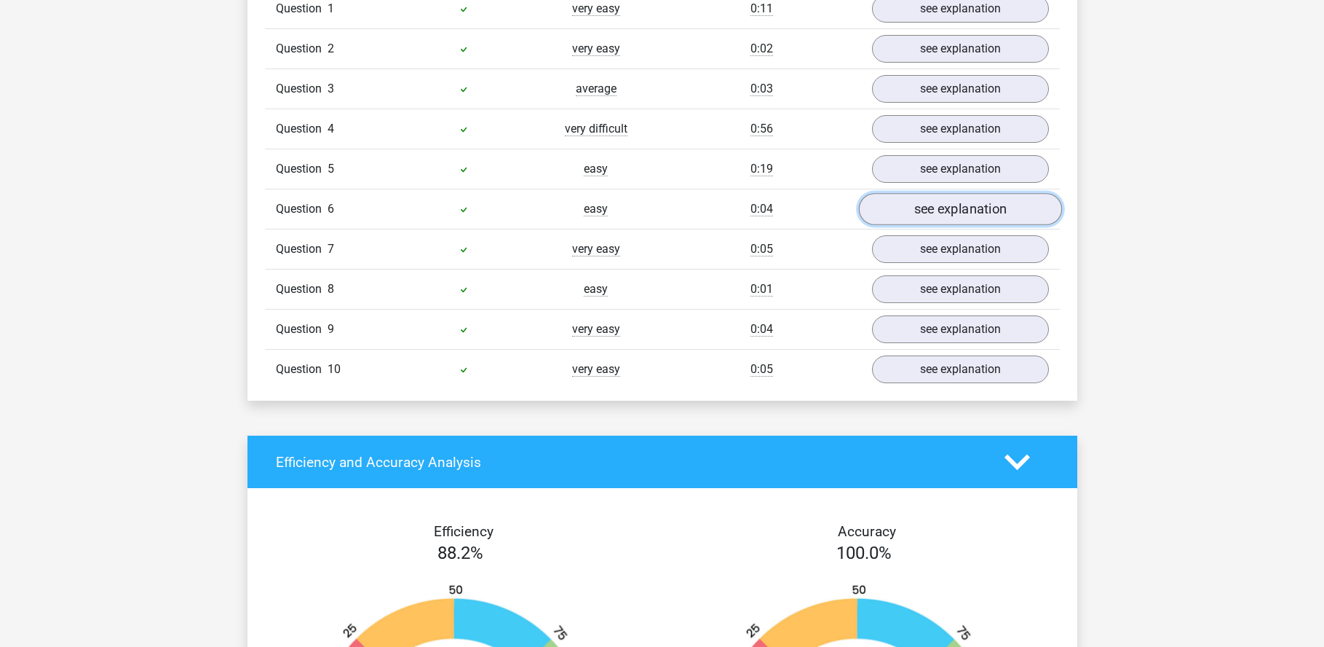
click at [914, 211] on link "see explanation" at bounding box center [959, 210] width 203 height 32
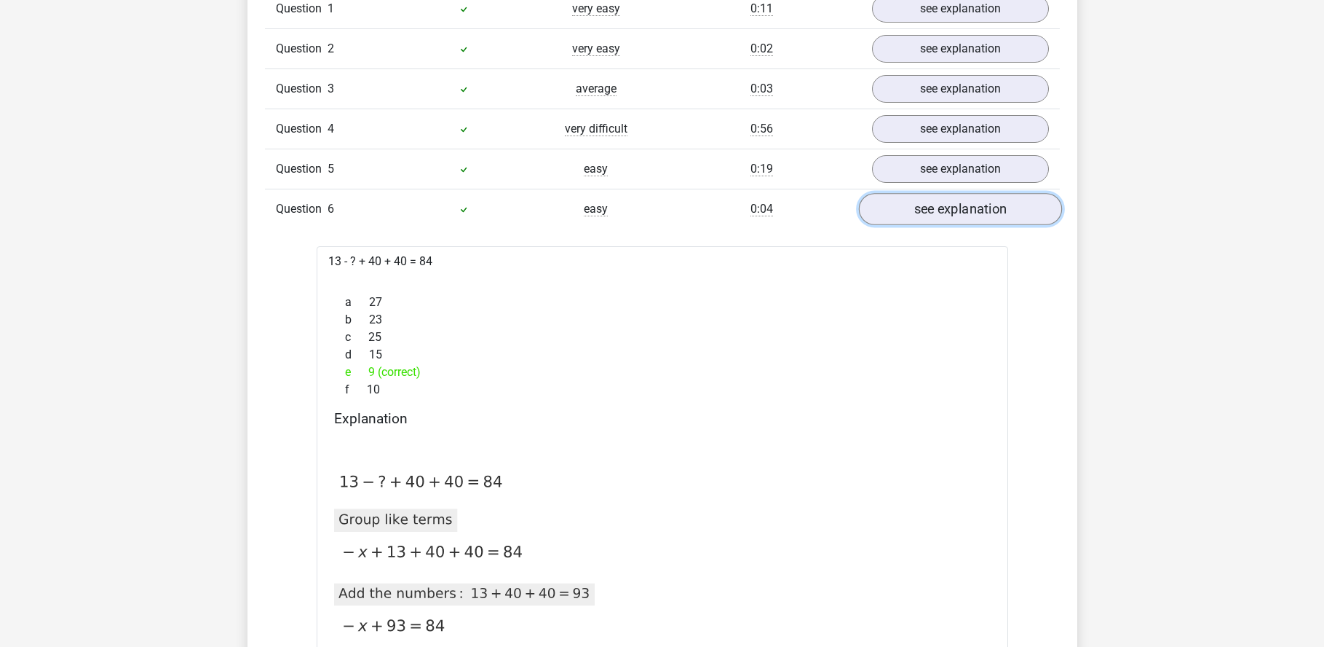
click at [886, 213] on link "see explanation" at bounding box center [959, 210] width 203 height 32
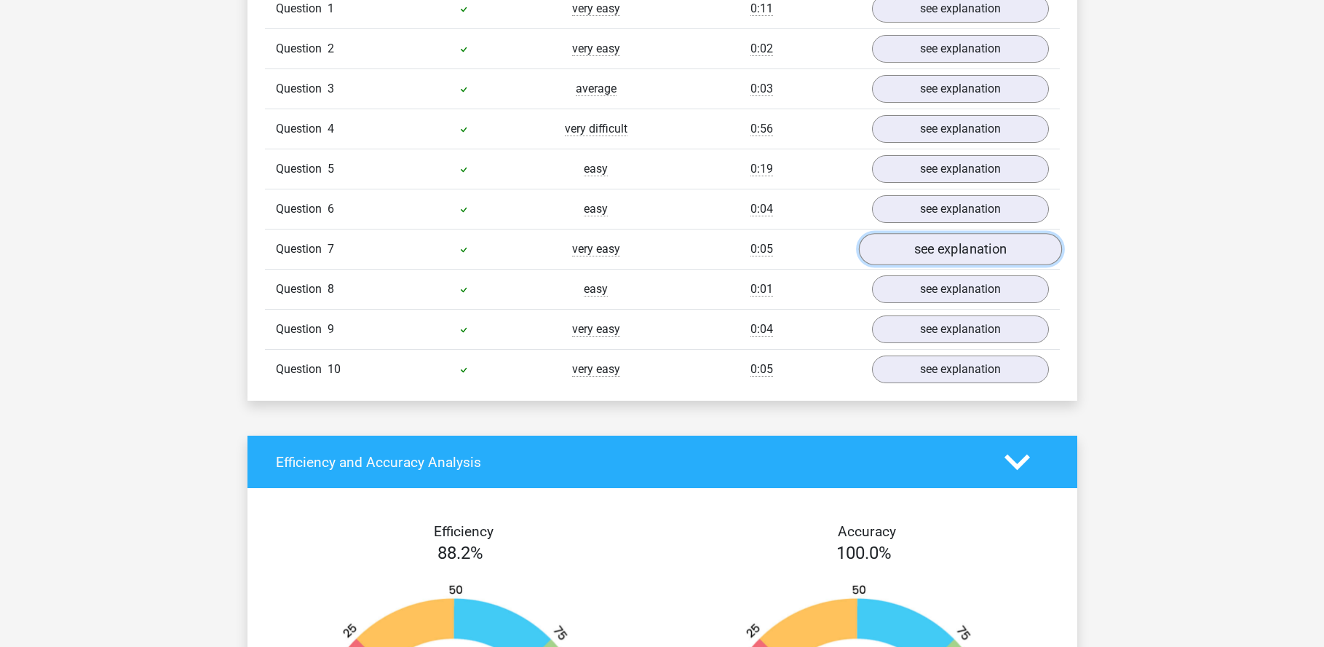
click at [915, 246] on link "see explanation" at bounding box center [959, 250] width 203 height 32
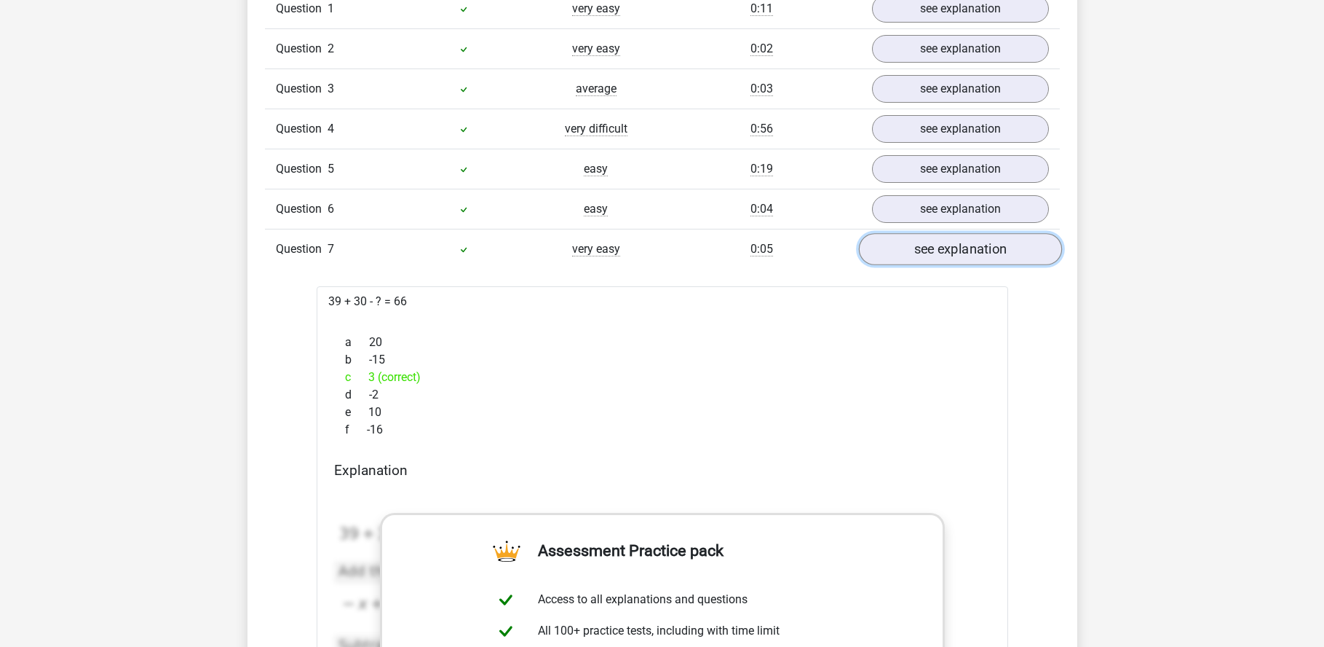
click at [911, 244] on link "see explanation" at bounding box center [959, 250] width 203 height 32
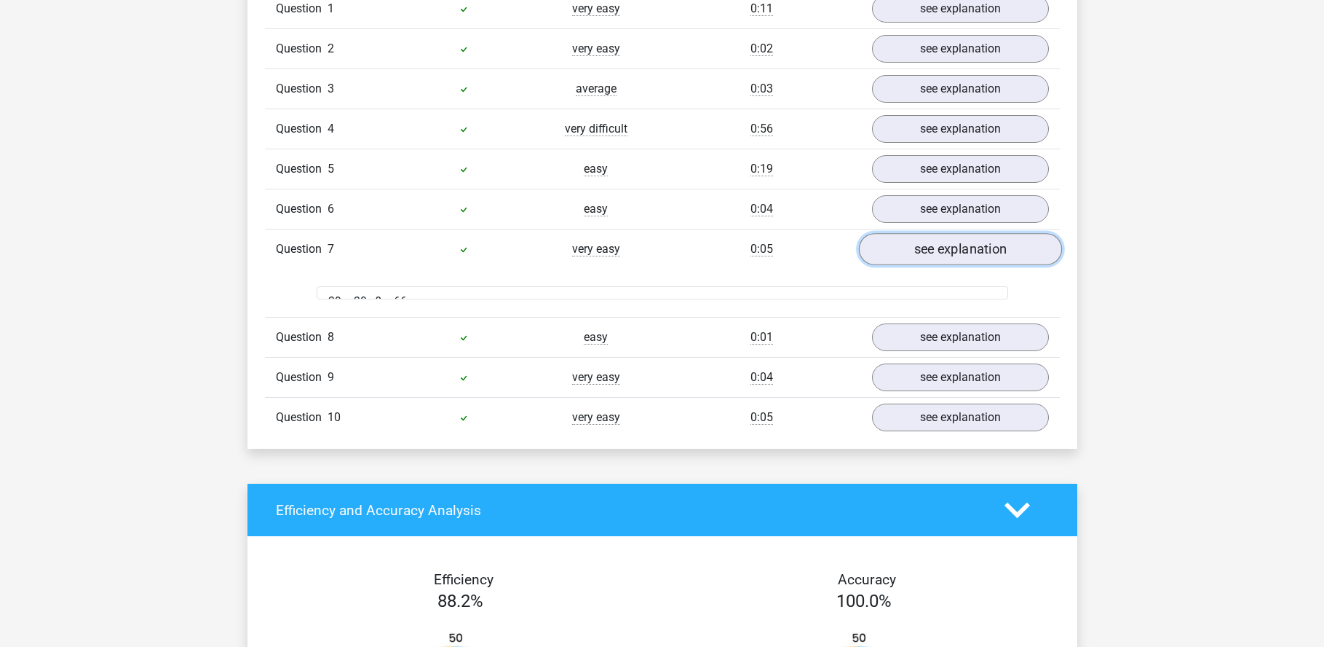
click at [911, 244] on link "see explanation" at bounding box center [959, 250] width 203 height 32
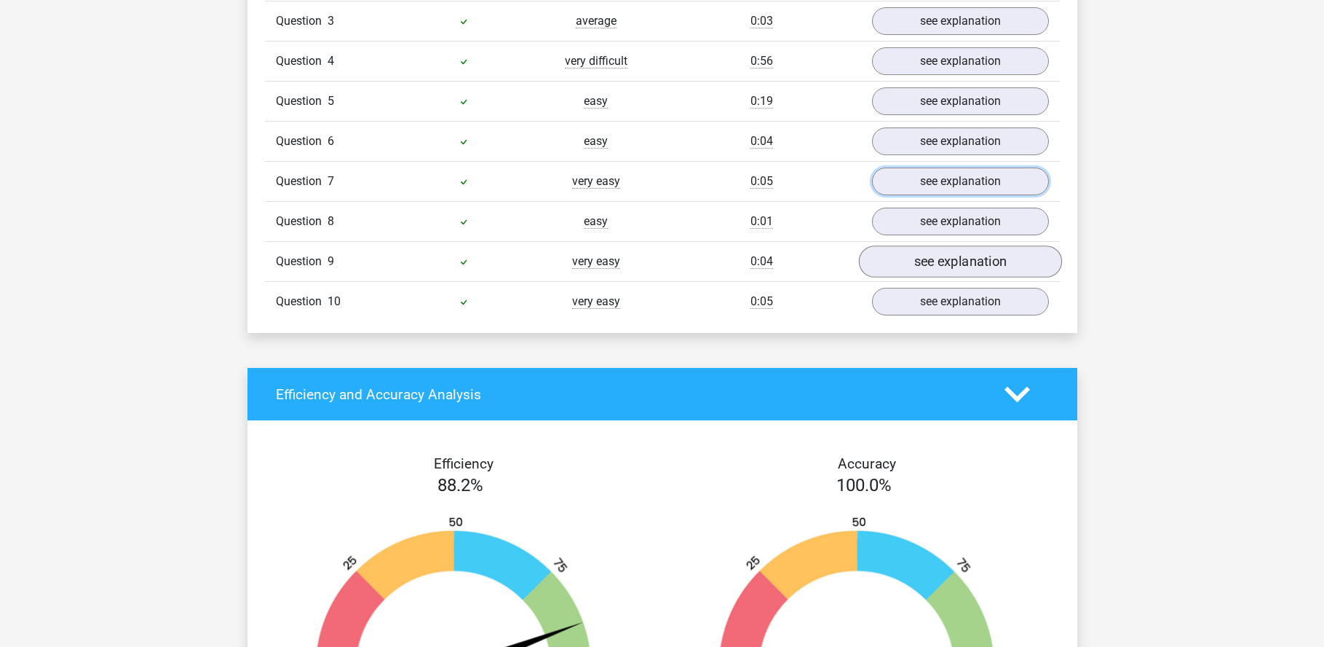
scroll to position [1311, 0]
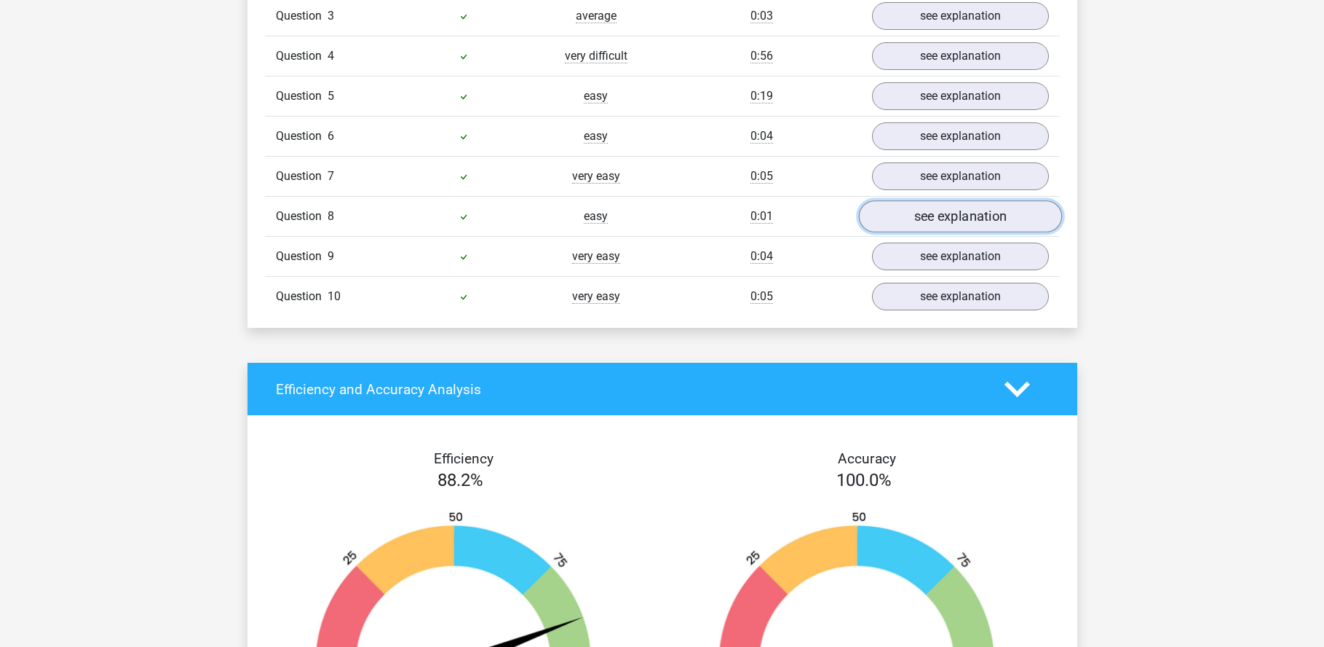
click at [933, 215] on link "see explanation" at bounding box center [959, 217] width 203 height 32
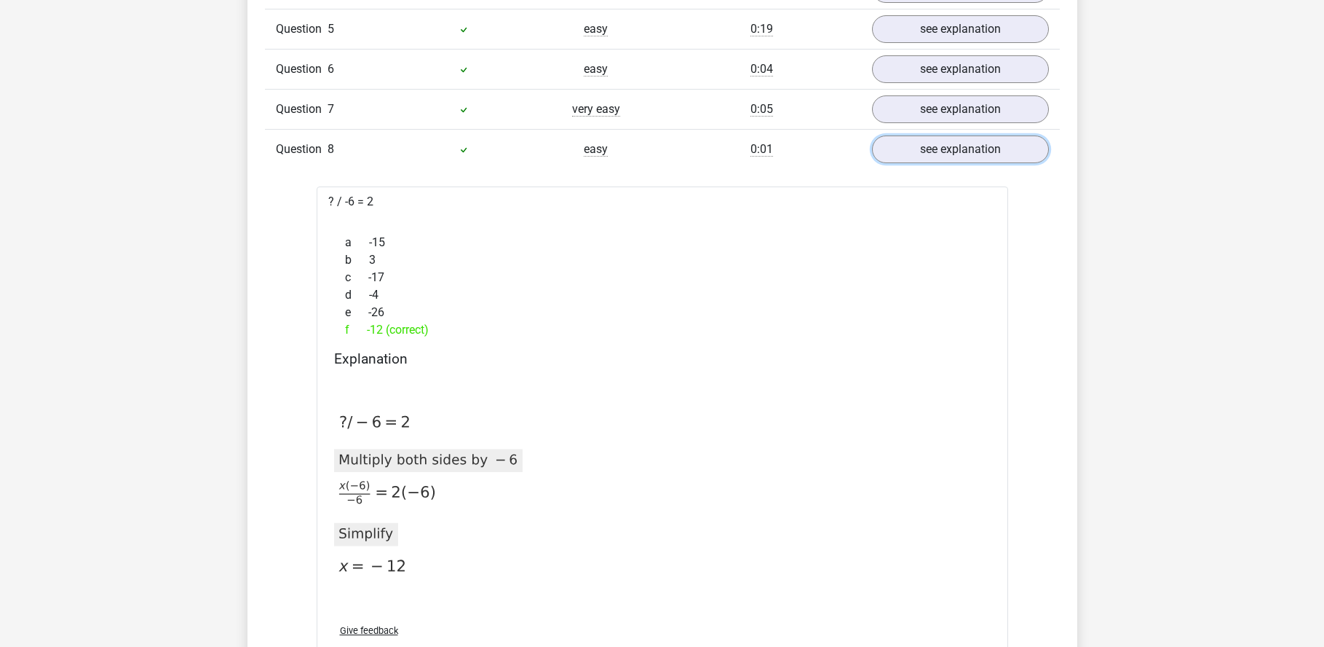
scroll to position [1383, 0]
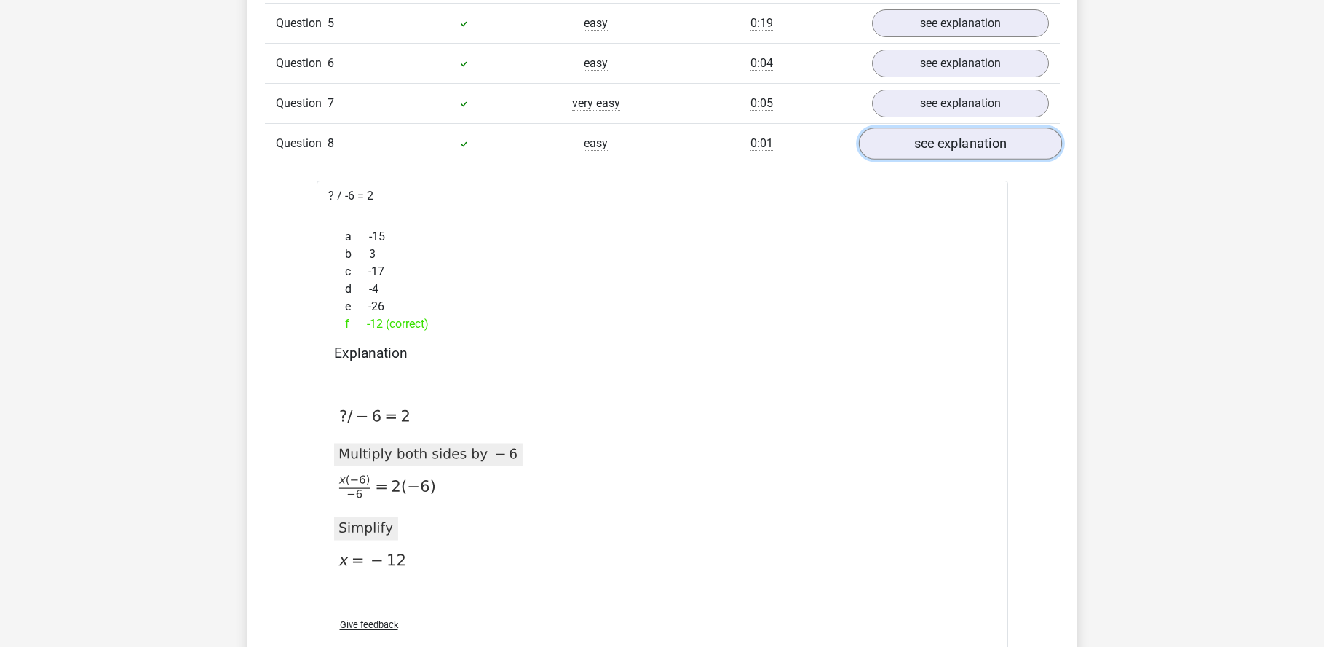
click at [896, 148] on link "see explanation" at bounding box center [959, 144] width 203 height 32
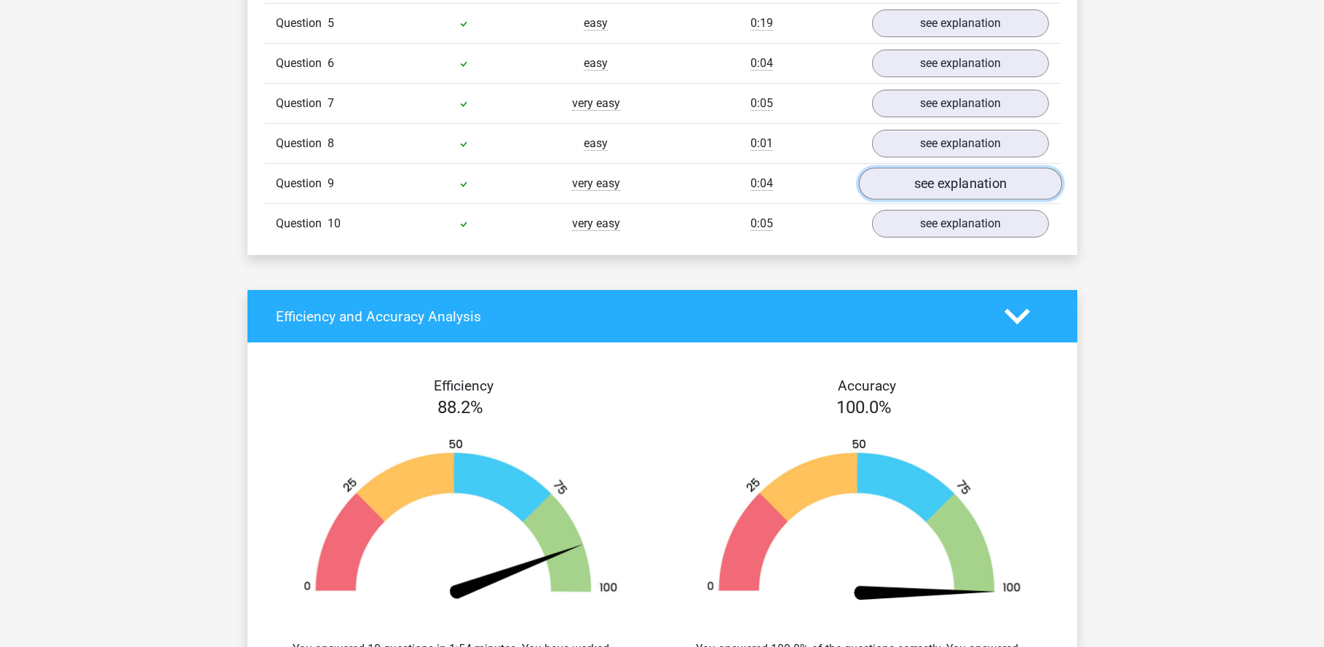
click at [916, 194] on link "see explanation" at bounding box center [959, 184] width 203 height 32
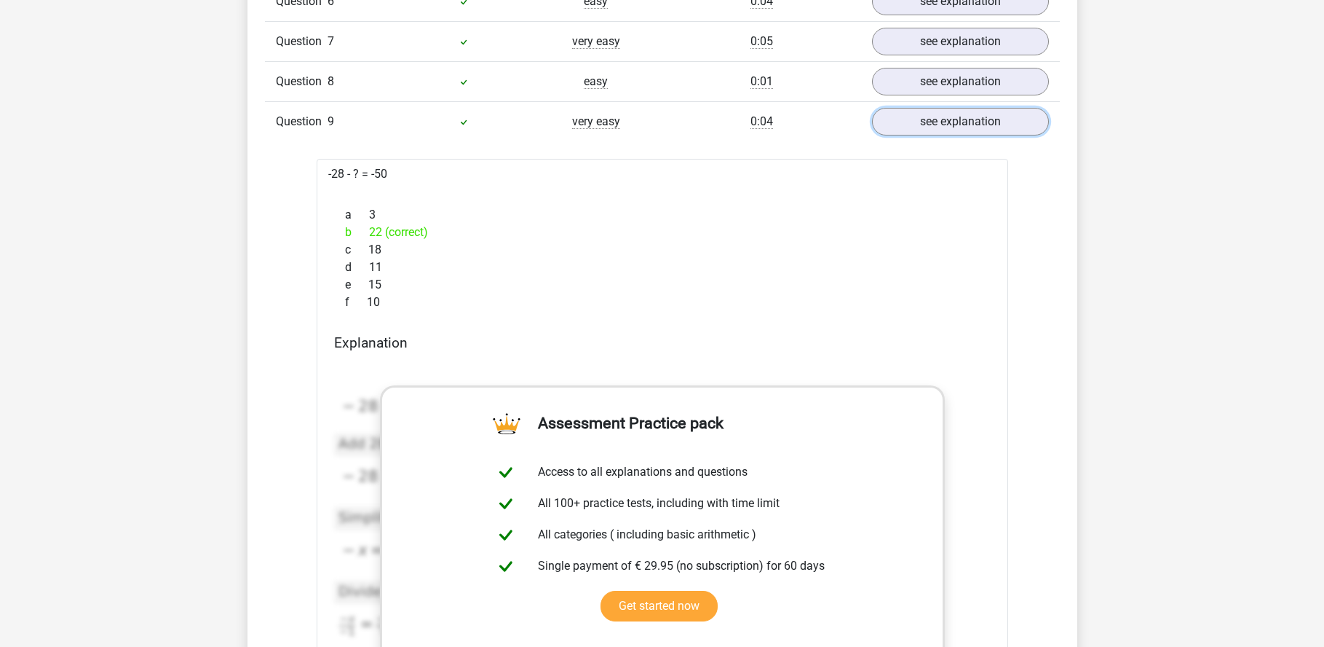
scroll to position [1456, 0]
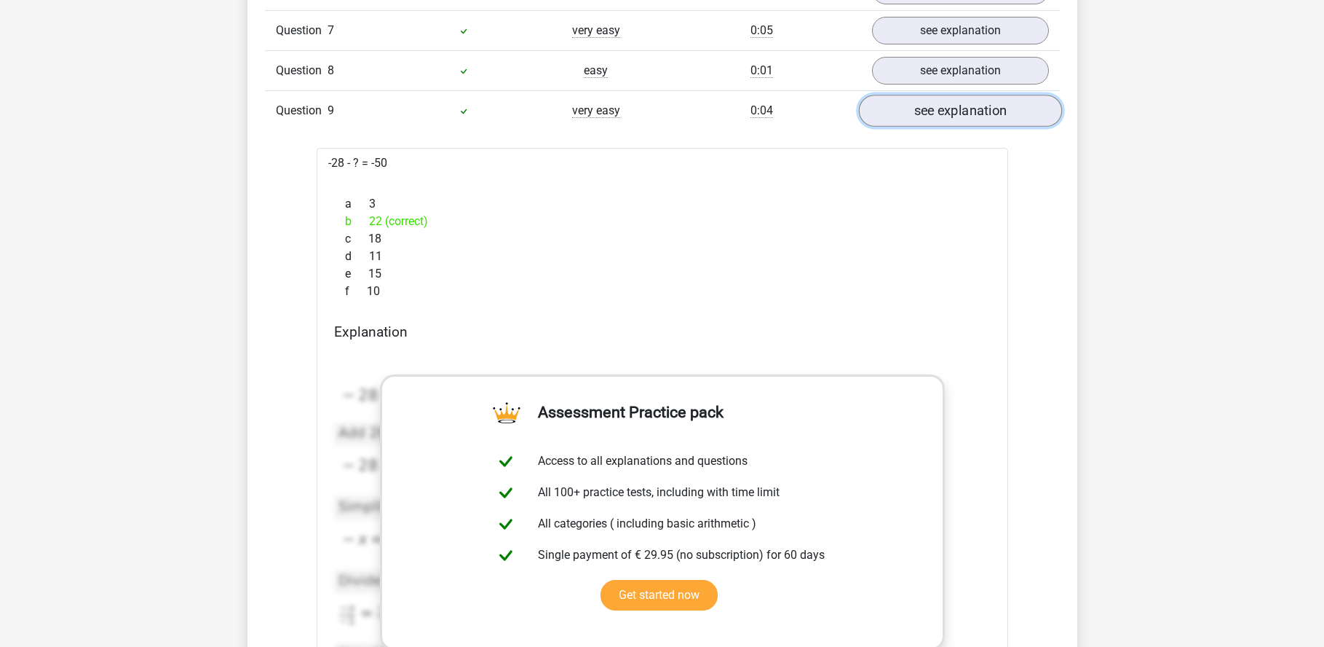
click at [921, 108] on link "see explanation" at bounding box center [959, 111] width 203 height 32
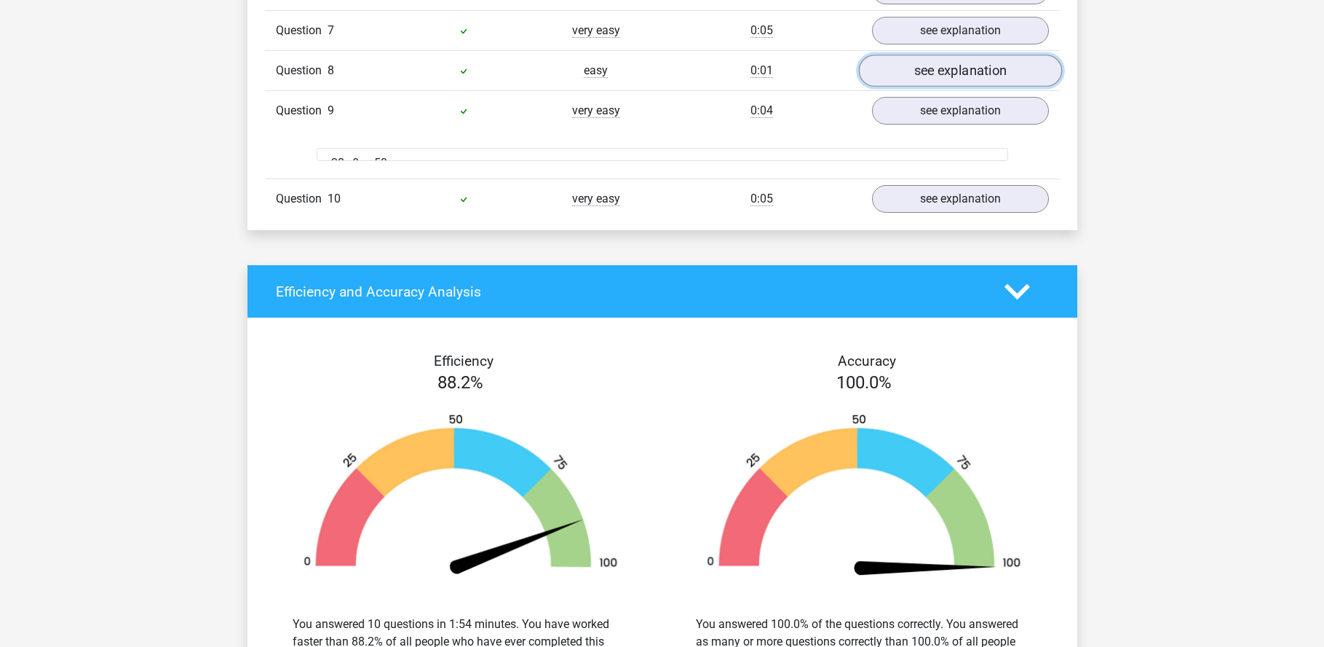
click at [923, 77] on link "see explanation" at bounding box center [959, 71] width 203 height 32
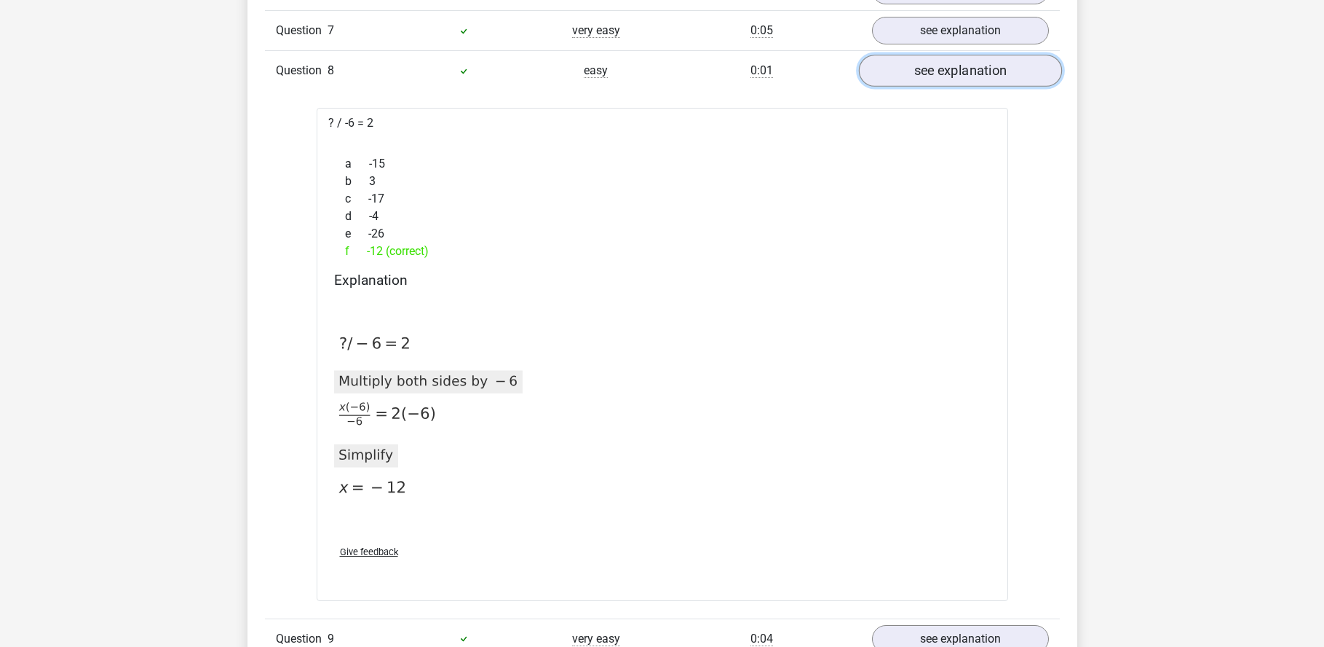
click at [923, 77] on link "see explanation" at bounding box center [959, 71] width 203 height 32
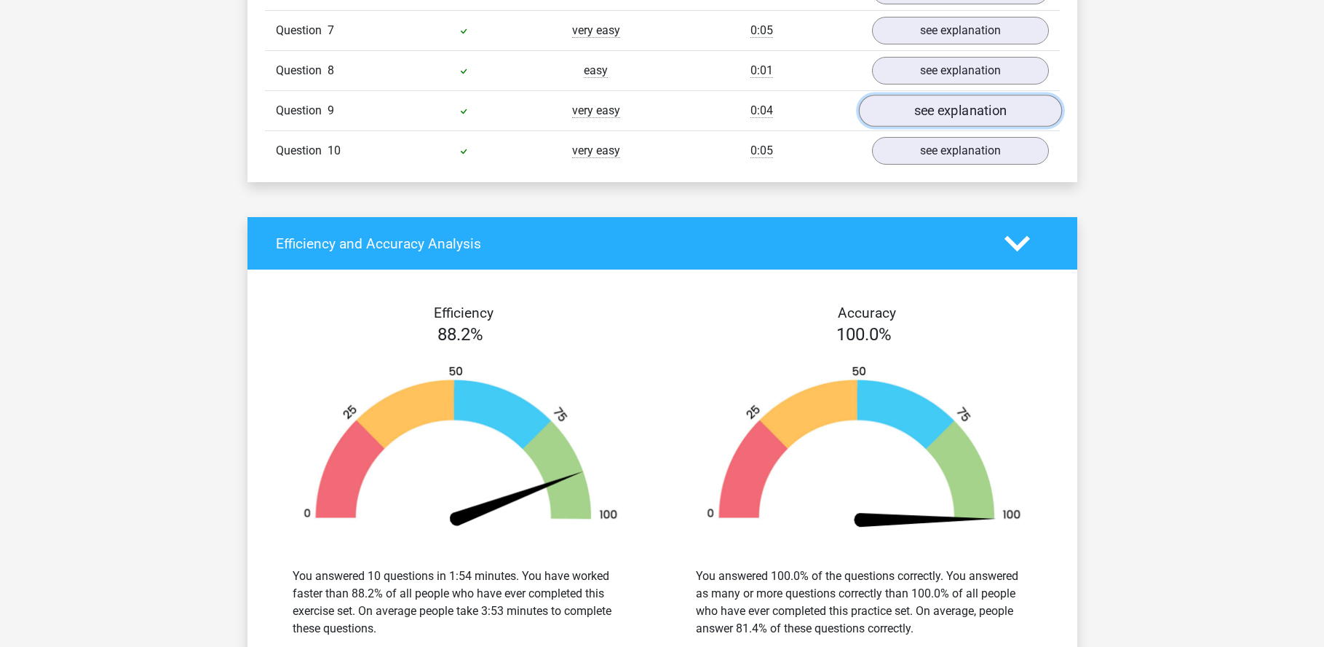
click at [926, 101] on link "see explanation" at bounding box center [959, 111] width 203 height 32
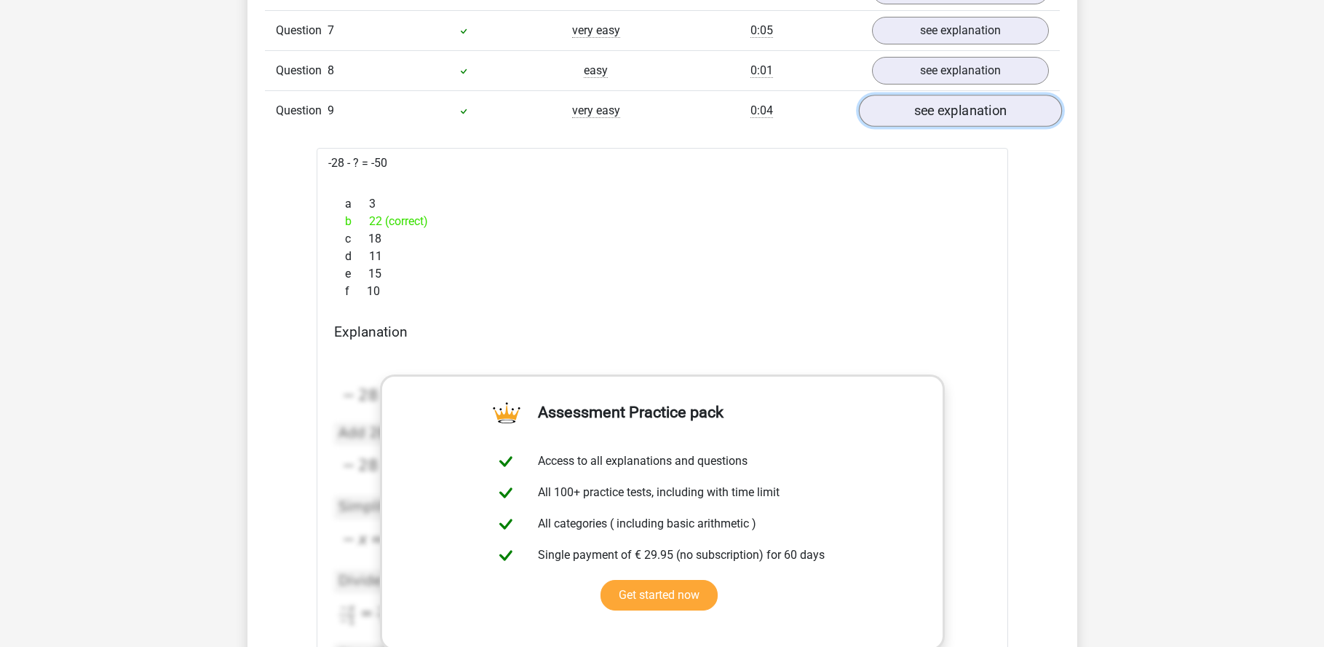
click at [931, 110] on link "see explanation" at bounding box center [959, 111] width 203 height 32
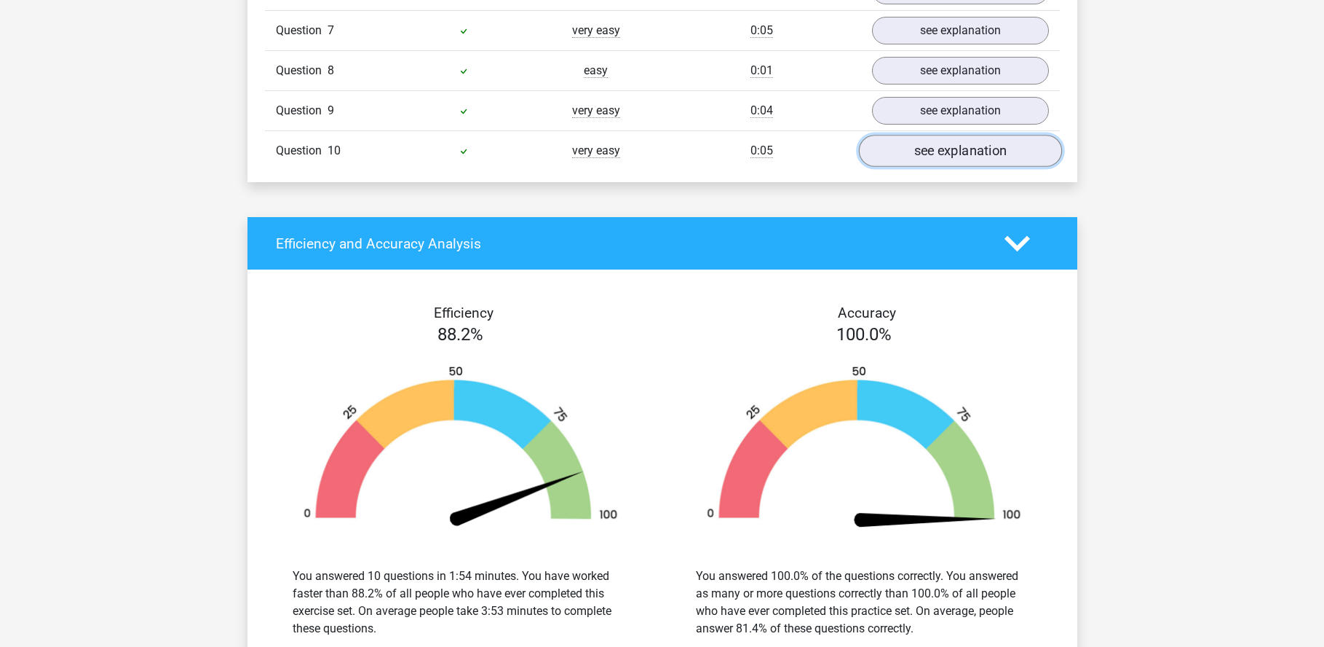
click at [919, 147] on link "see explanation" at bounding box center [959, 151] width 203 height 32
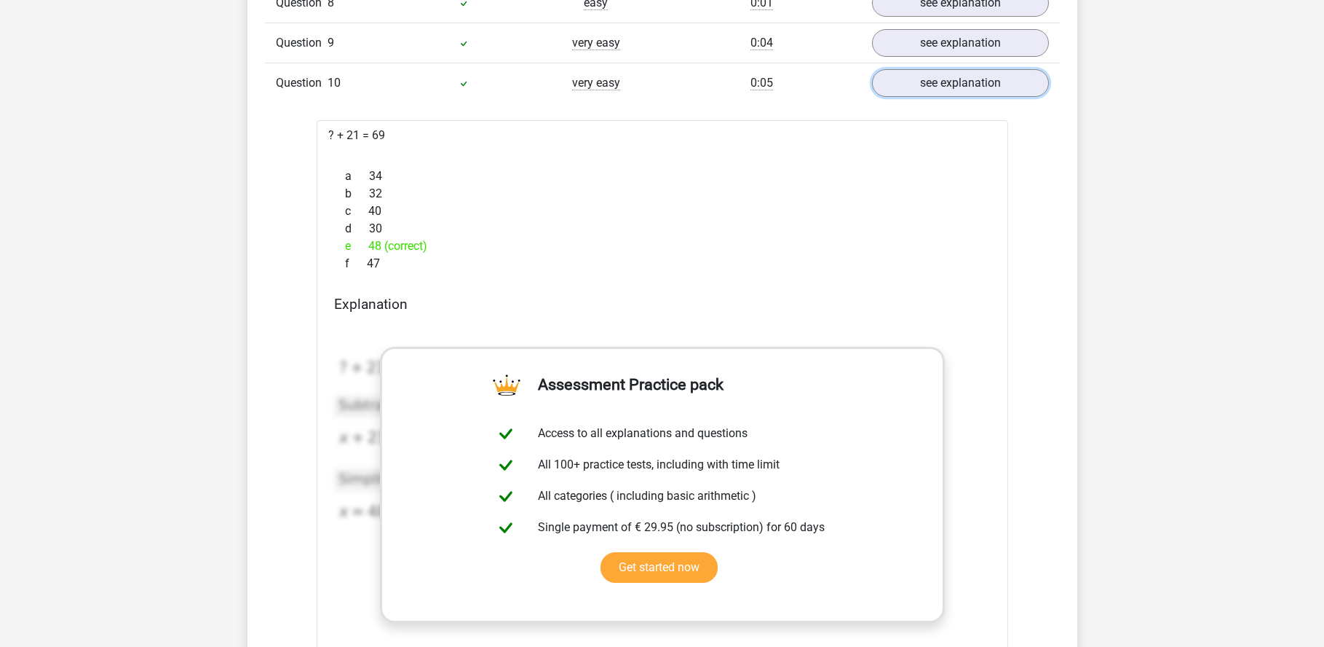
scroll to position [1529, 0]
